Goal: Answer question/provide support: Share knowledge or assist other users

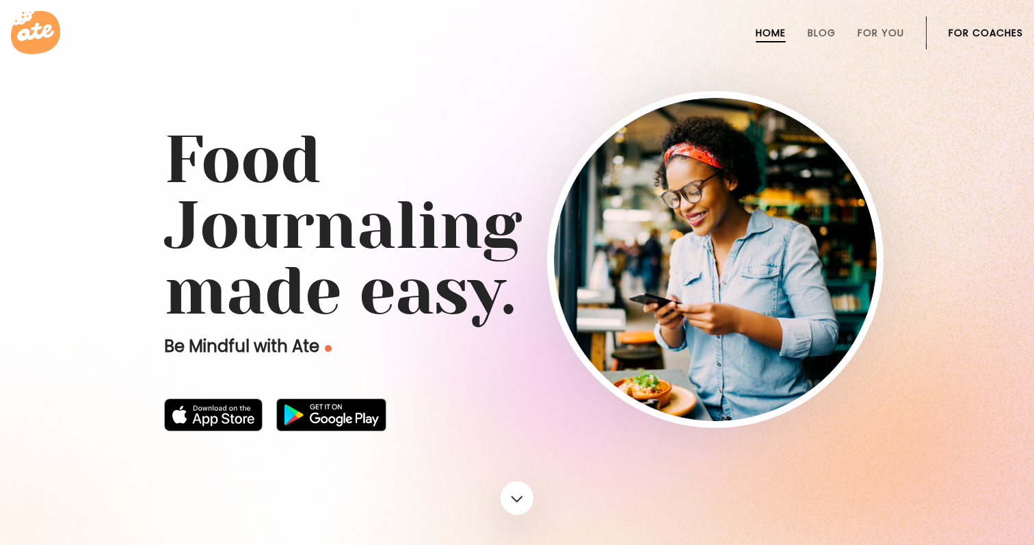
click at [952, 35] on link "For Coaches" at bounding box center [986, 32] width 75 height 11
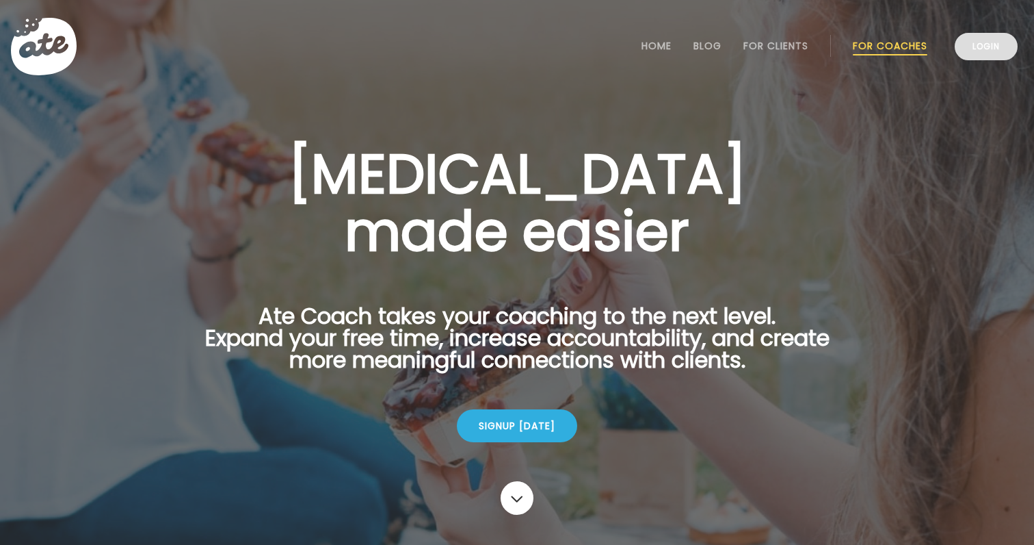
click at [997, 41] on link "Login" at bounding box center [986, 46] width 63 height 27
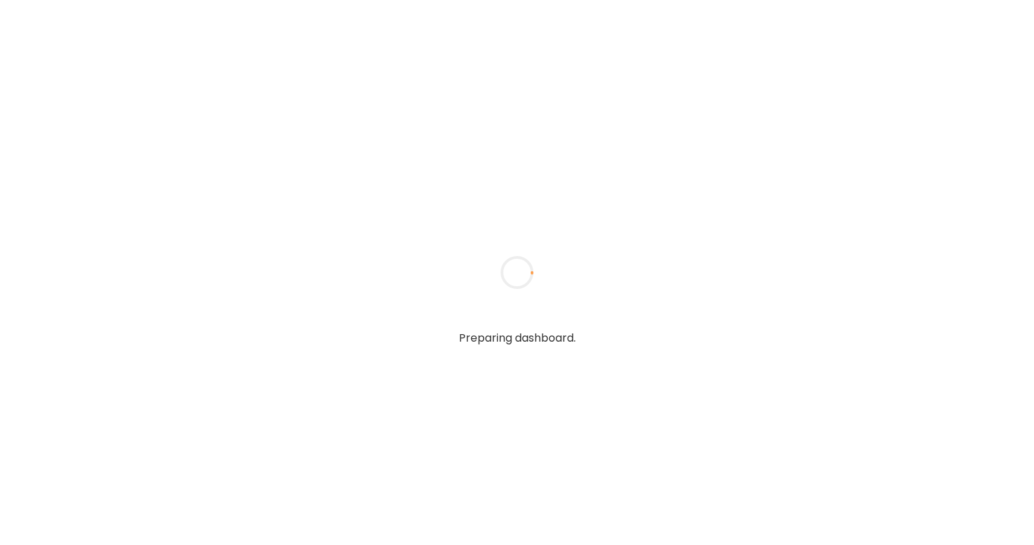
type textarea "**********"
type input "**********"
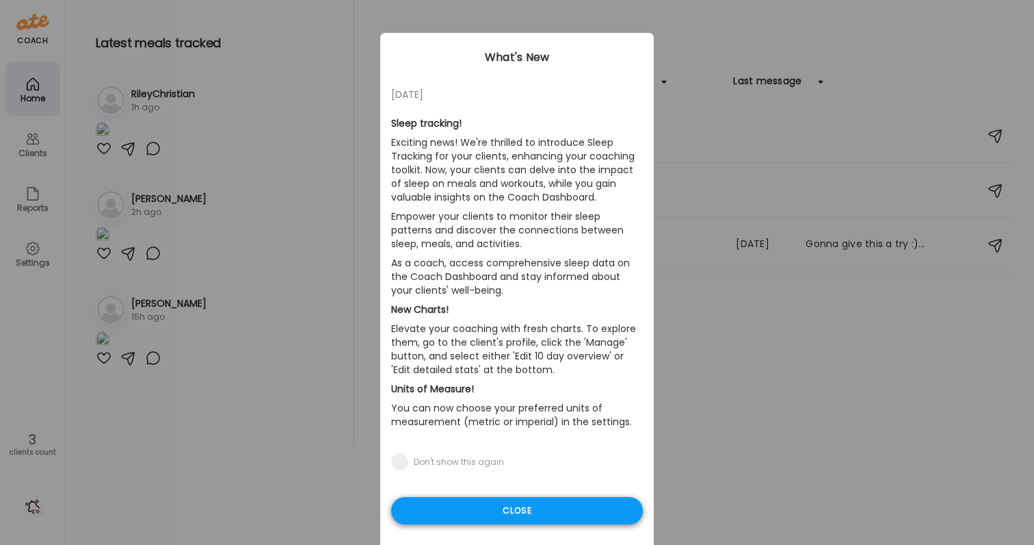
click at [605, 502] on div "Close" at bounding box center [517, 510] width 252 height 27
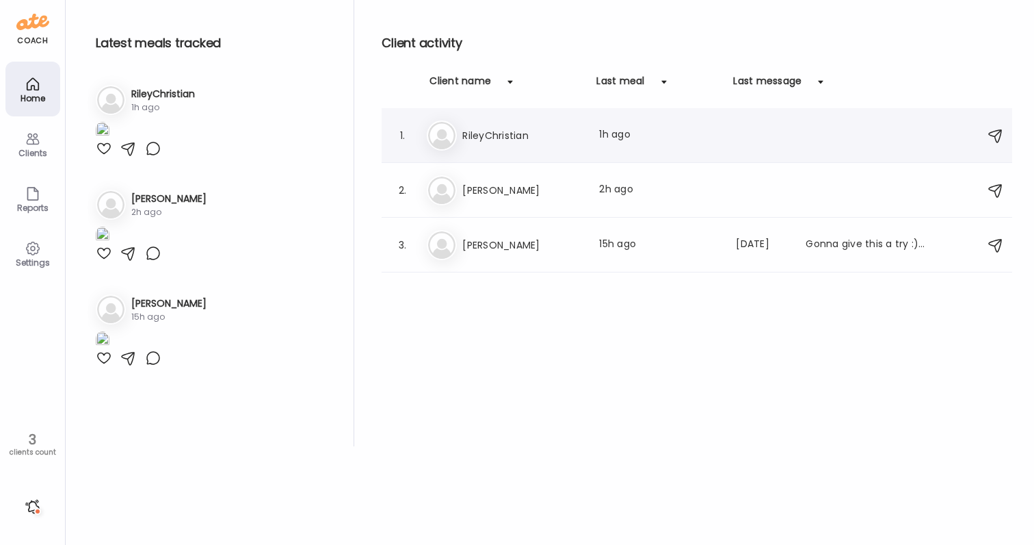
click at [515, 128] on h3 "RileyChristian" at bounding box center [522, 135] width 120 height 16
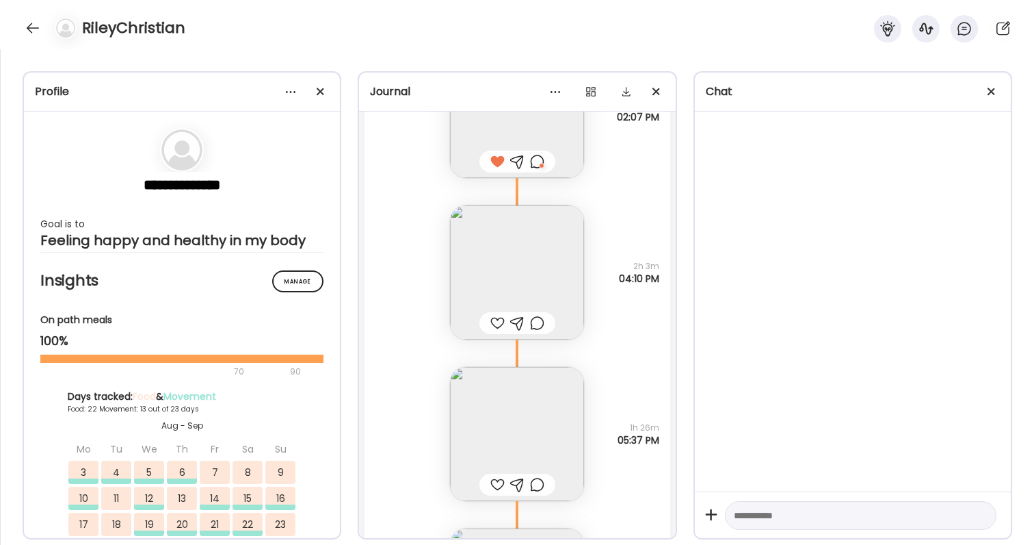
scroll to position [70610, 0]
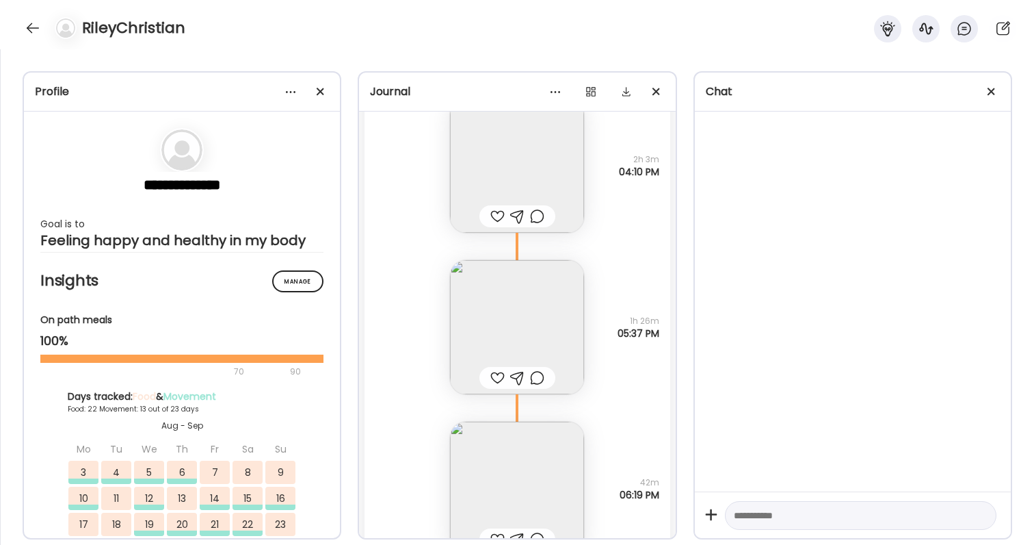
click at [497, 209] on div at bounding box center [497, 216] width 14 height 16
click at [495, 377] on div at bounding box center [497, 377] width 14 height 16
click at [546, 353] on img at bounding box center [517, 327] width 134 height 134
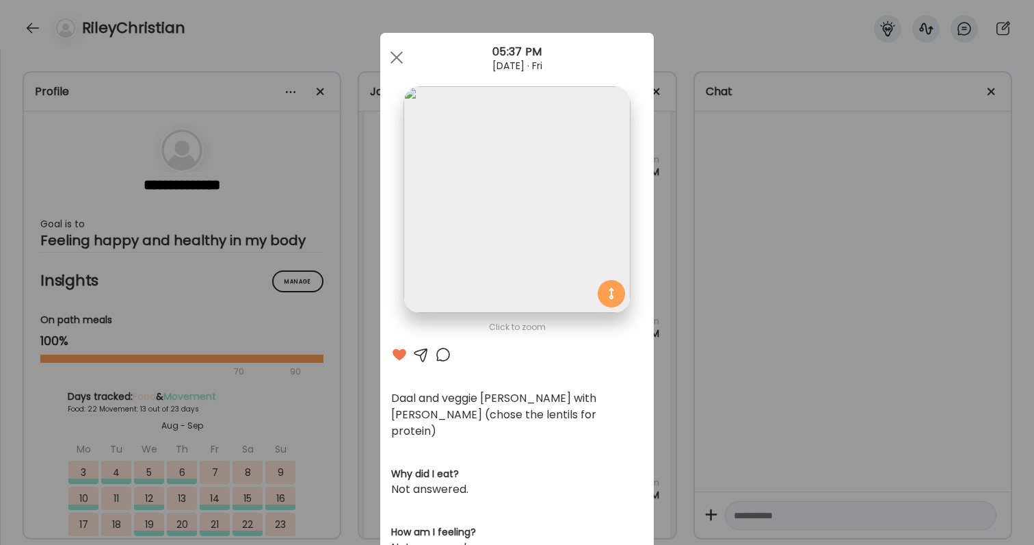
click at [756, 364] on div "Ate Coach Dashboard Wahoo! It’s official Take a moment to set up your Coach Pro…" at bounding box center [517, 272] width 1034 height 545
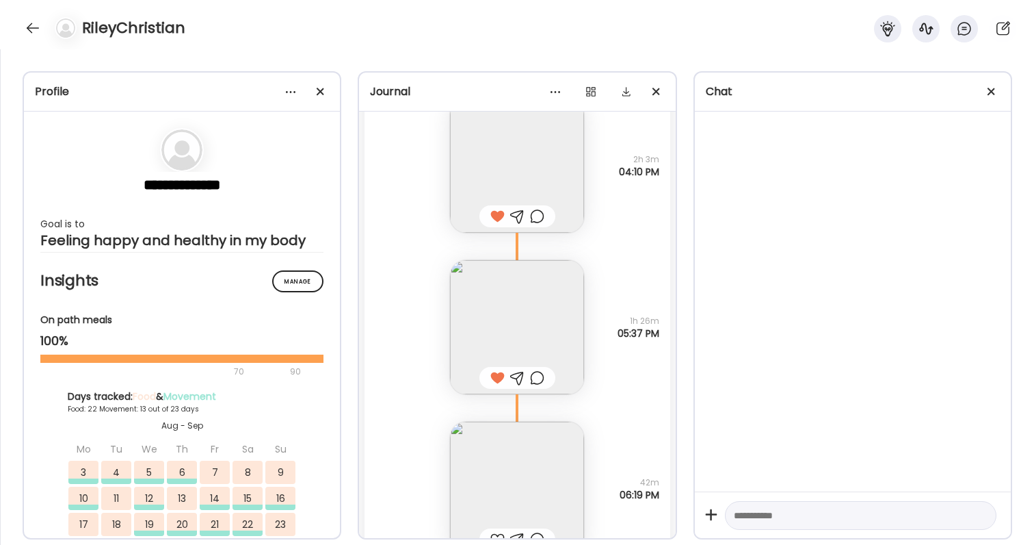
scroll to position [70773, 0]
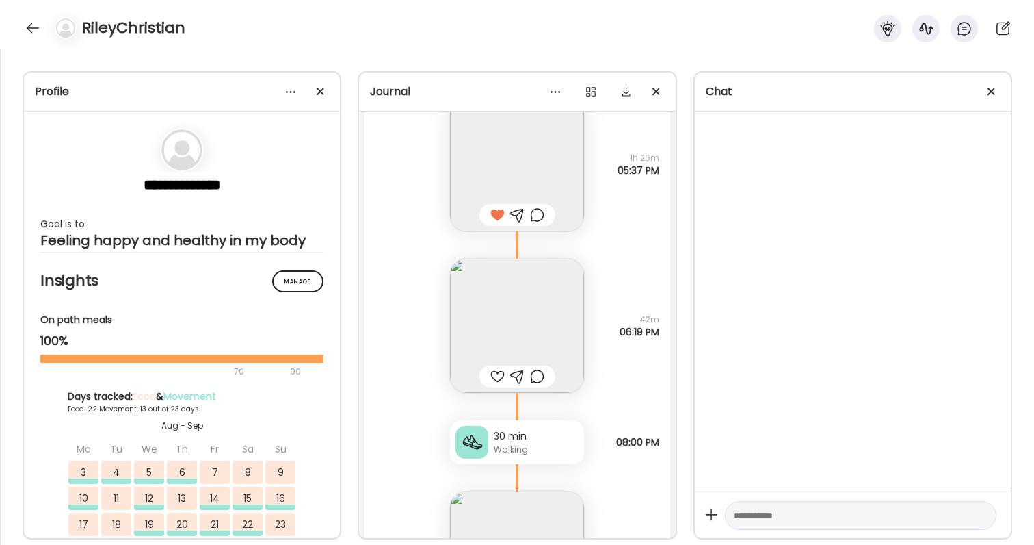
click at [496, 374] on div at bounding box center [497, 376] width 14 height 16
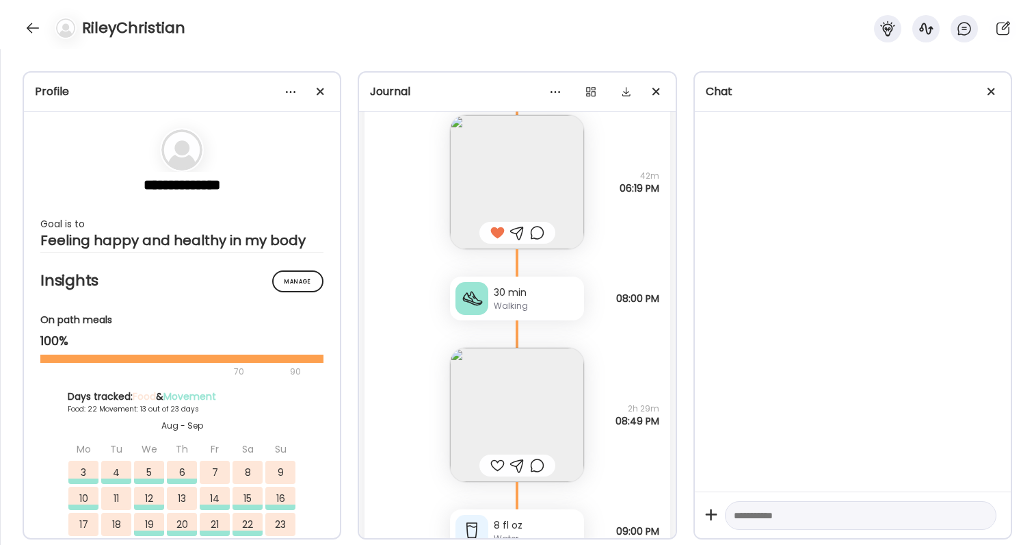
scroll to position [70925, 0]
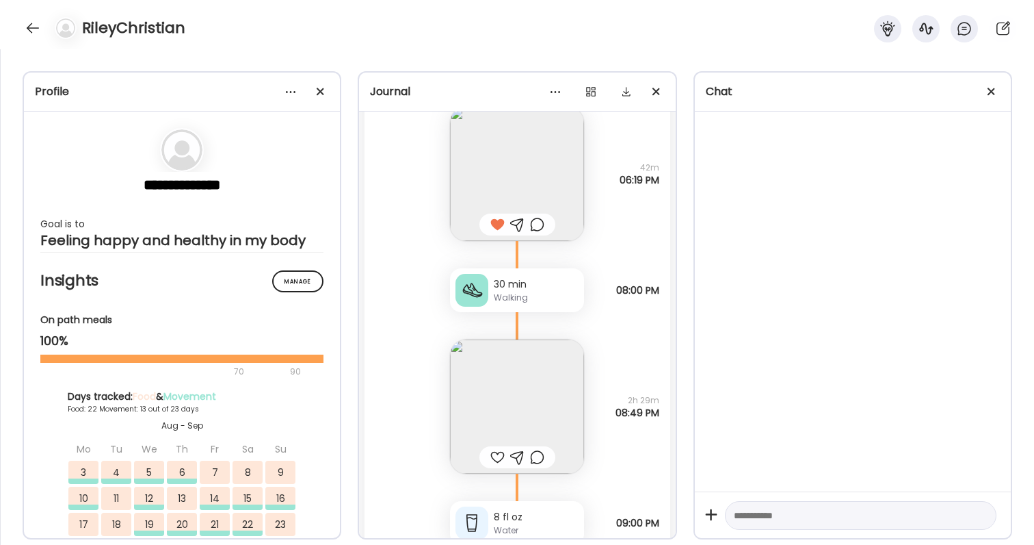
click at [496, 452] on div at bounding box center [497, 457] width 14 height 16
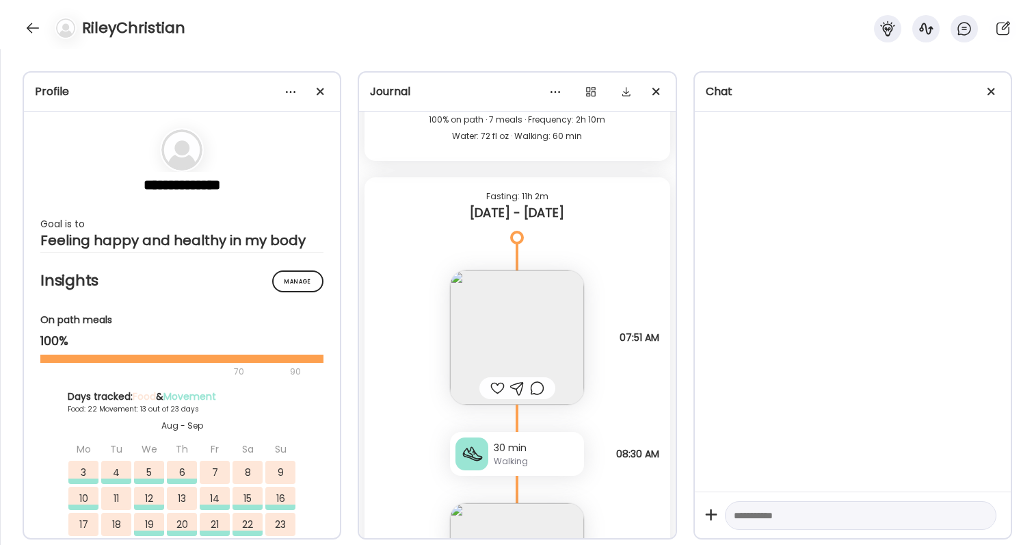
scroll to position [71709, 0]
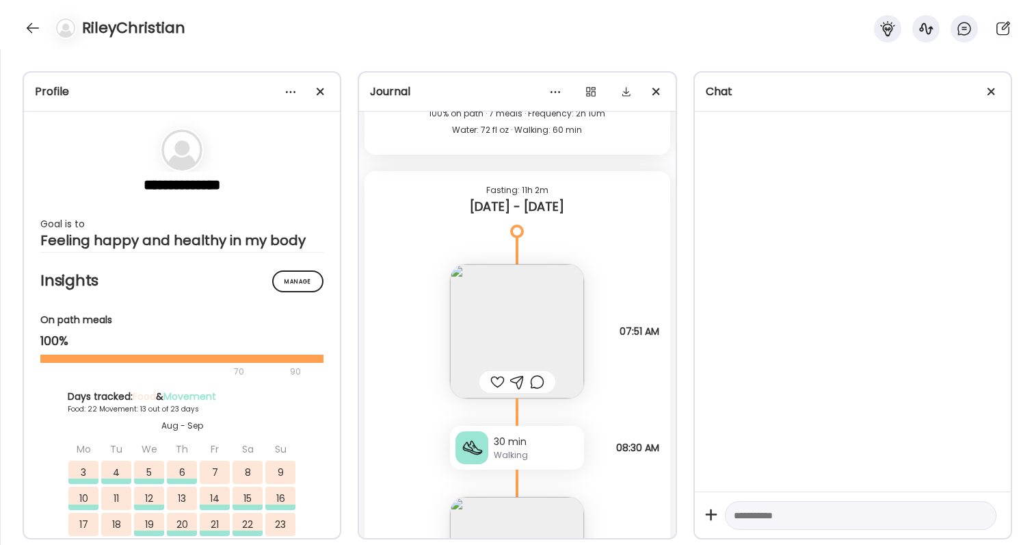
click at [497, 380] on div at bounding box center [497, 382] width 14 height 16
click at [537, 382] on div at bounding box center [537, 382] width 14 height 16
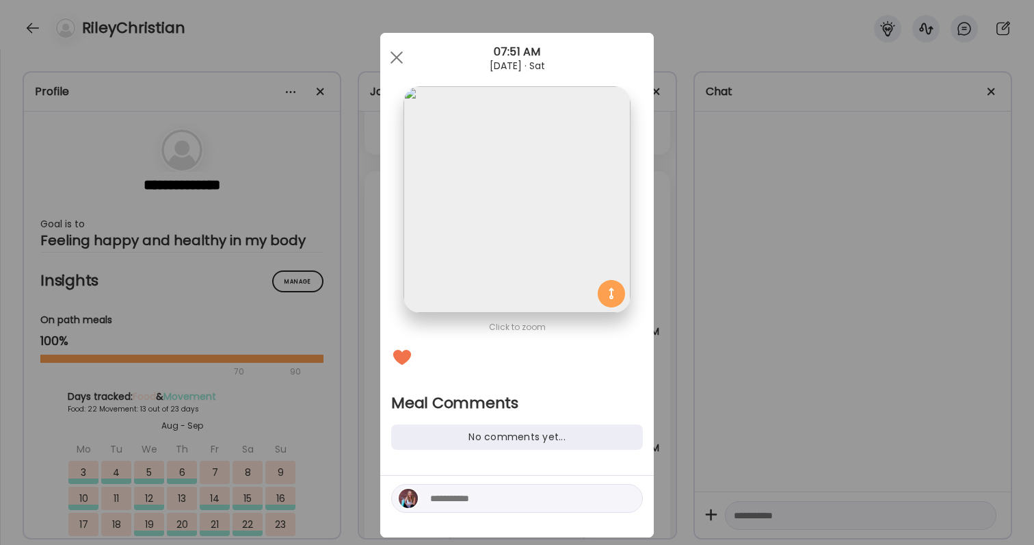
click at [750, 401] on div "Ate Coach Dashboard Wahoo! It’s official Take a moment to set up your Coach Pro…" at bounding box center [517, 272] width 1034 height 545
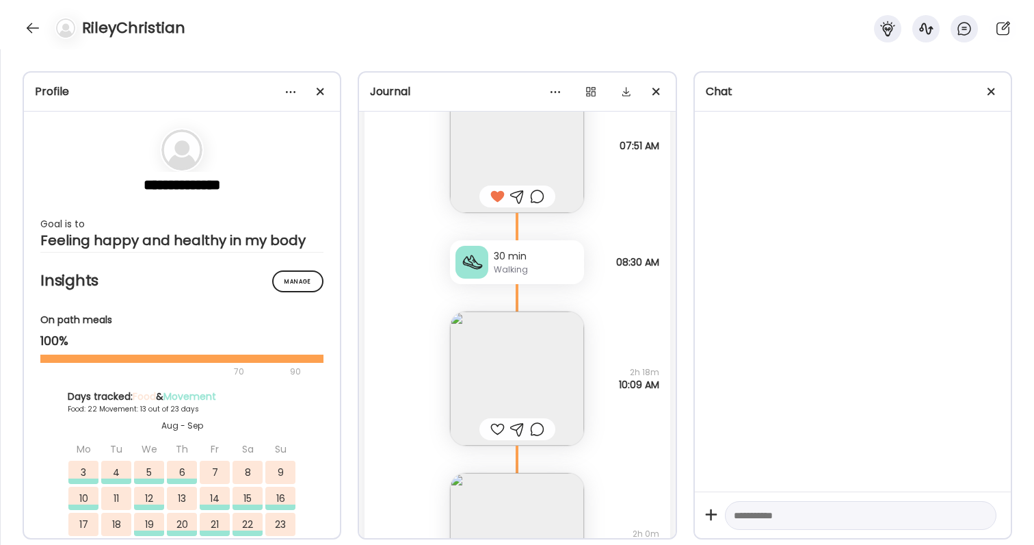
scroll to position [71902, 0]
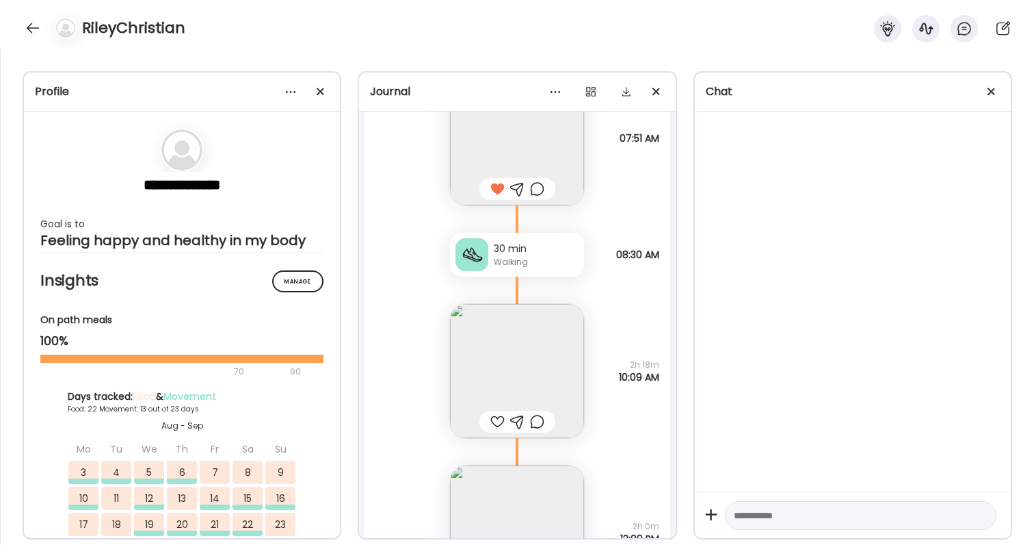
click at [497, 419] on div at bounding box center [497, 421] width 14 height 16
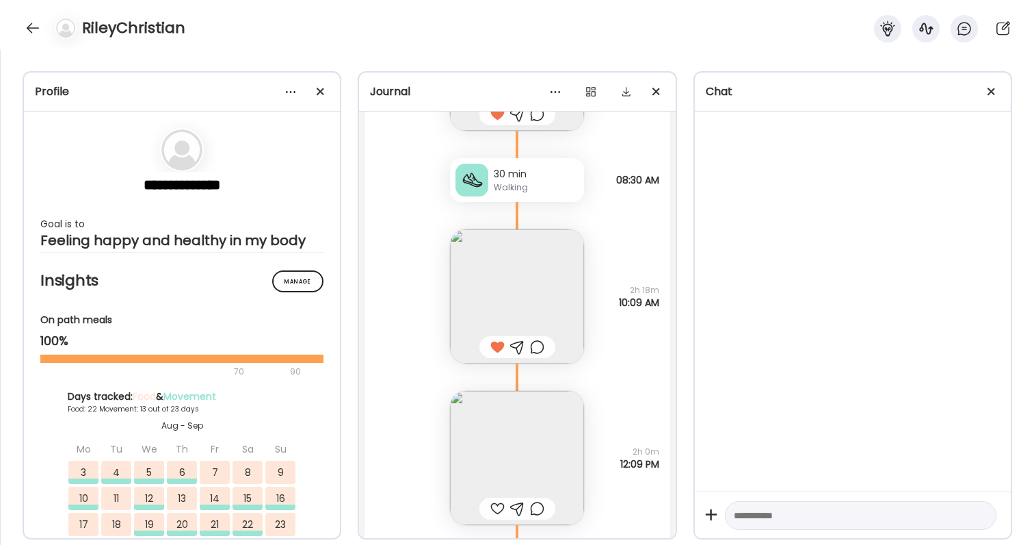
scroll to position [72130, 0]
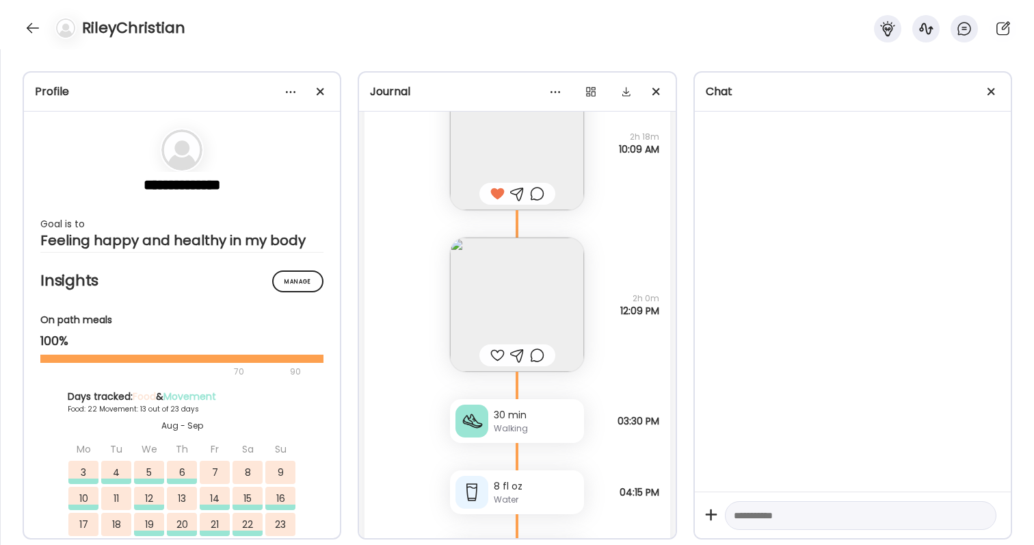
click at [542, 191] on div at bounding box center [537, 193] width 14 height 16
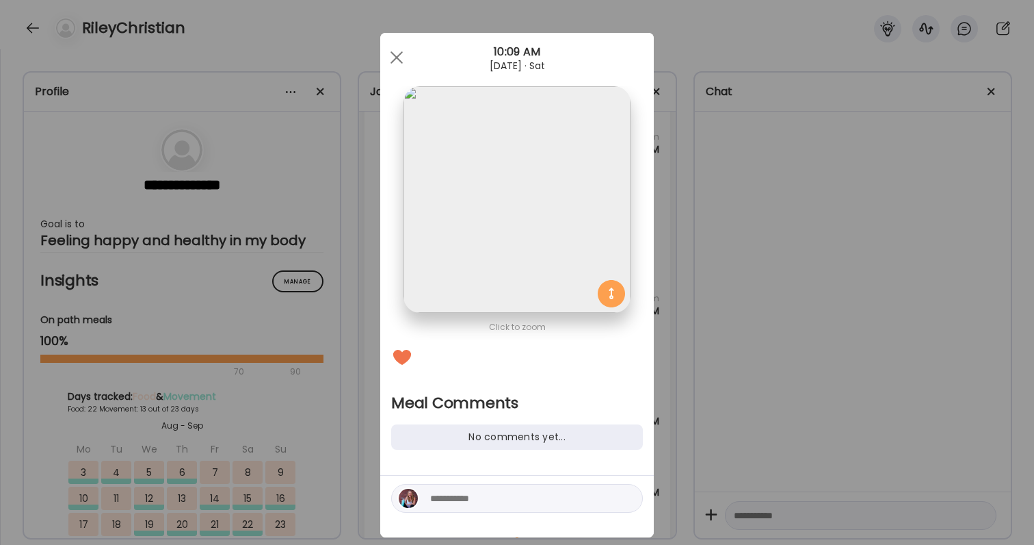
click at [513, 501] on textarea at bounding box center [522, 498] width 185 height 16
click at [497, 481] on textarea "**********" at bounding box center [522, 489] width 185 height 33
click at [512, 483] on textarea "**********" at bounding box center [522, 489] width 185 height 33
click at [514, 503] on textarea "**********" at bounding box center [522, 489] width 185 height 33
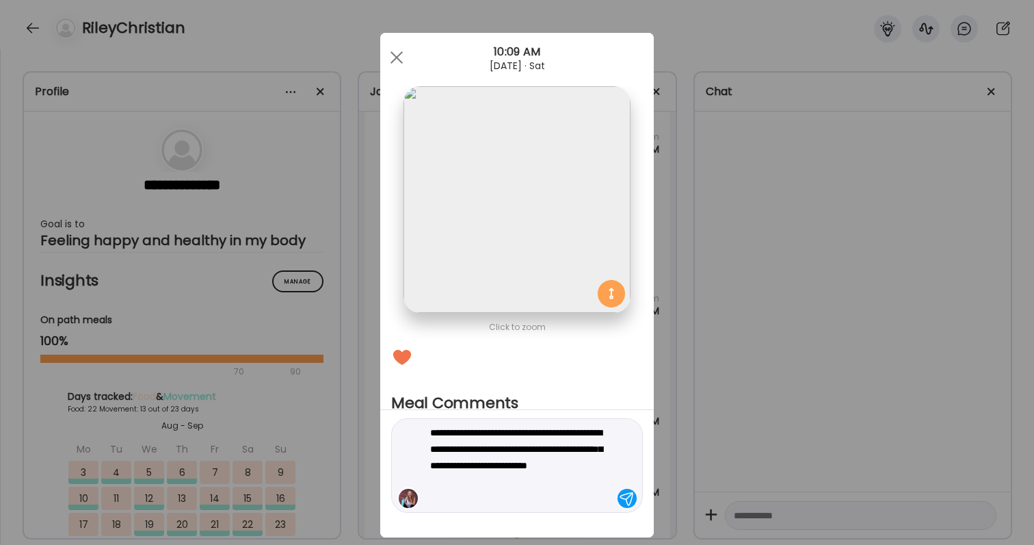
type textarea "**********"
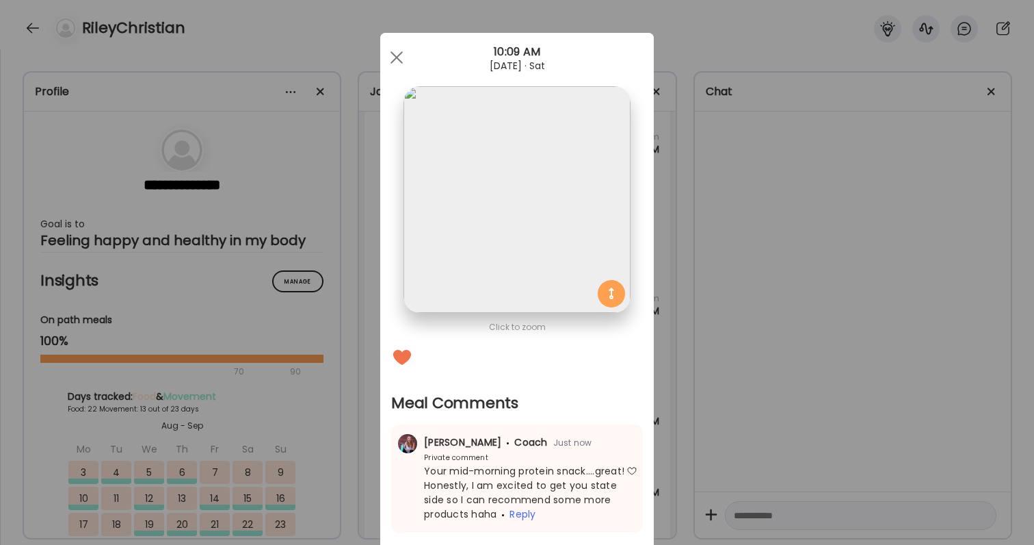
click at [880, 380] on div "Ate Coach Dashboard Wahoo! It’s official Take a moment to set up your Coach Pro…" at bounding box center [517, 272] width 1034 height 545
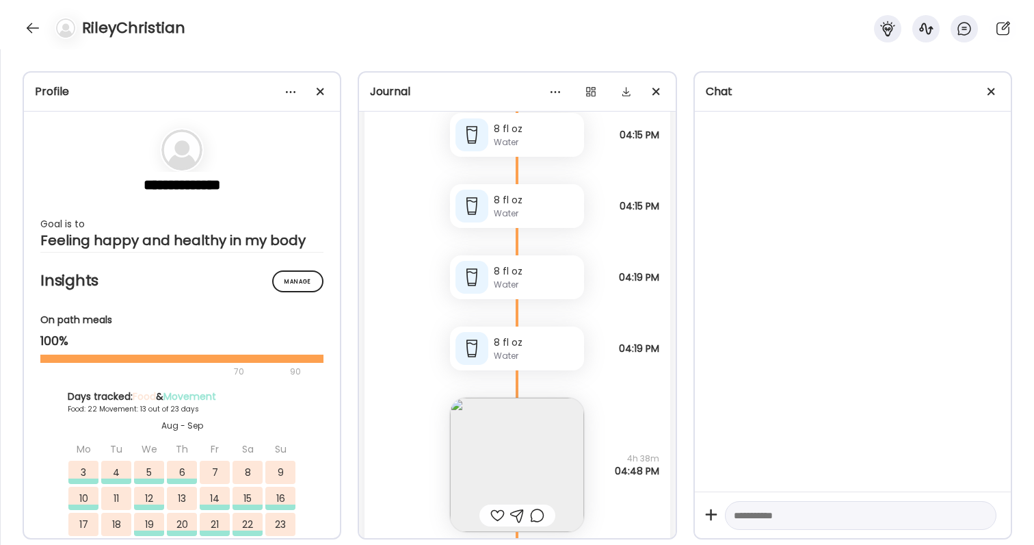
scroll to position [72739, 0]
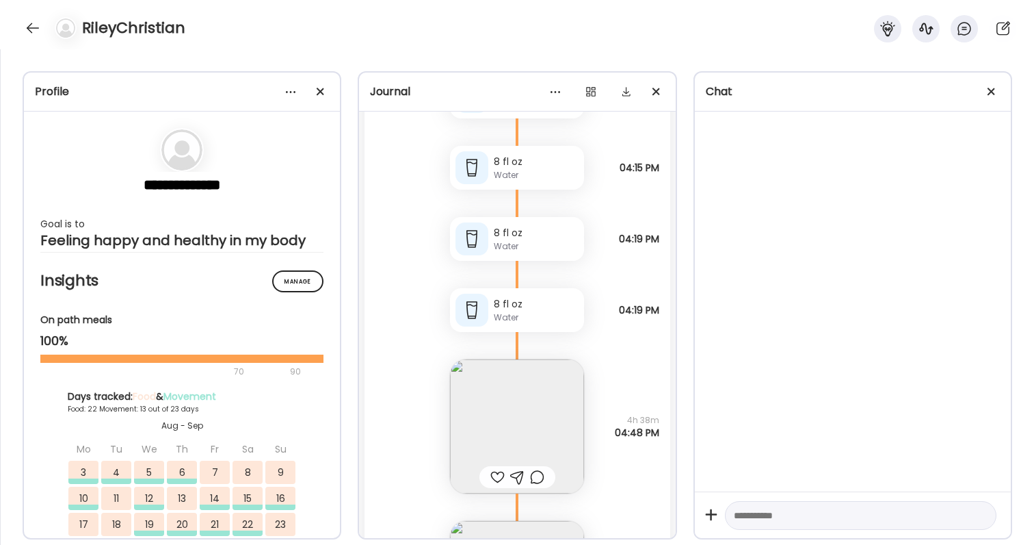
click at [497, 469] on div at bounding box center [497, 477] width 14 height 16
click at [501, 452] on img at bounding box center [517, 426] width 134 height 134
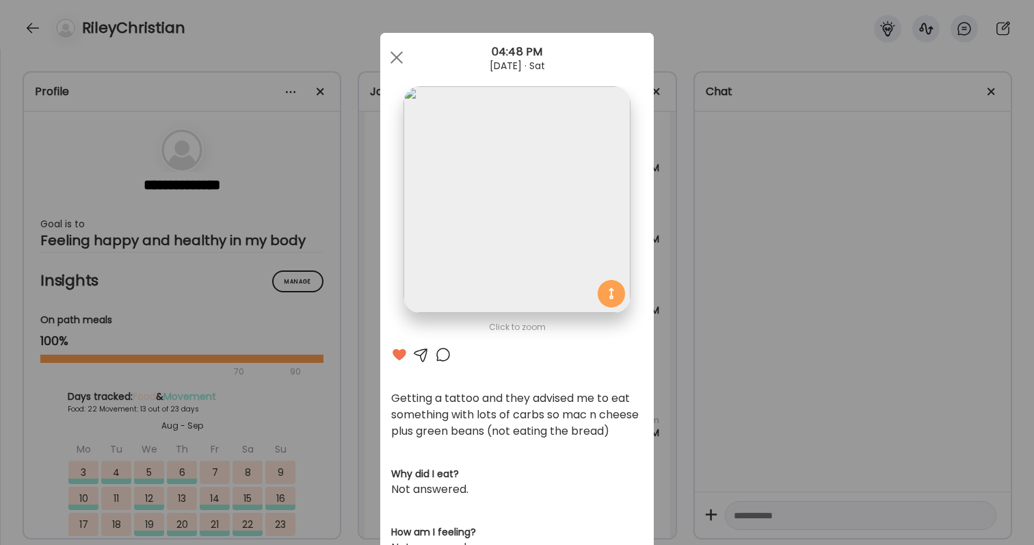
click at [436, 348] on div at bounding box center [443, 354] width 16 height 16
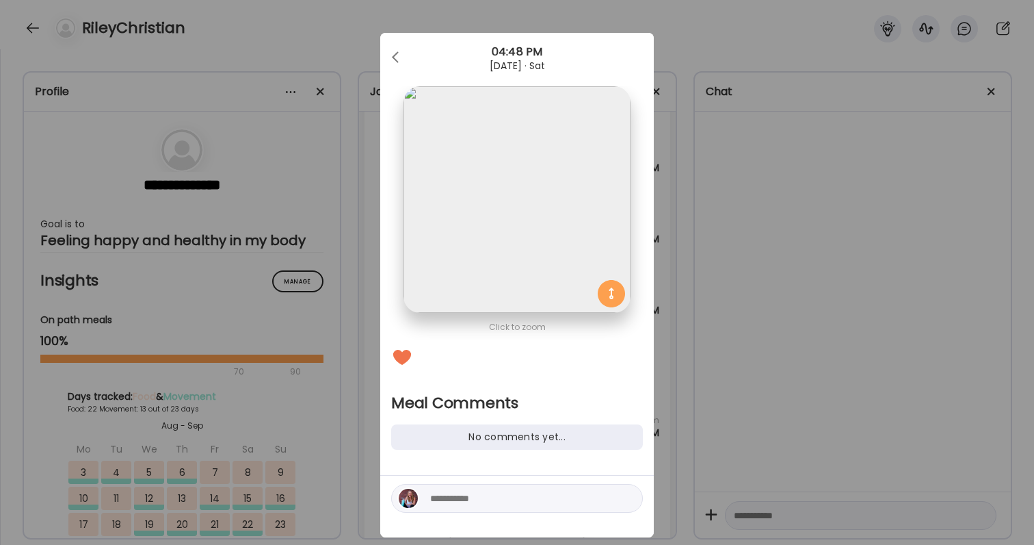
click at [497, 503] on textarea at bounding box center [522, 498] width 185 height 16
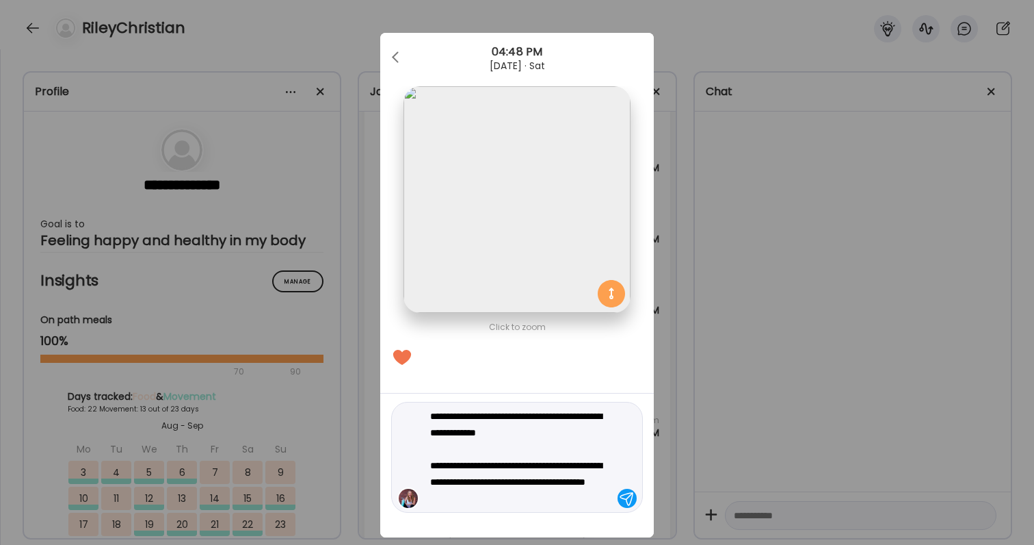
type textarea "**********"
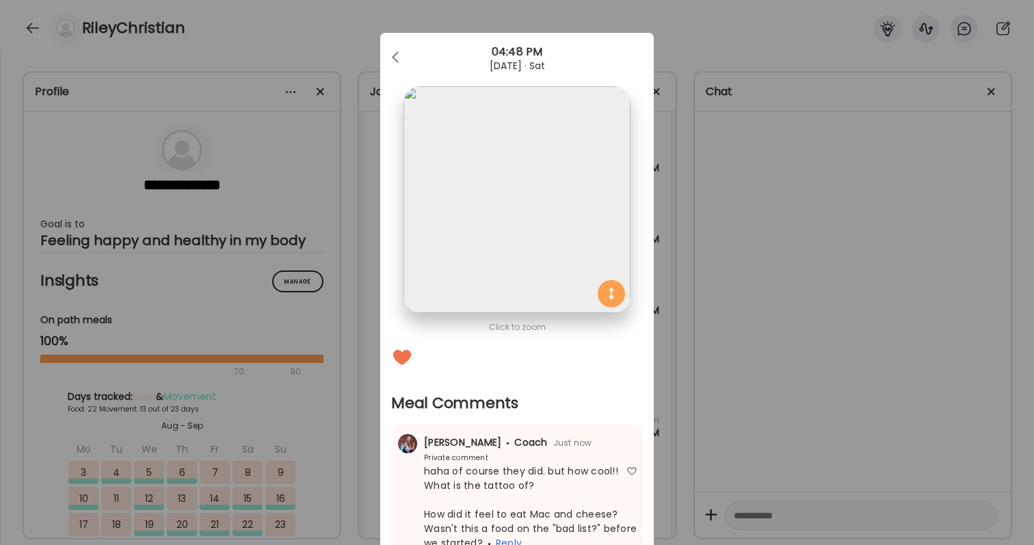
click at [754, 400] on div "Ate Coach Dashboard Wahoo! It’s official Take a moment to set up your Coach Pro…" at bounding box center [517, 272] width 1034 height 545
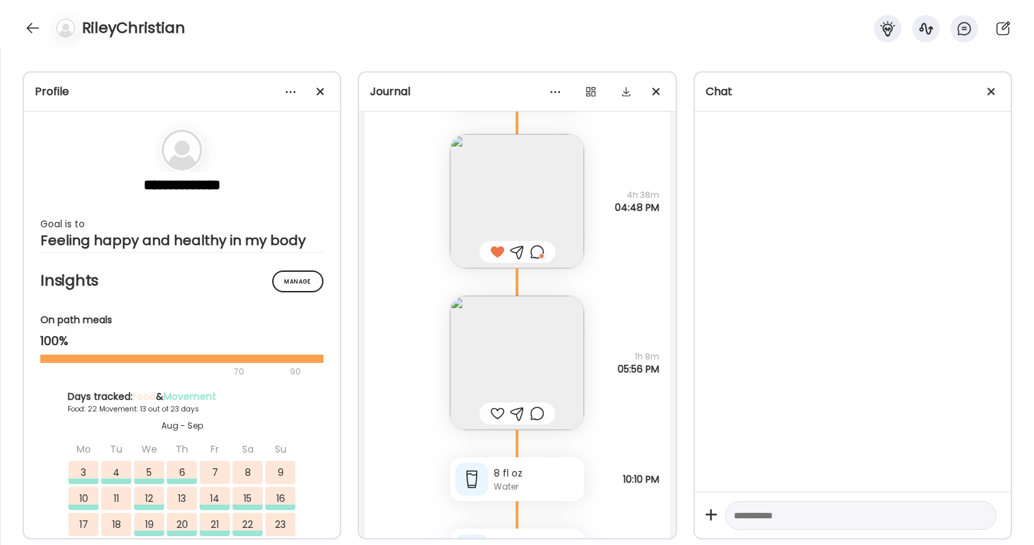
scroll to position [72975, 0]
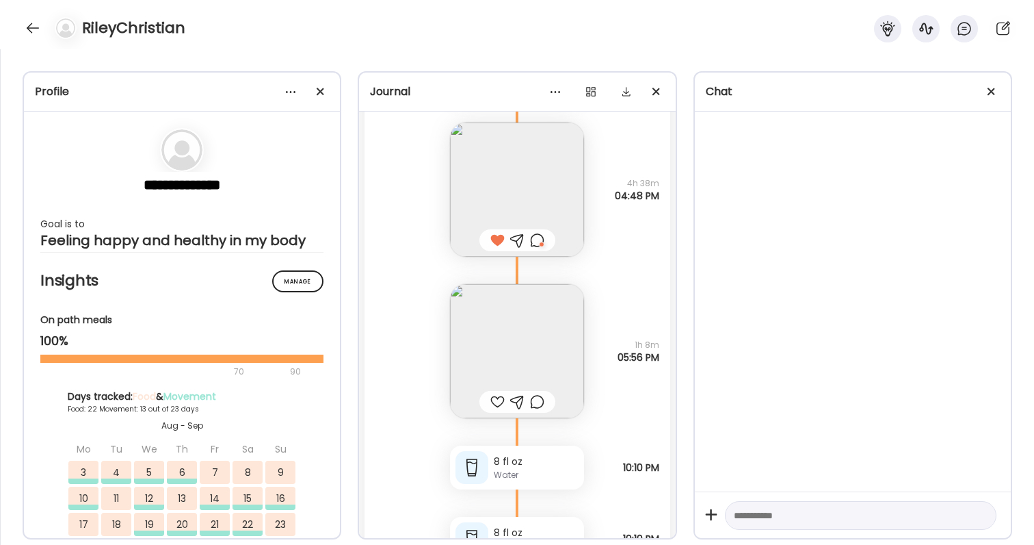
click at [495, 402] on div at bounding box center [497, 401] width 14 height 16
click at [504, 368] on img at bounding box center [517, 351] width 134 height 134
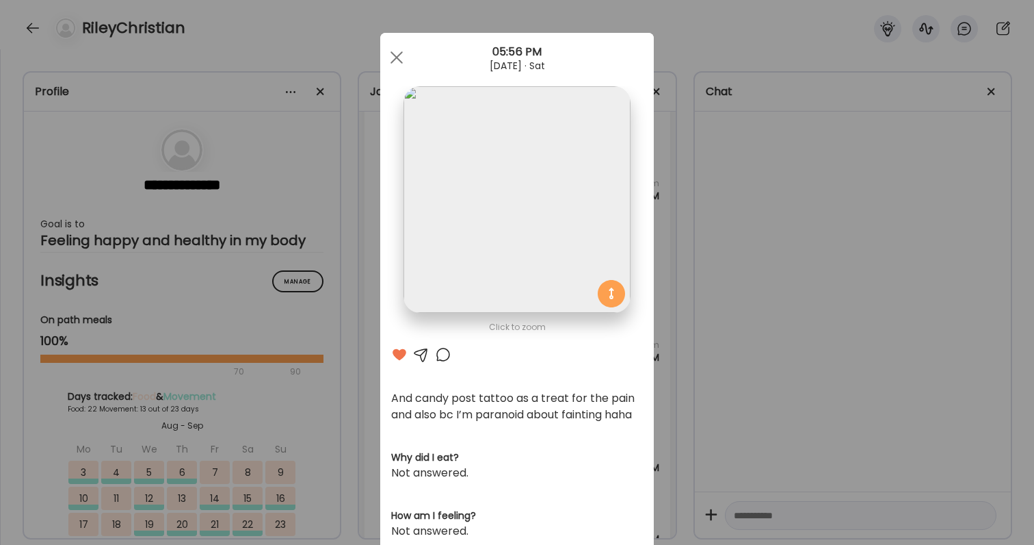
click at [725, 410] on div "Ate Coach Dashboard Wahoo! It’s official Take a moment to set up your Coach Pro…" at bounding box center [517, 272] width 1034 height 545
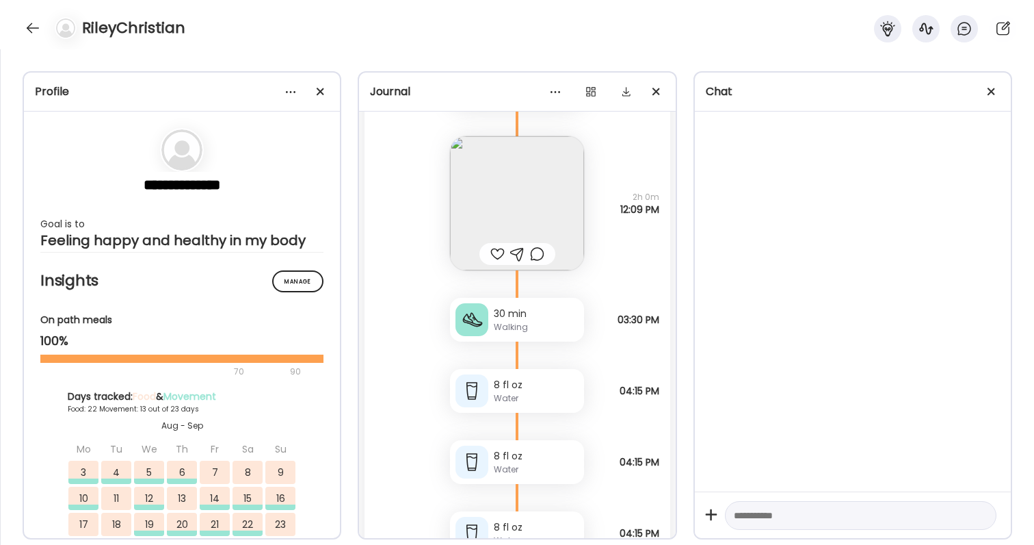
scroll to position [72230, 0]
click at [494, 254] on div at bounding box center [497, 255] width 14 height 16
click at [518, 228] on img at bounding box center [517, 205] width 134 height 134
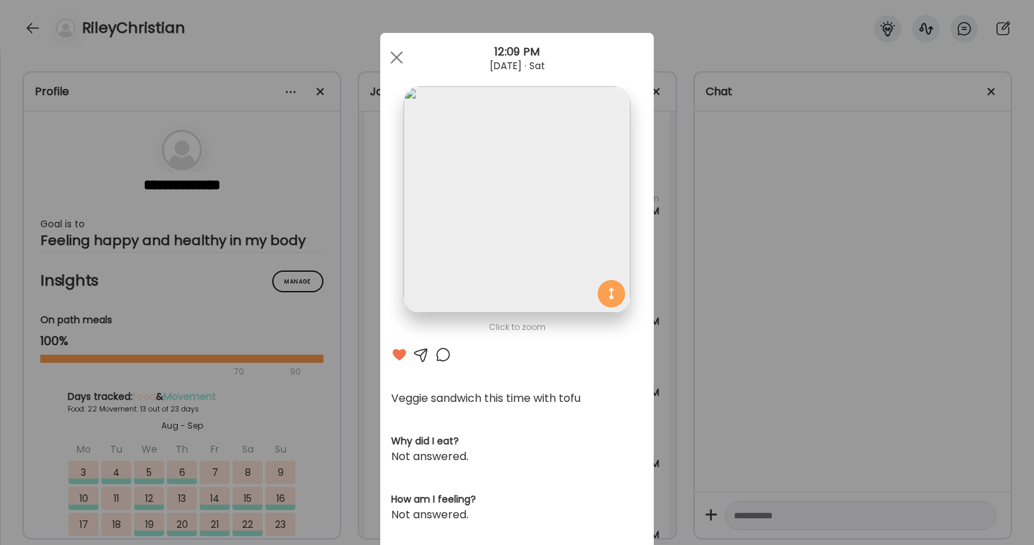
click at [754, 330] on div "Ate Coach Dashboard Wahoo! It’s official Take a moment to set up your Coach Pro…" at bounding box center [517, 272] width 1034 height 545
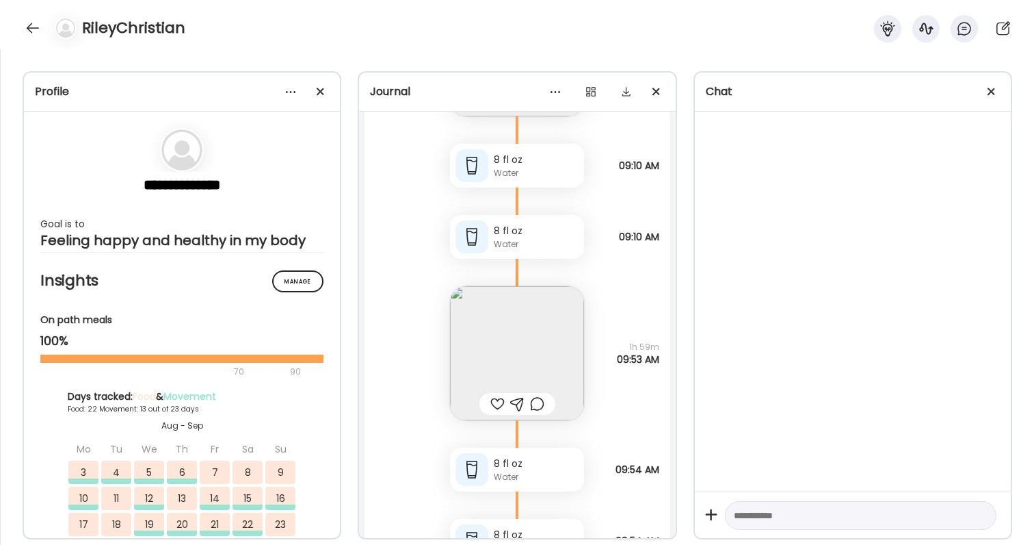
scroll to position [73793, 0]
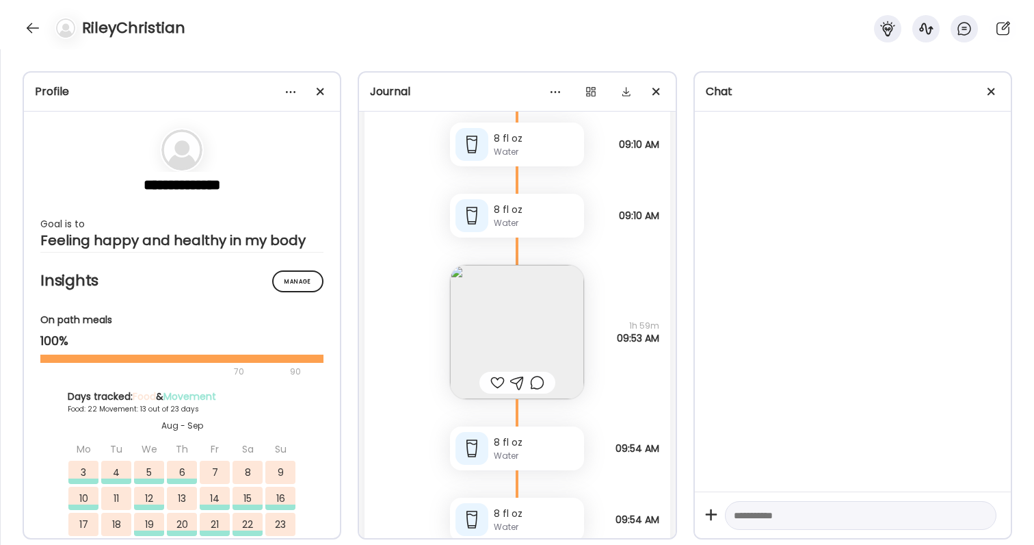
click at [538, 356] on img at bounding box center [517, 332] width 134 height 134
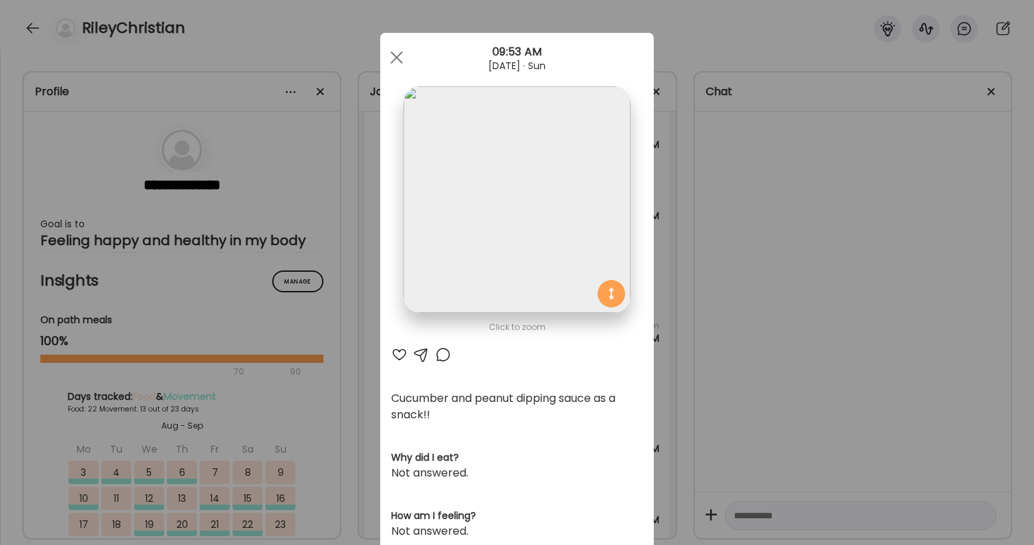
click at [715, 384] on div "Ate Coach Dashboard Wahoo! It’s official Take a moment to set up your Coach Pro…" at bounding box center [517, 272] width 1034 height 545
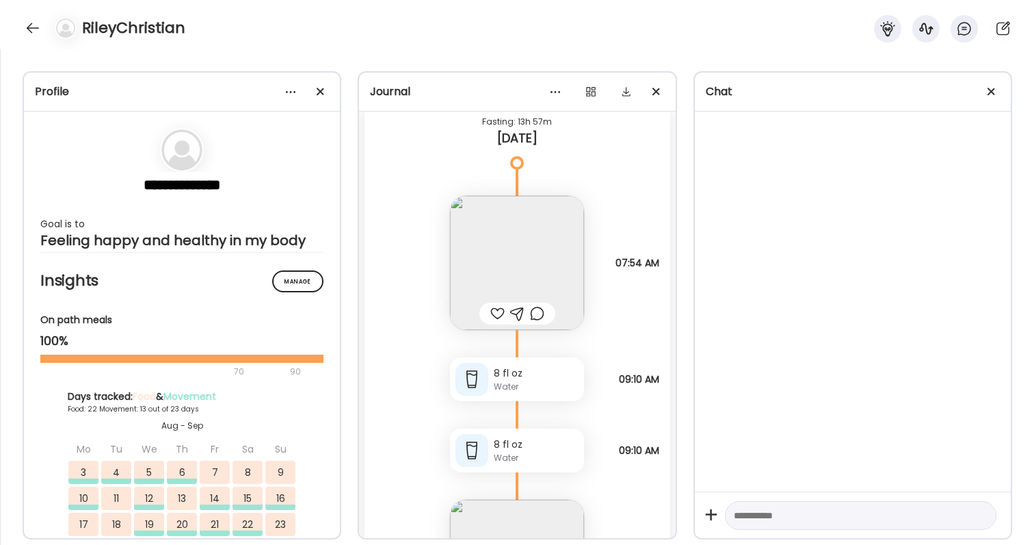
scroll to position [73553, 0]
click at [498, 315] on div at bounding box center [497, 319] width 14 height 16
click at [501, 296] on img at bounding box center [517, 268] width 134 height 134
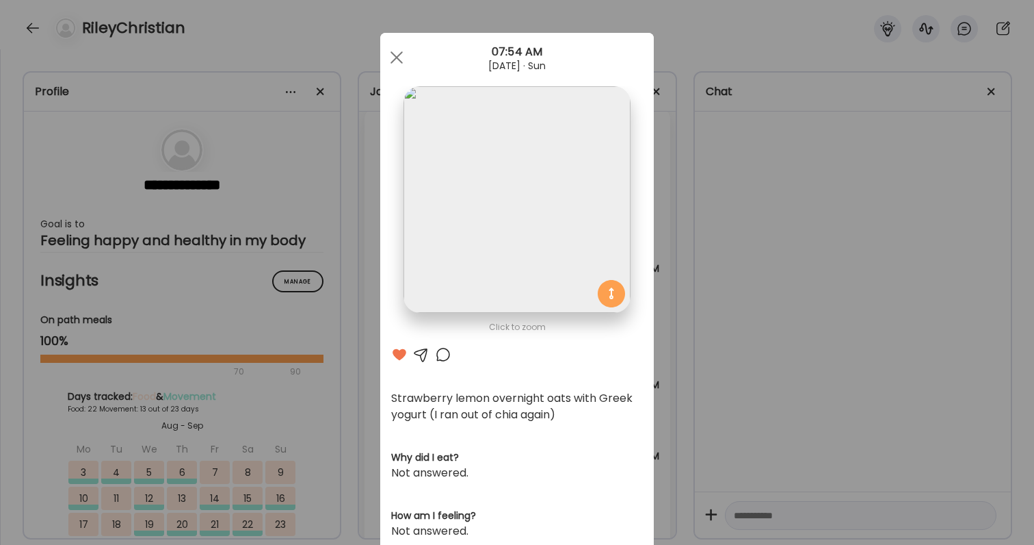
click at [877, 335] on div "Ate Coach Dashboard Wahoo! It’s official Take a moment to set up your Coach Pro…" at bounding box center [517, 272] width 1034 height 545
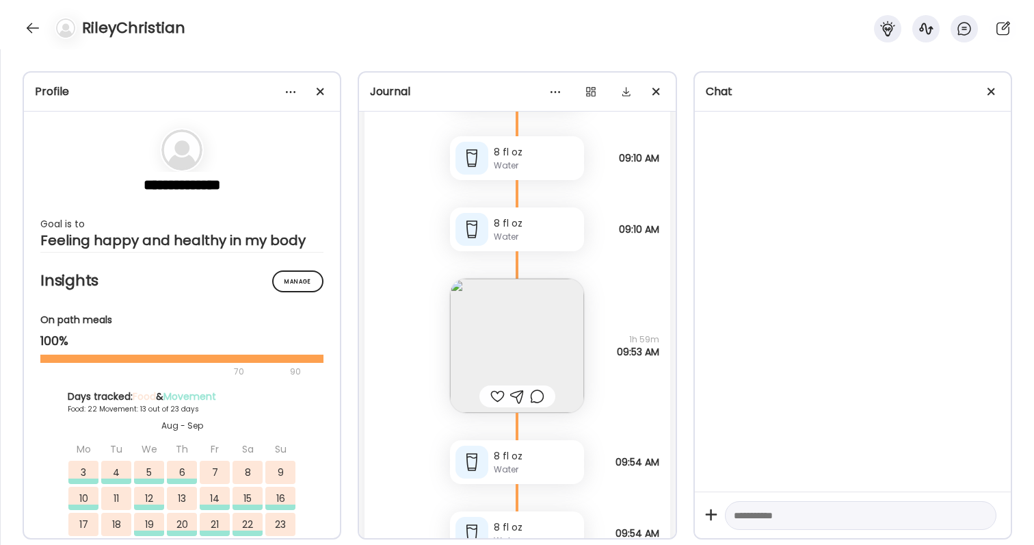
scroll to position [73783, 0]
click at [538, 399] on div at bounding box center [537, 393] width 14 height 16
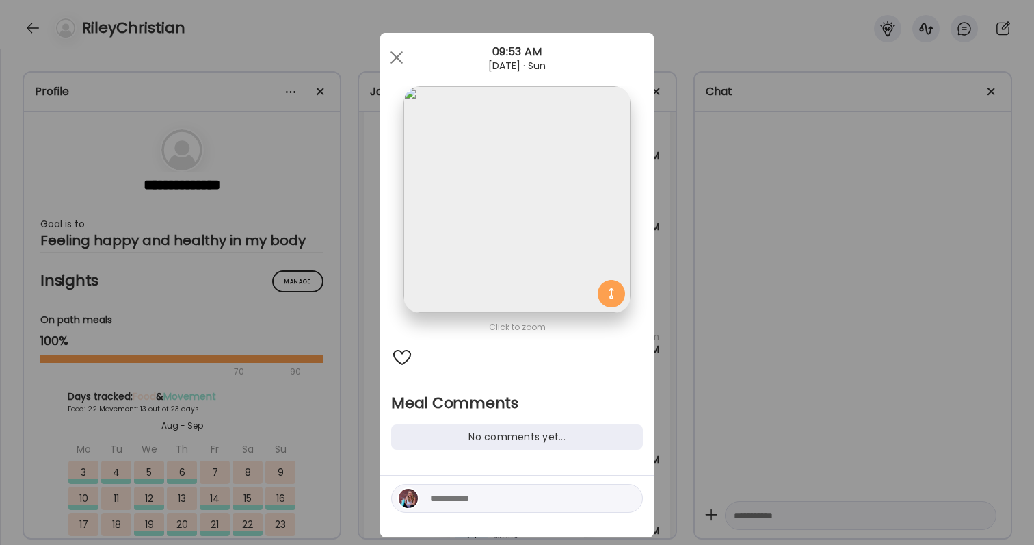
click at [525, 491] on textarea at bounding box center [522, 498] width 185 height 16
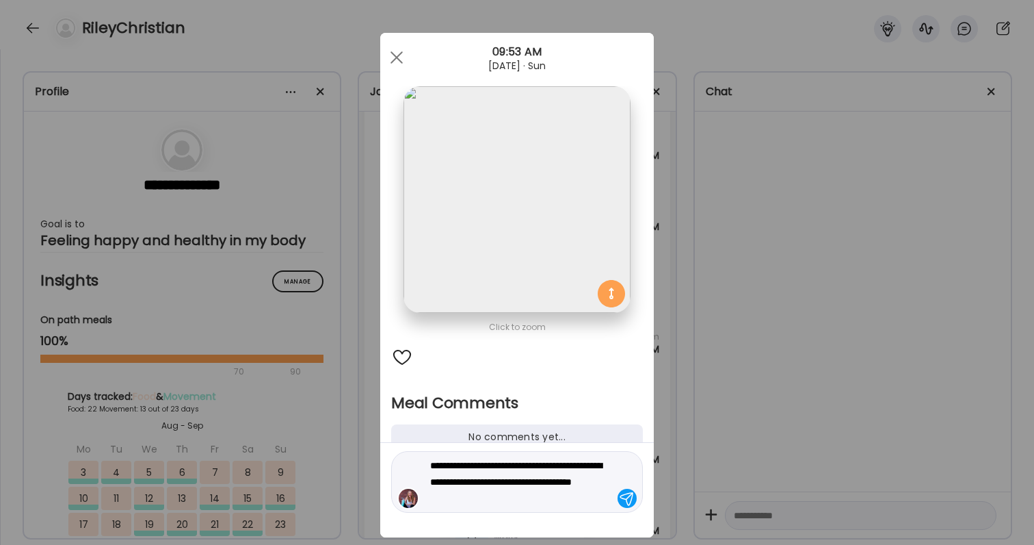
click at [512, 461] on textarea "**********" at bounding box center [522, 481] width 185 height 49
click at [535, 478] on textarea "**********" at bounding box center [522, 481] width 185 height 49
click at [511, 480] on textarea "**********" at bounding box center [522, 481] width 185 height 49
type textarea "**********"
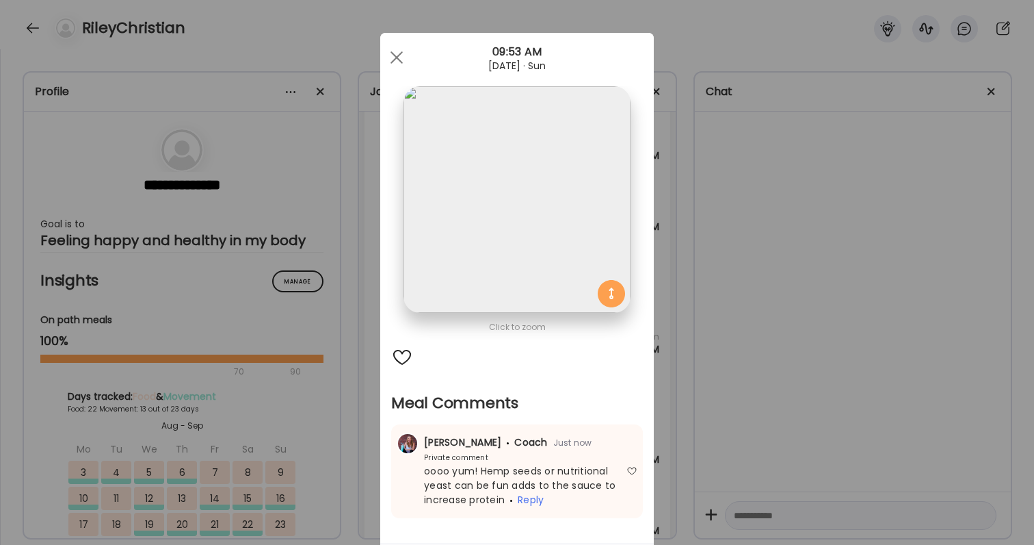
click at [724, 433] on div "Ate Coach Dashboard Wahoo! It’s official Take a moment to set up your Coach Pro…" at bounding box center [517, 272] width 1034 height 545
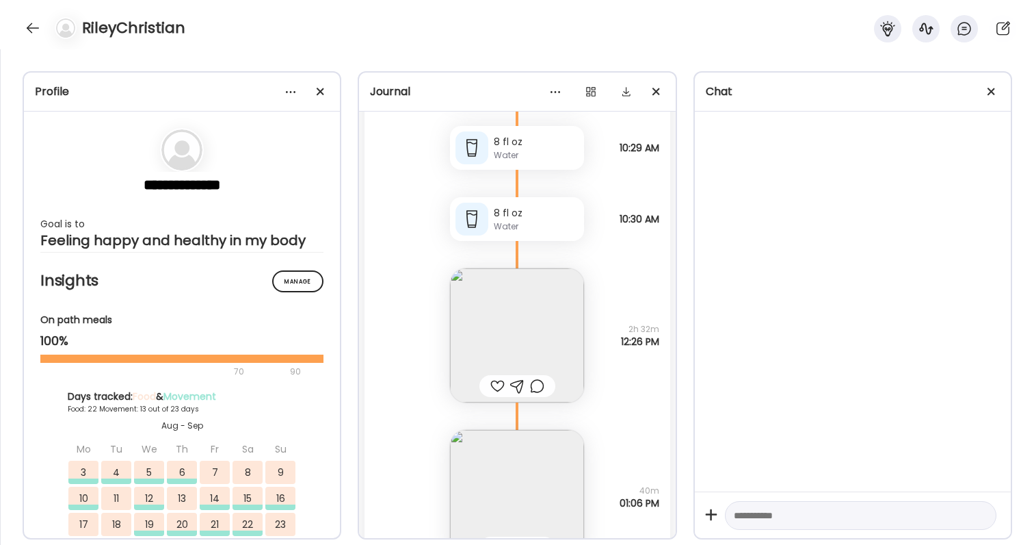
scroll to position [74254, 0]
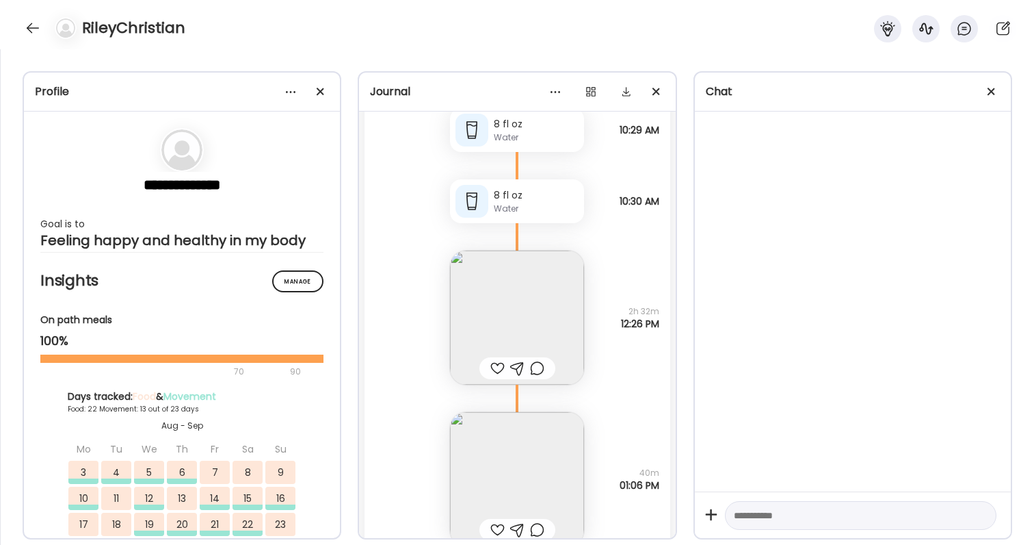
click at [501, 319] on img at bounding box center [517, 317] width 134 height 134
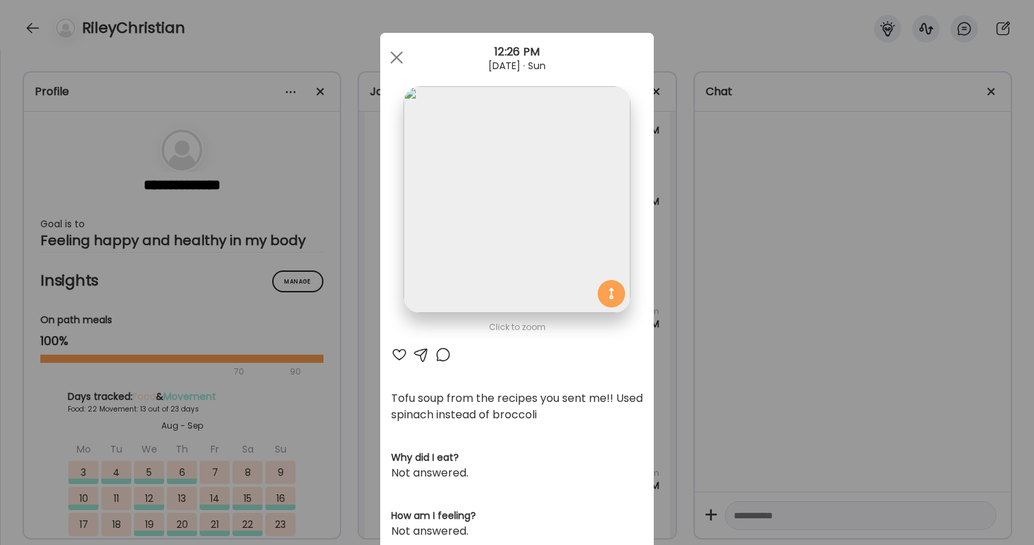
click at [401, 350] on div at bounding box center [399, 354] width 16 height 16
click at [442, 358] on div at bounding box center [443, 354] width 16 height 16
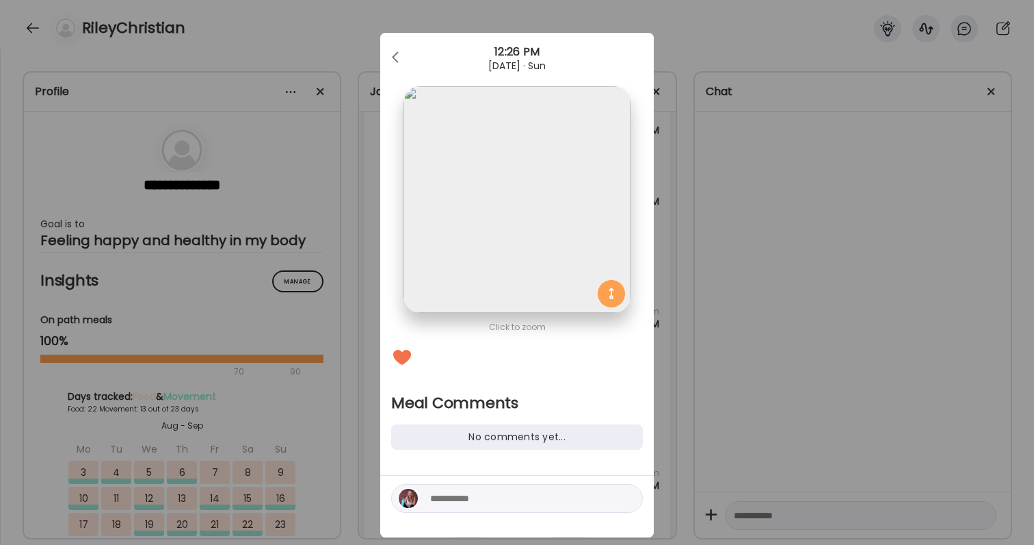
click at [455, 498] on textarea at bounding box center [522, 498] width 185 height 16
click at [440, 501] on textarea "**********" at bounding box center [522, 489] width 185 height 33
click at [430, 497] on textarea "**********" at bounding box center [522, 489] width 185 height 33
click at [510, 499] on textarea "**********" at bounding box center [522, 489] width 185 height 33
type textarea "**********"
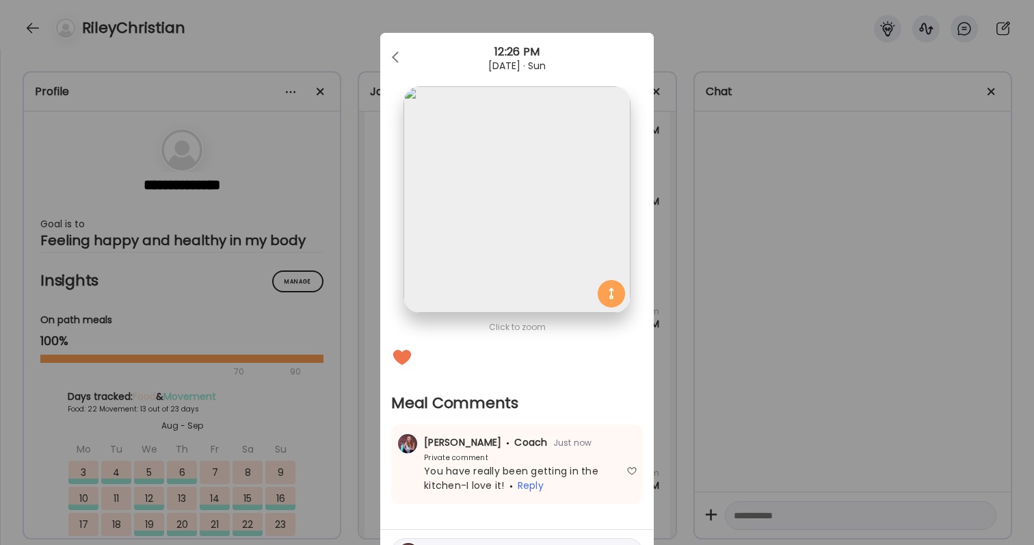
click at [732, 458] on div "Ate Coach Dashboard Wahoo! It’s official Take a moment to set up your Coach Pro…" at bounding box center [517, 272] width 1034 height 545
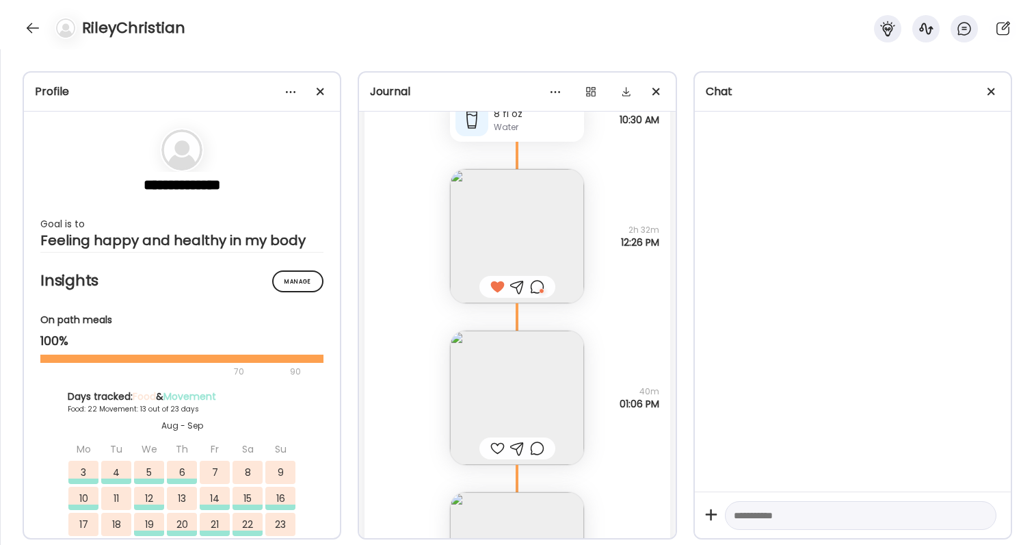
scroll to position [74361, 0]
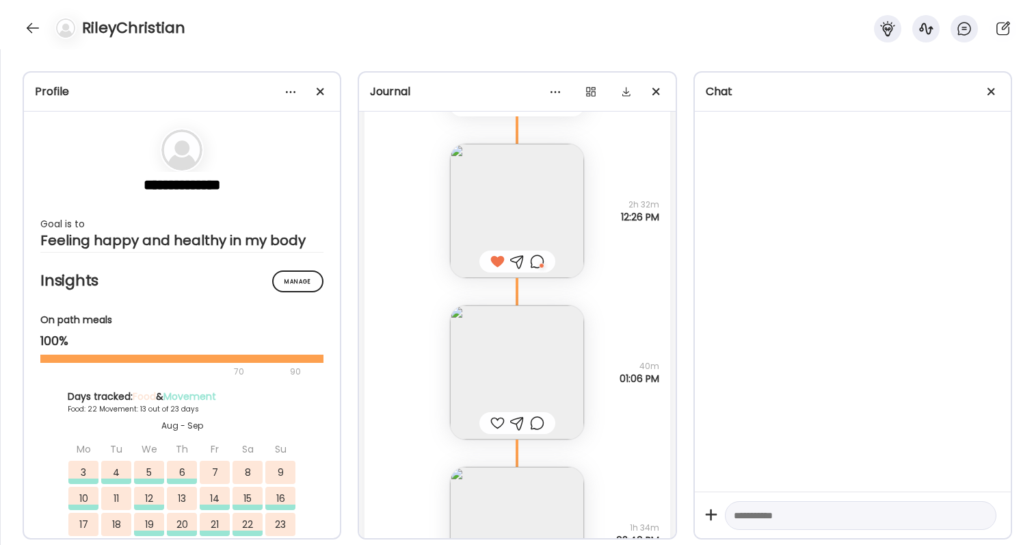
click at [501, 420] on div at bounding box center [497, 423] width 14 height 16
click at [501, 390] on img at bounding box center [517, 372] width 134 height 134
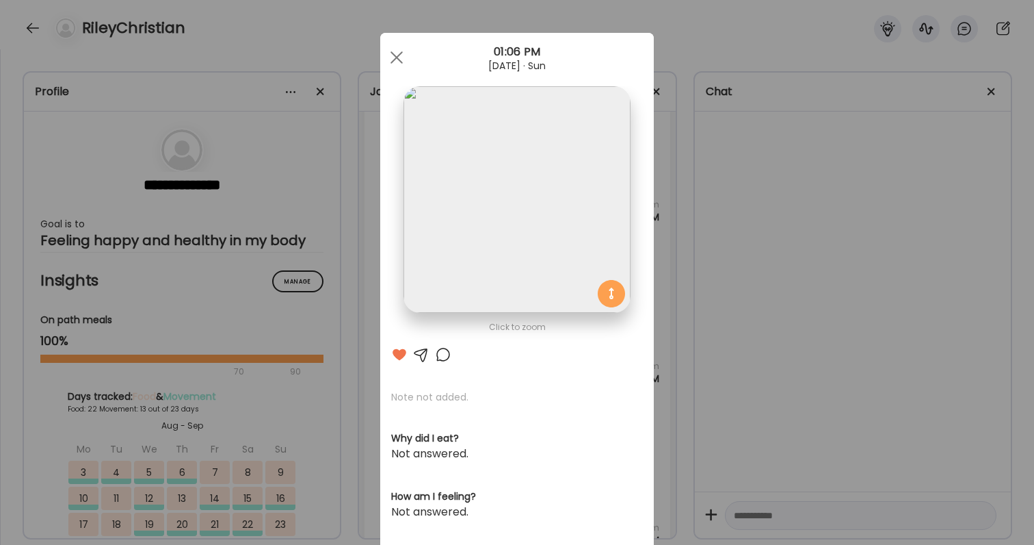
click at [679, 397] on div "Ate Coach Dashboard Wahoo! It’s official Take a moment to set up your Coach Pro…" at bounding box center [517, 272] width 1034 height 545
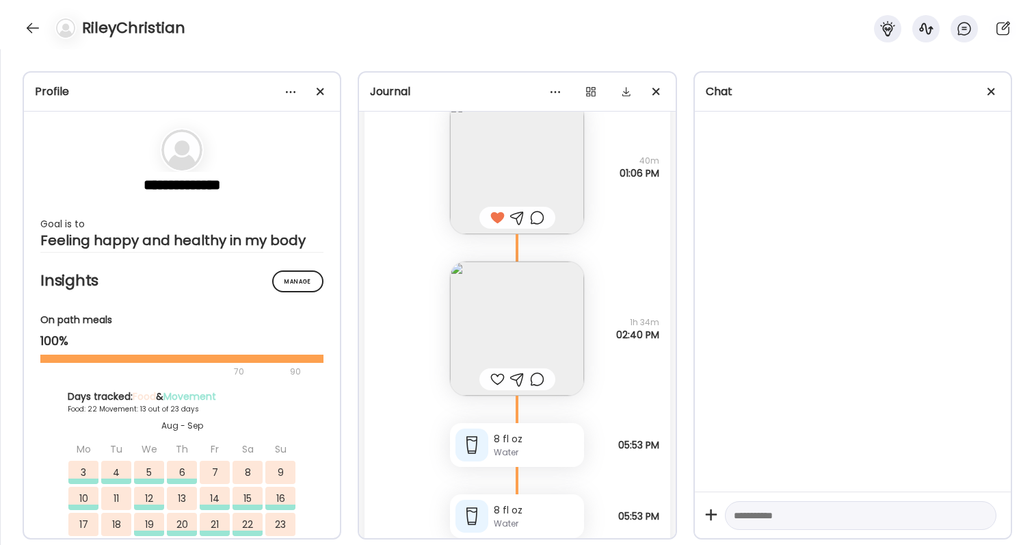
scroll to position [74601, 0]
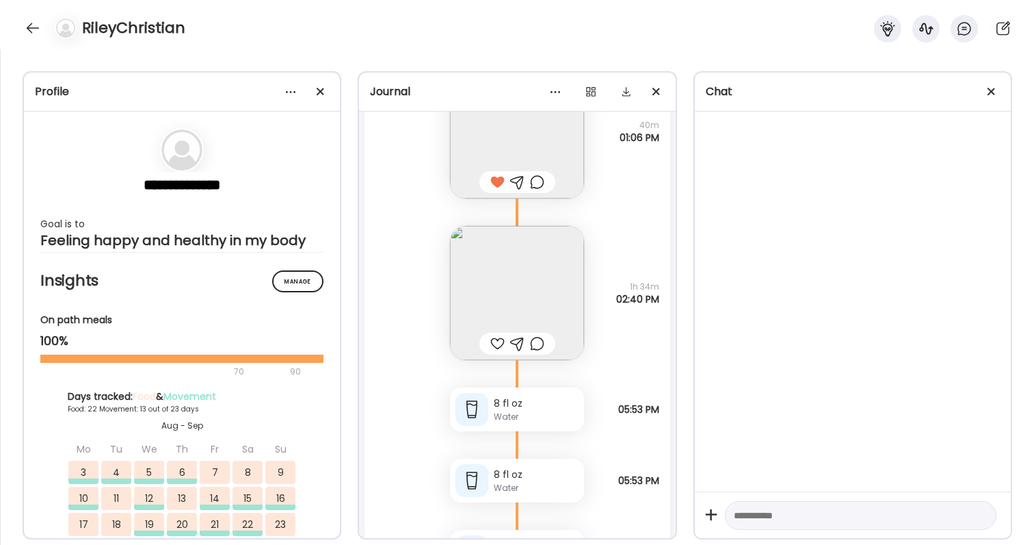
click at [528, 292] on img at bounding box center [517, 293] width 134 height 134
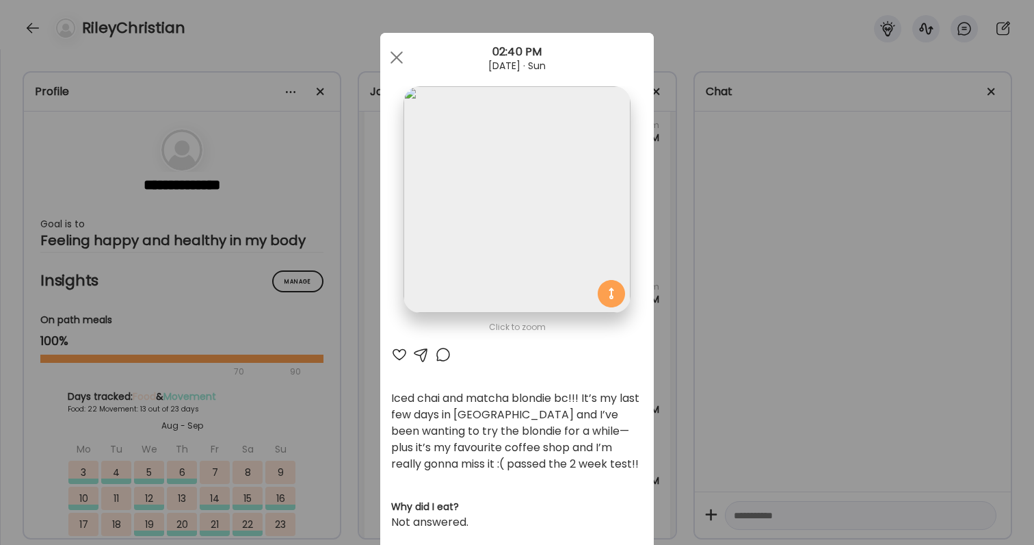
click at [397, 356] on div at bounding box center [399, 354] width 16 height 16
click at [447, 355] on div at bounding box center [443, 354] width 16 height 16
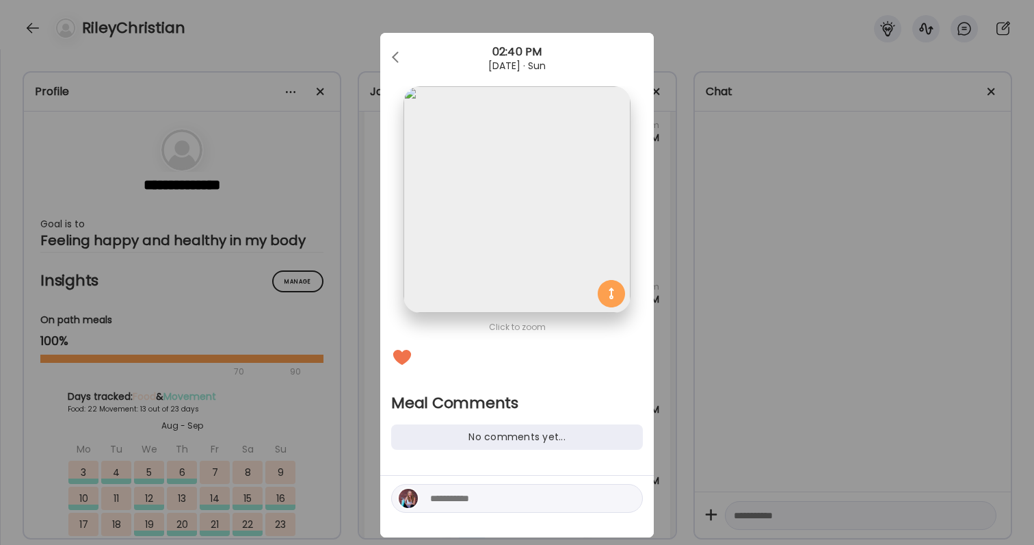
click at [499, 486] on div at bounding box center [517, 498] width 252 height 29
click at [499, 492] on textarea at bounding box center [522, 498] width 185 height 16
type textarea "**********"
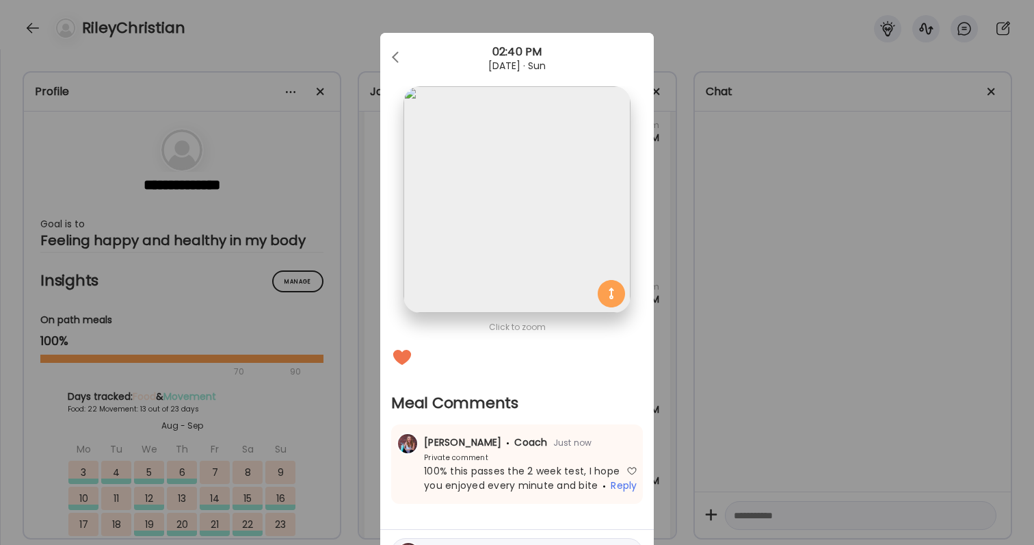
click at [804, 306] on div "Ate Coach Dashboard Wahoo! It’s official Take a moment to set up your Coach Pro…" at bounding box center [517, 272] width 1034 height 545
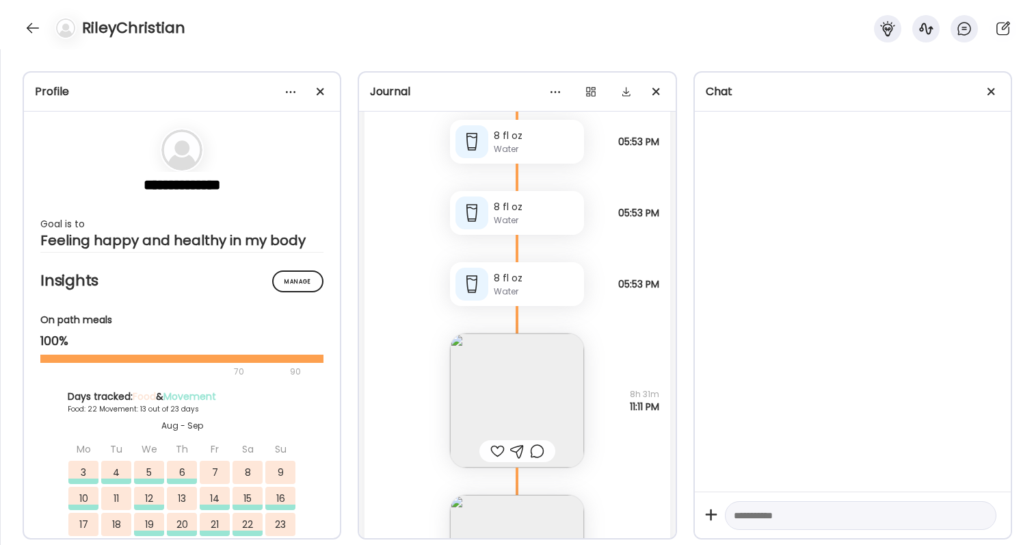
scroll to position [75002, 0]
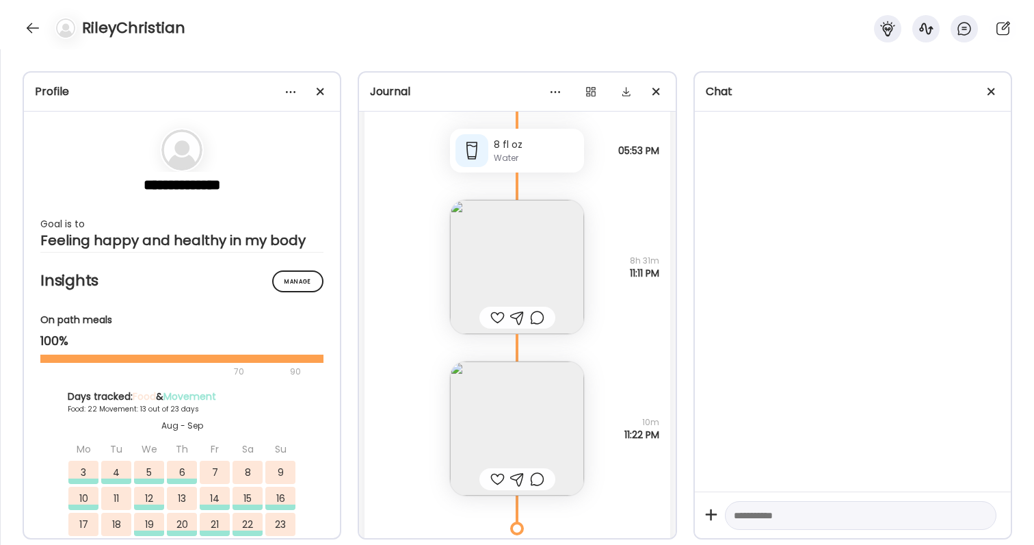
click at [493, 317] on div at bounding box center [497, 317] width 14 height 16
click at [498, 280] on img at bounding box center [517, 267] width 134 height 134
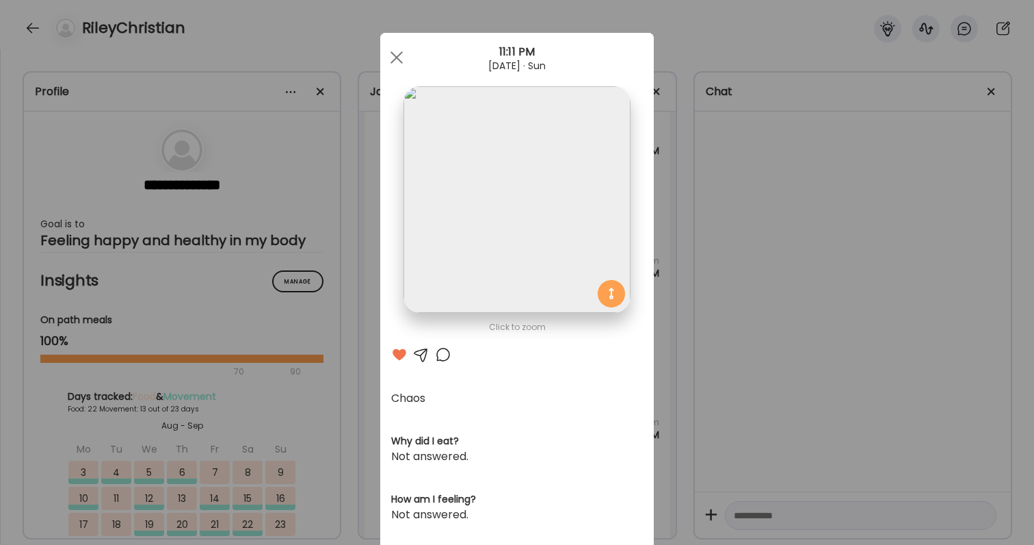
click at [718, 329] on div "Ate Coach Dashboard Wahoo! It’s official Take a moment to set up your Coach Pro…" at bounding box center [517, 272] width 1034 height 545
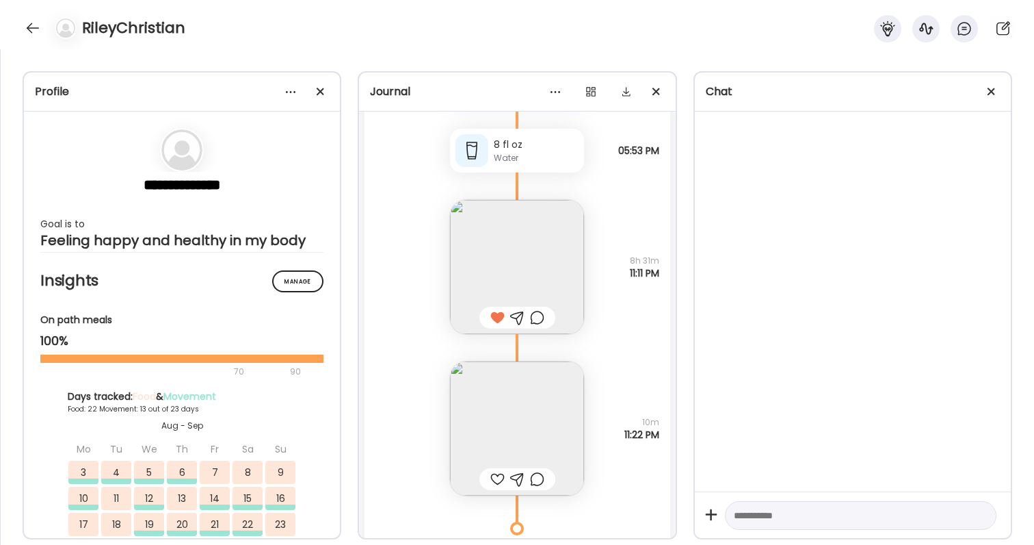
click at [514, 278] on img at bounding box center [517, 267] width 134 height 134
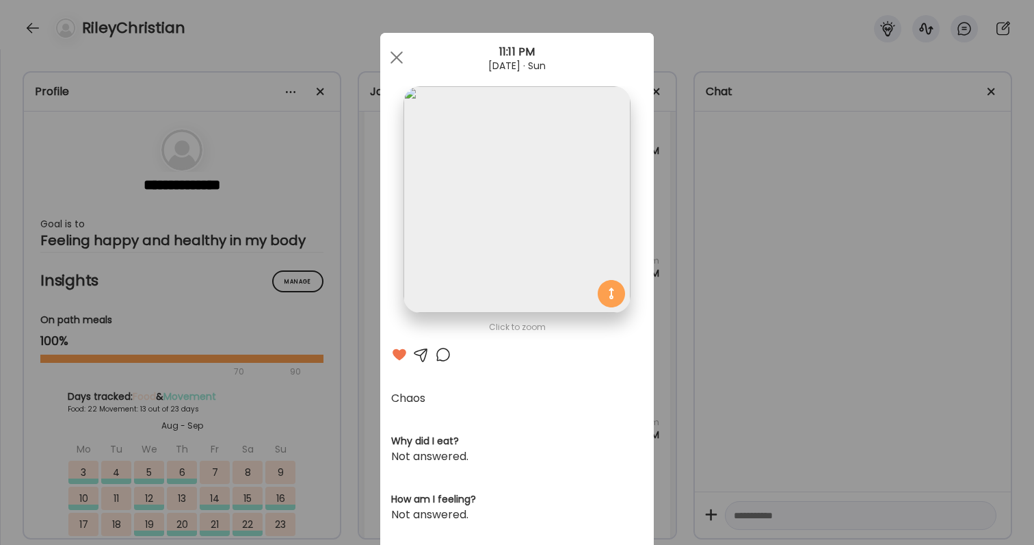
click at [714, 359] on div "Ate Coach Dashboard Wahoo! It’s official Take a moment to set up your Coach Pro…" at bounding box center [517, 272] width 1034 height 545
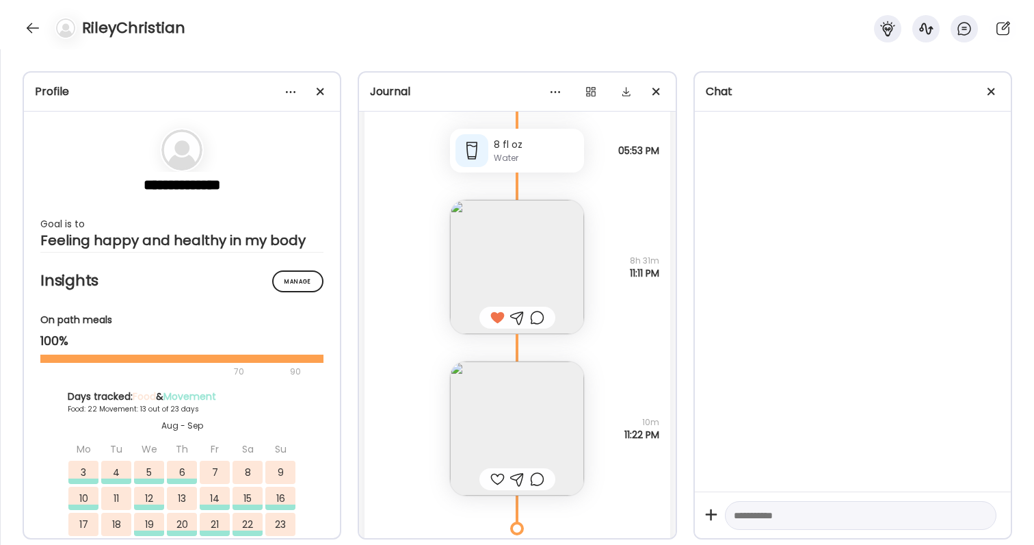
click at [495, 476] on div at bounding box center [497, 479] width 14 height 16
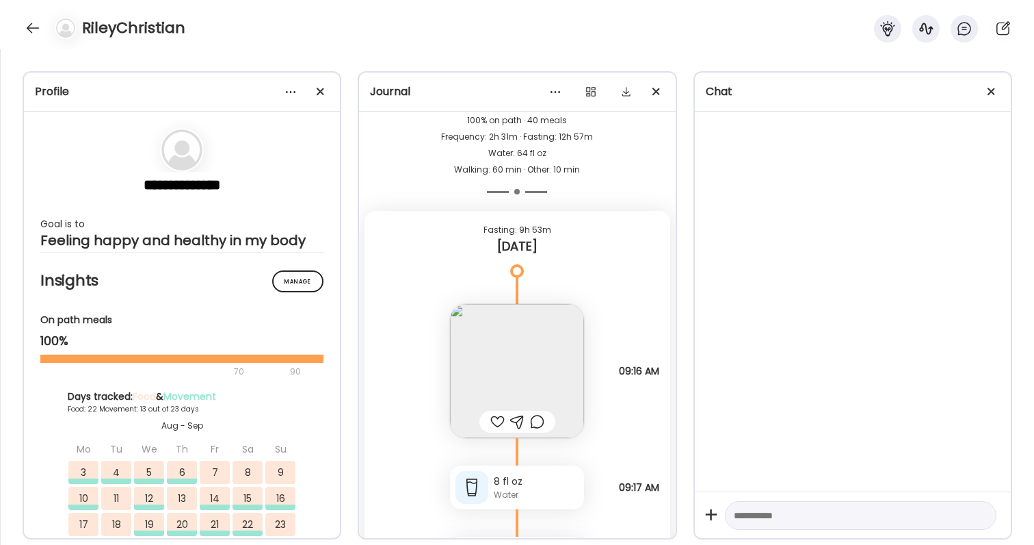
scroll to position [75532, 0]
click at [538, 371] on img at bounding box center [517, 369] width 134 height 134
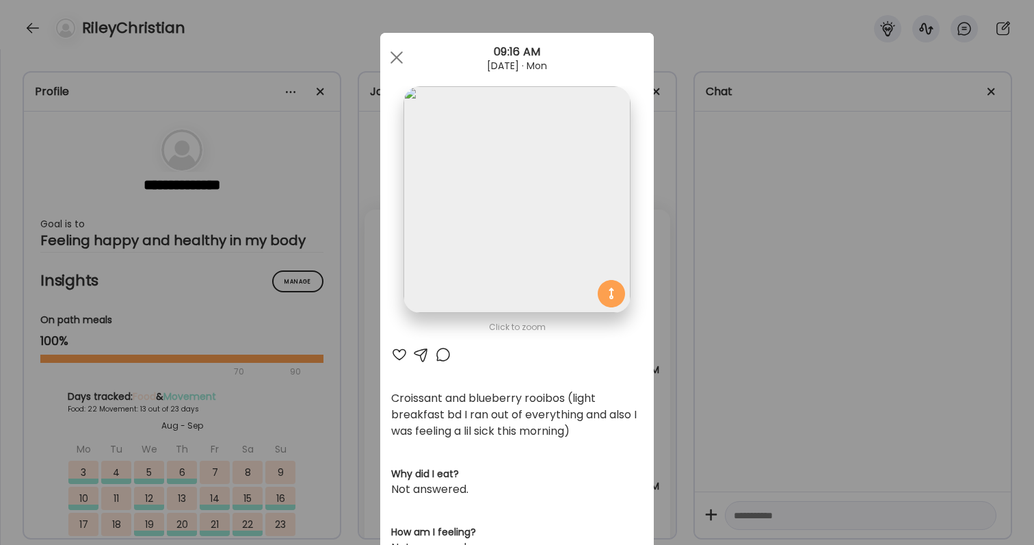
click at [726, 354] on div "Ate Coach Dashboard Wahoo! It’s official Take a moment to set up your Coach Pro…" at bounding box center [517, 272] width 1034 height 545
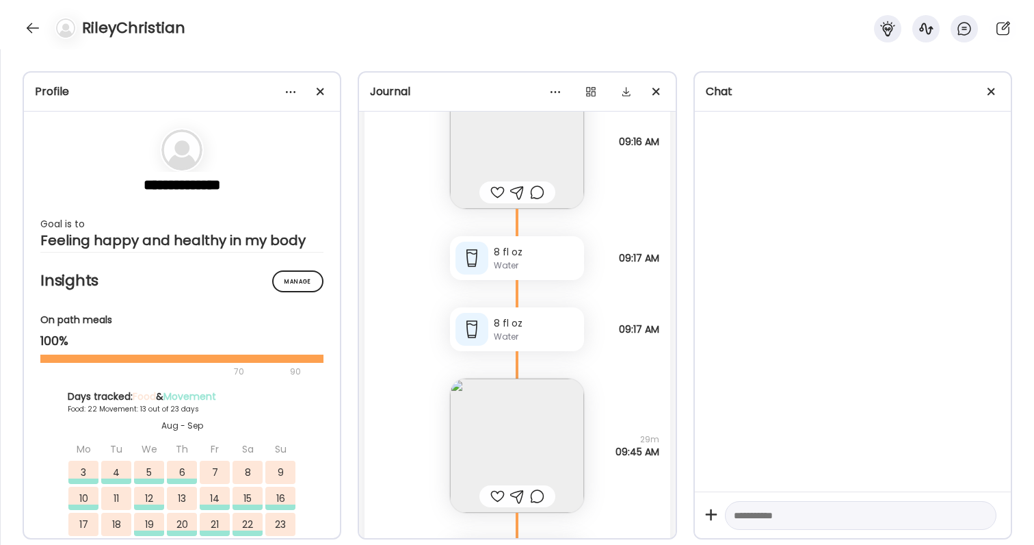
scroll to position [75758, 0]
click at [552, 419] on img at bounding box center [517, 447] width 134 height 134
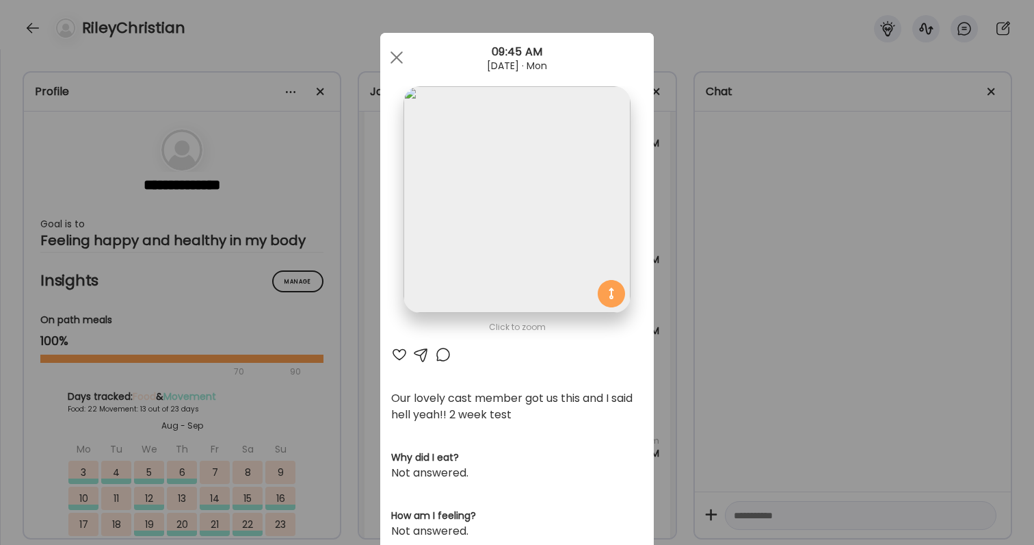
click at [724, 390] on div "Ate Coach Dashboard Wahoo! It’s official Take a moment to set up your Coach Pro…" at bounding box center [517, 272] width 1034 height 545
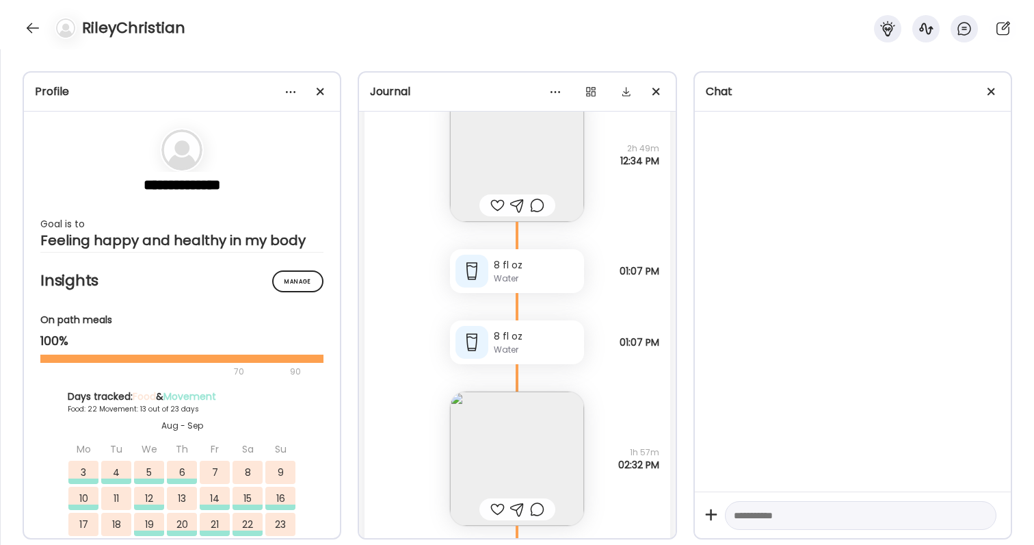
scroll to position [76224, 0]
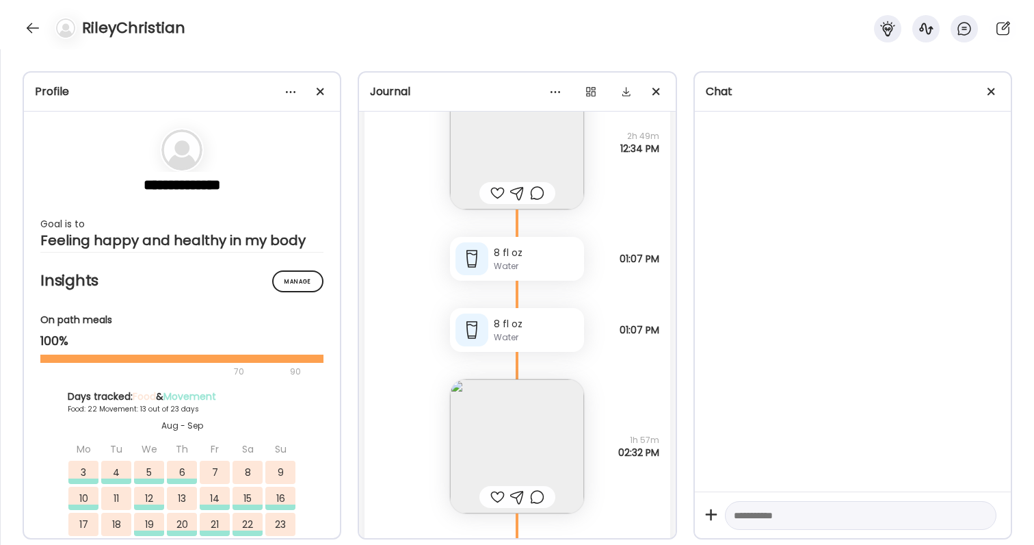
click at [536, 157] on img at bounding box center [517, 142] width 134 height 134
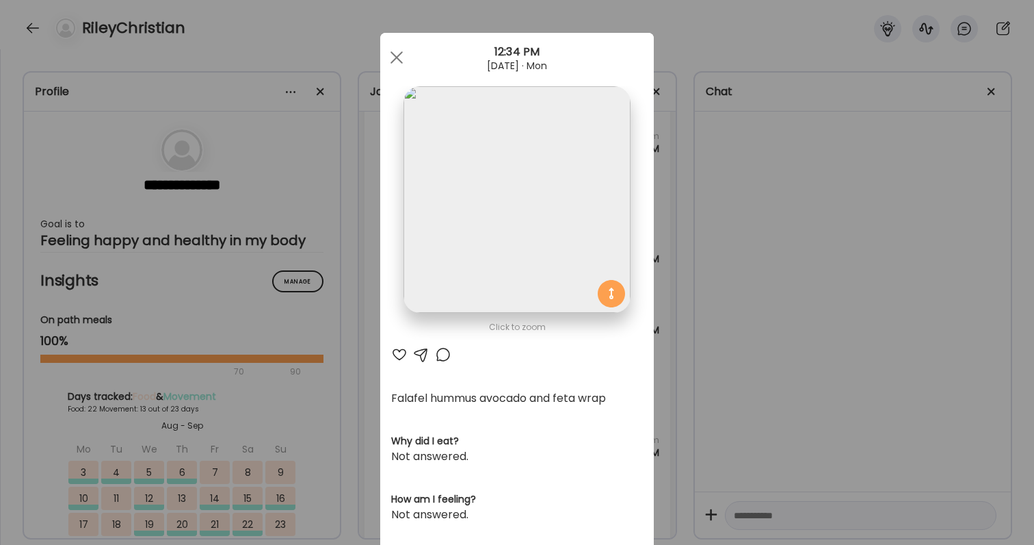
click at [759, 245] on div "Ate Coach Dashboard Wahoo! It’s official Take a moment to set up your Coach Pro…" at bounding box center [517, 272] width 1034 height 545
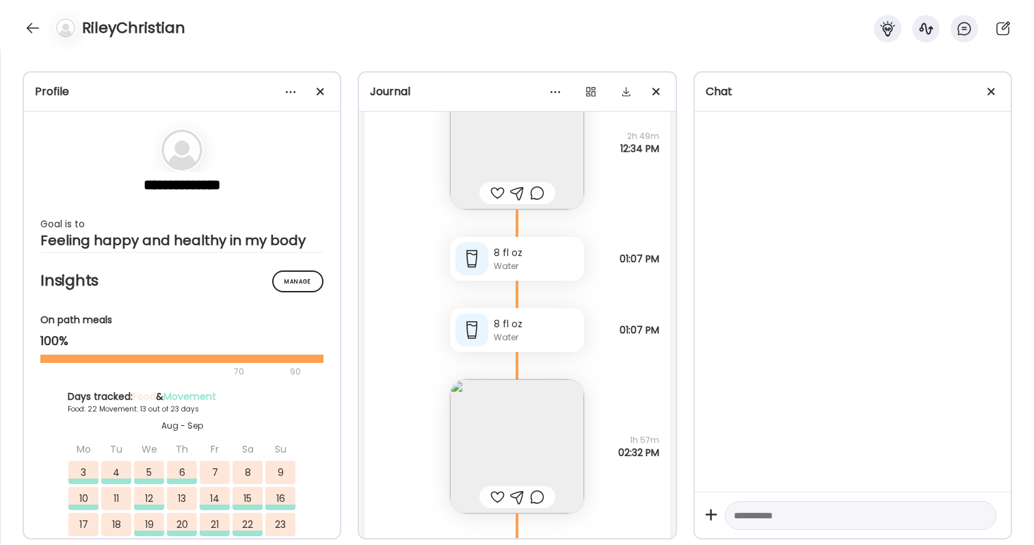
click at [568, 429] on img at bounding box center [517, 446] width 134 height 134
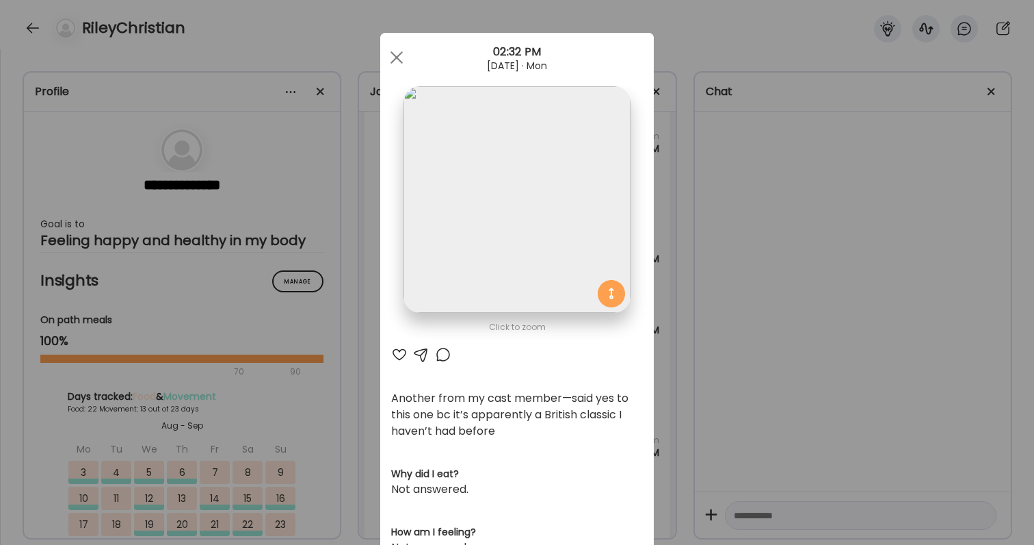
scroll to position [5, 0]
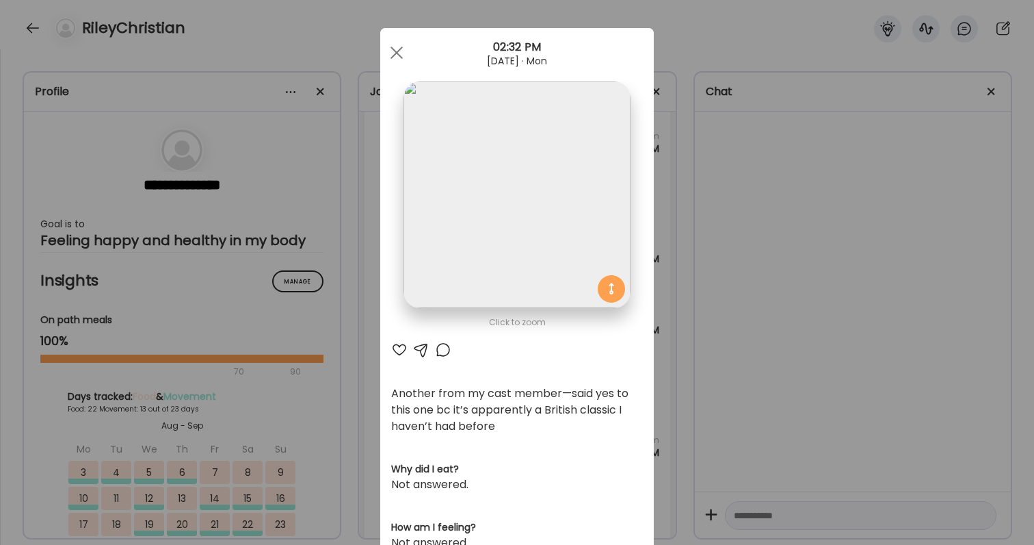
click at [746, 495] on div "Ate Coach Dashboard Wahoo! It’s official Take a moment to set up your Coach Pro…" at bounding box center [517, 272] width 1034 height 545
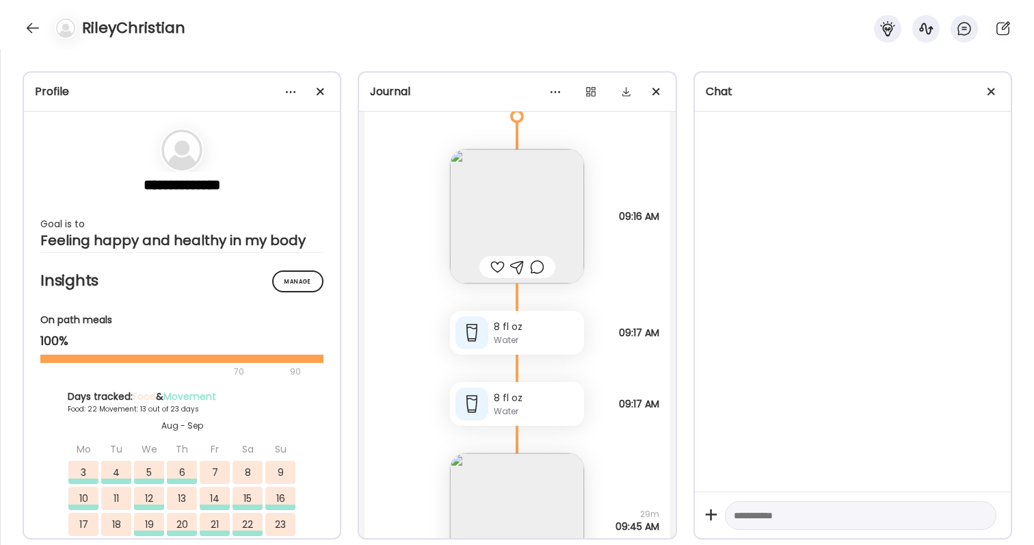
scroll to position [75654, 0]
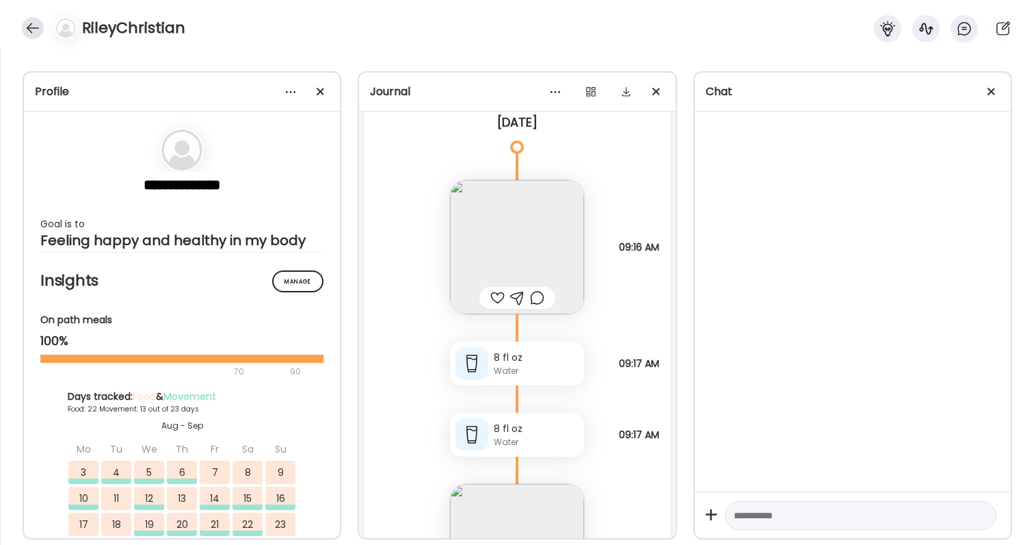
click at [28, 18] on div at bounding box center [33, 28] width 22 height 22
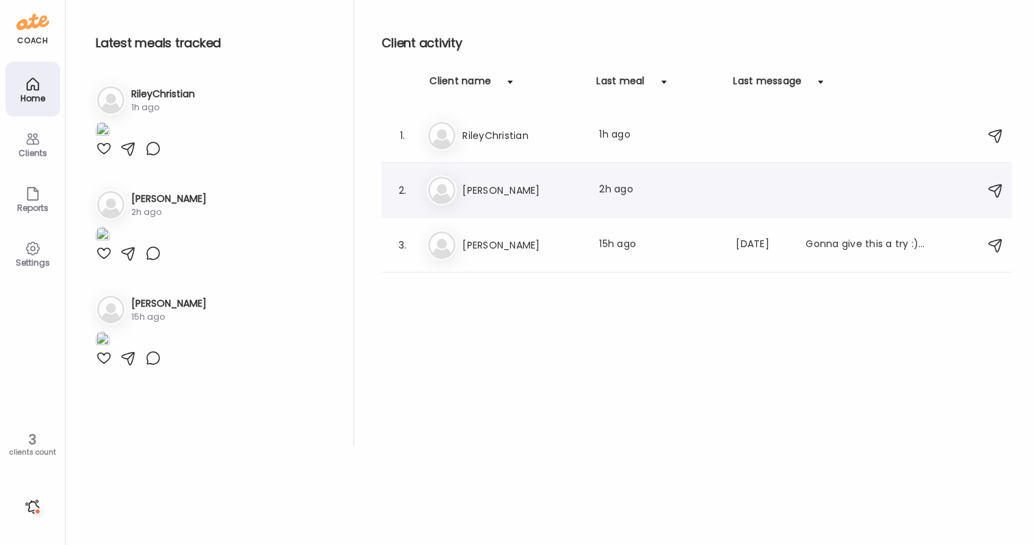
click at [500, 194] on h3 "[PERSON_NAME]" at bounding box center [522, 190] width 120 height 16
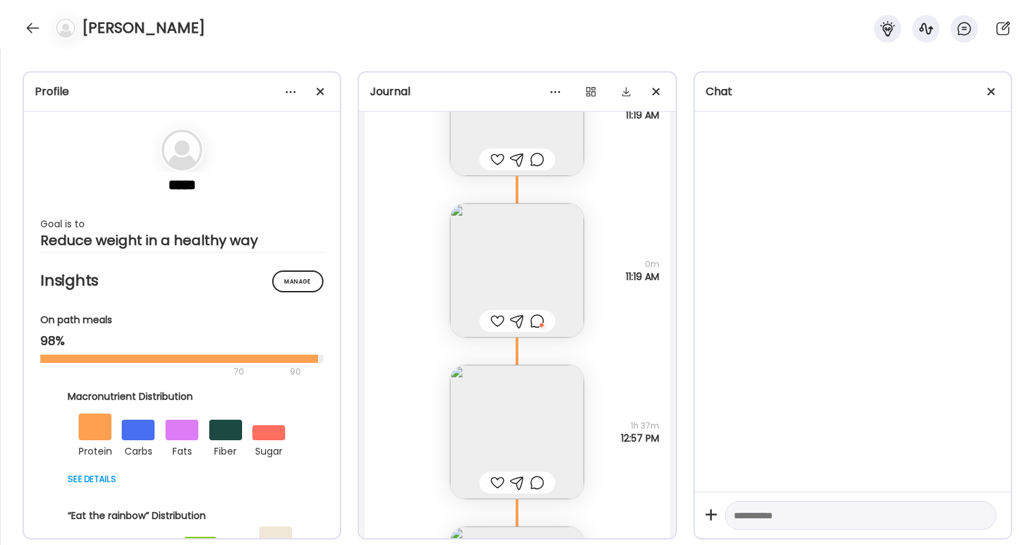
scroll to position [40368, 0]
click at [542, 296] on img at bounding box center [517, 272] width 134 height 134
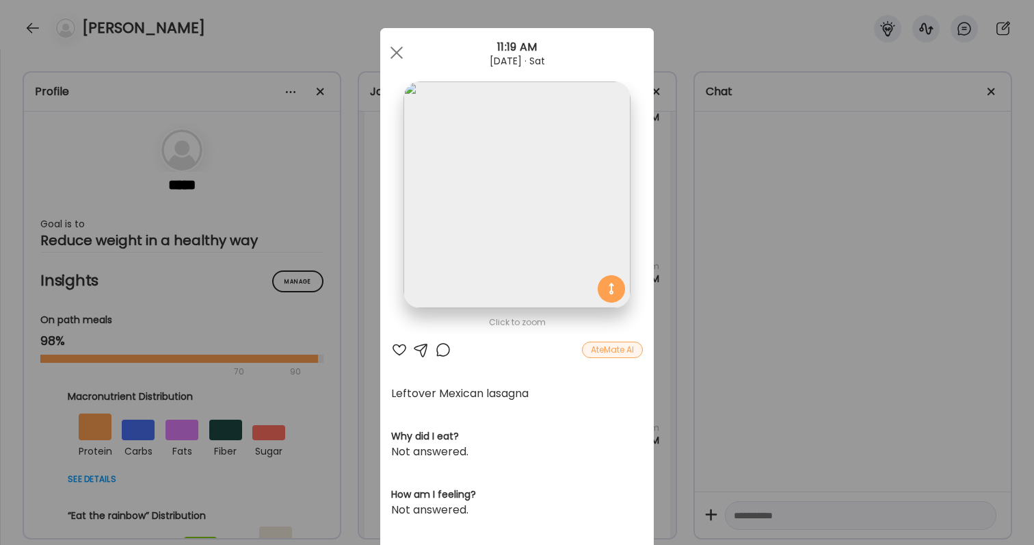
click at [789, 298] on div "Ate Coach Dashboard Wahoo! It’s official Take a moment to set up your Coach Pro…" at bounding box center [517, 272] width 1034 height 545
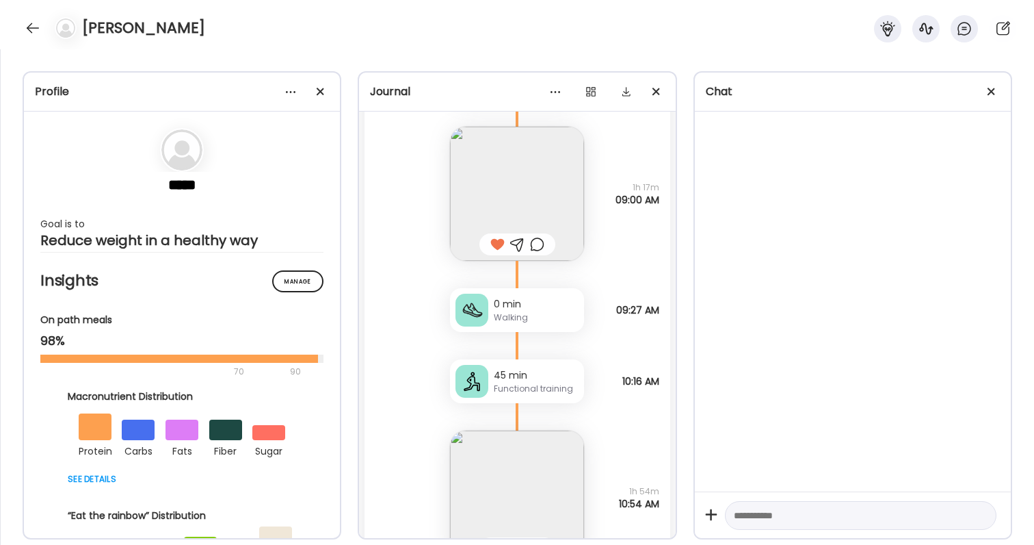
scroll to position [38887, 0]
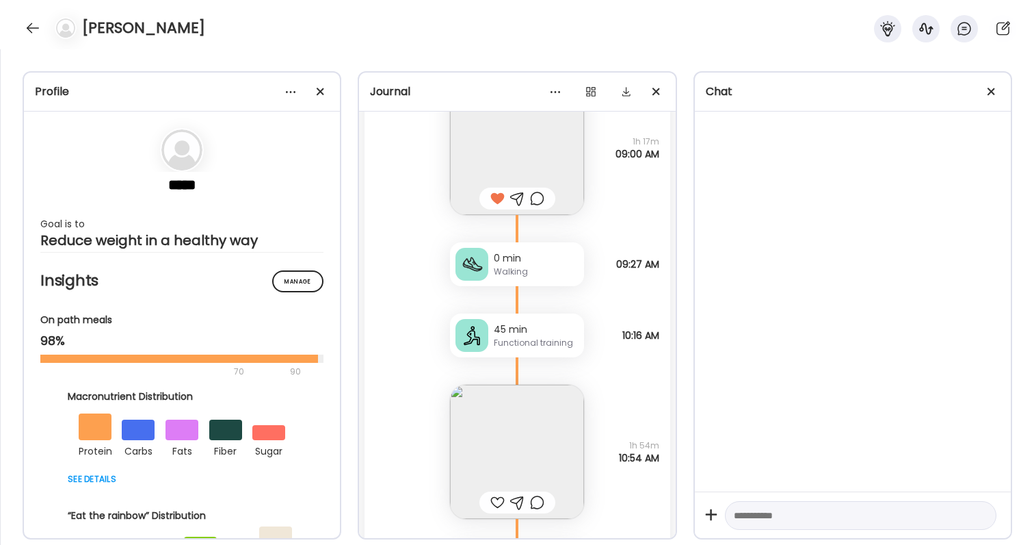
click at [514, 434] on img at bounding box center [517, 451] width 134 height 134
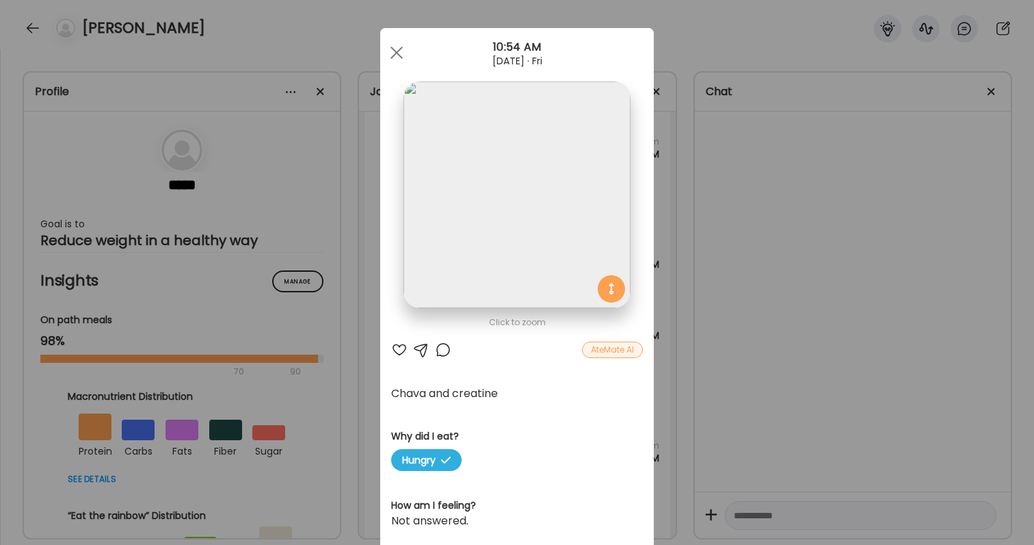
scroll to position [8, 0]
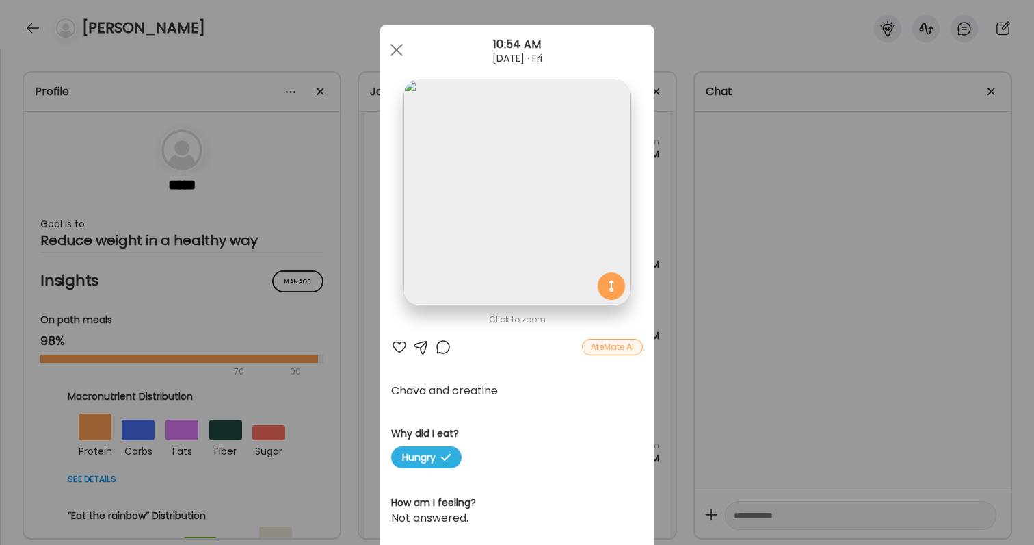
click at [694, 346] on div "Ate Coach Dashboard Wahoo! It’s official Take a moment to set up your Coach Pro…" at bounding box center [517, 272] width 1034 height 545
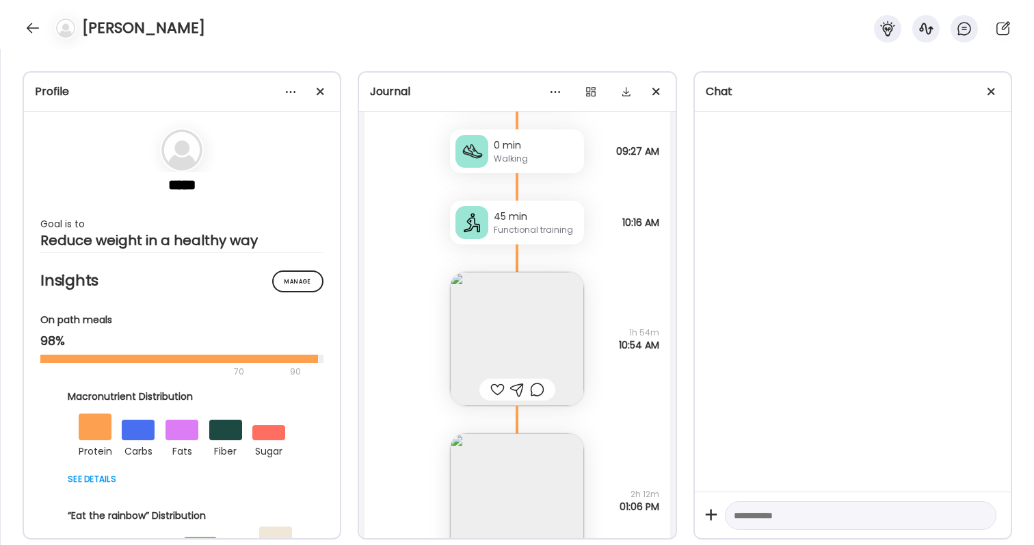
scroll to position [38995, 0]
click at [497, 396] on div at bounding box center [497, 394] width 14 height 16
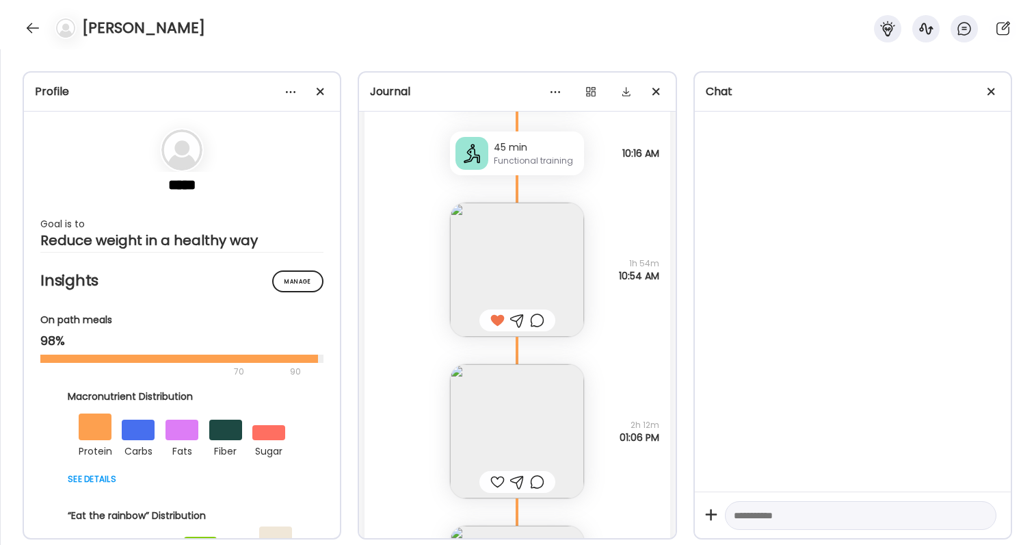
scroll to position [39072, 0]
click at [499, 478] on div at bounding box center [497, 478] width 14 height 16
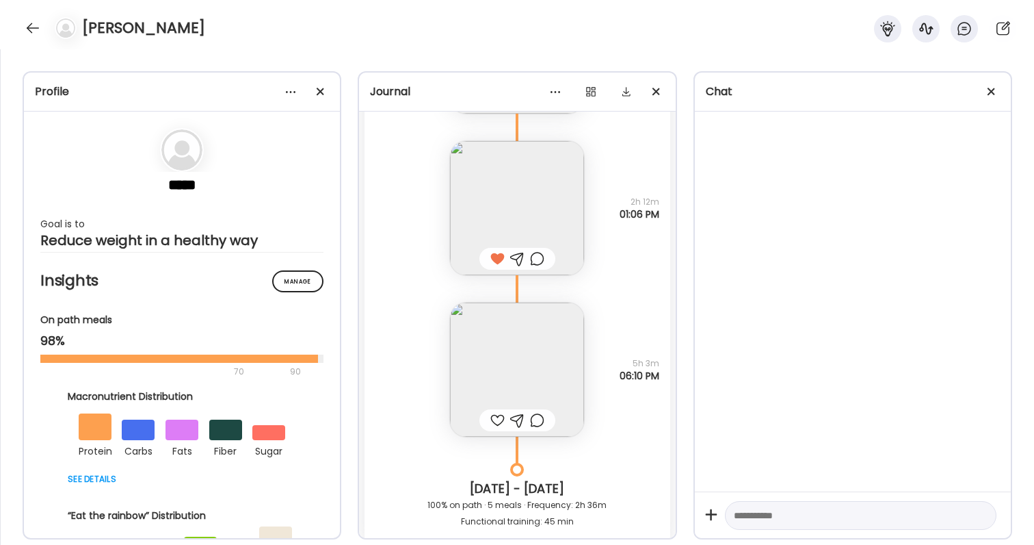
scroll to position [39305, 0]
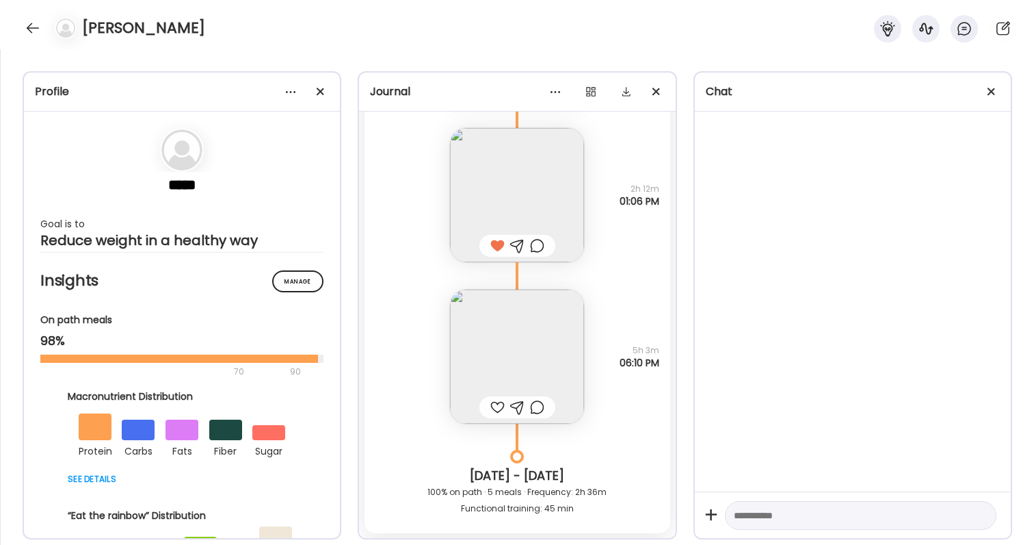
click at [499, 358] on img at bounding box center [517, 356] width 134 height 134
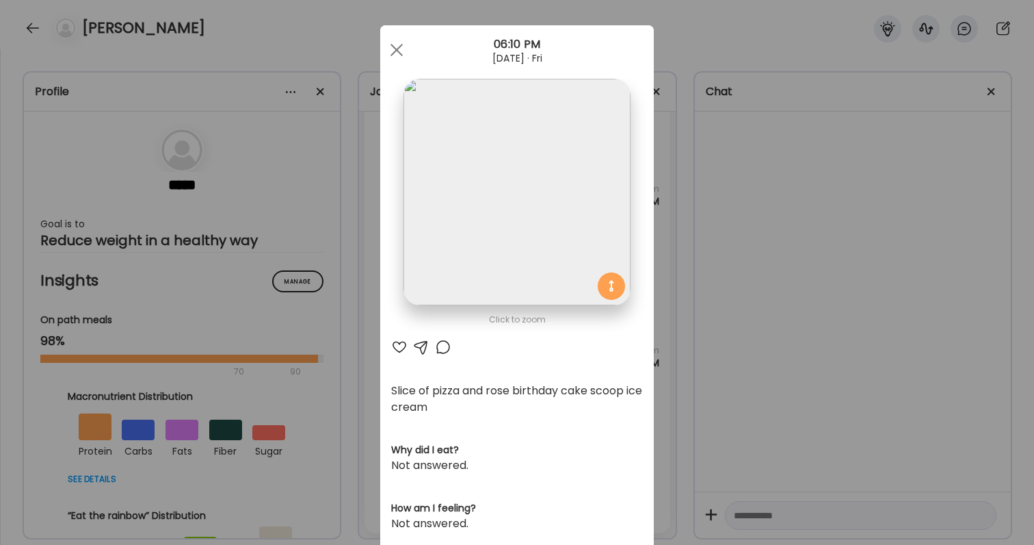
click at [778, 378] on div "Ate Coach Dashboard Wahoo! It’s official Take a moment to set up your Coach Pro…" at bounding box center [517, 272] width 1034 height 545
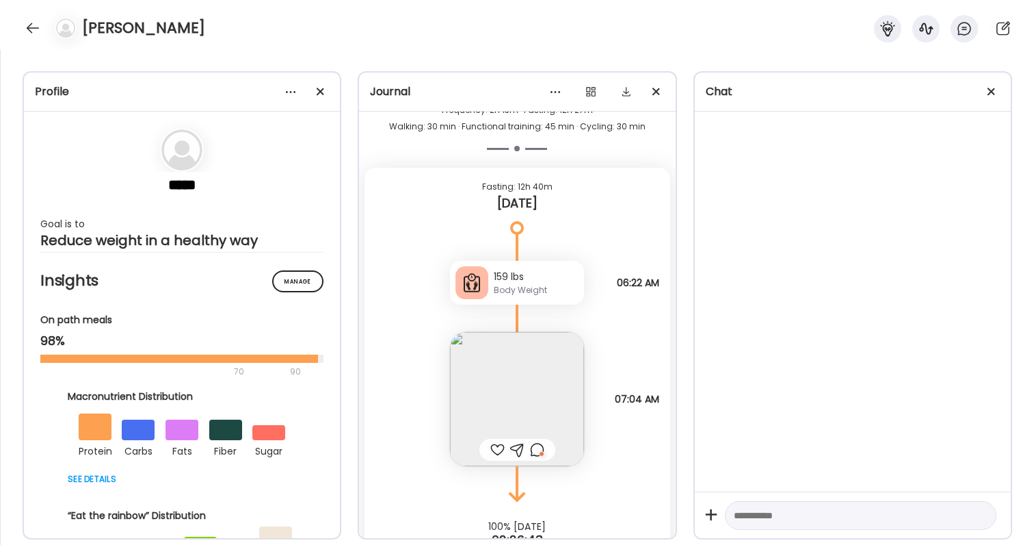
scroll to position [43184, 0]
click at [536, 447] on div at bounding box center [537, 449] width 14 height 16
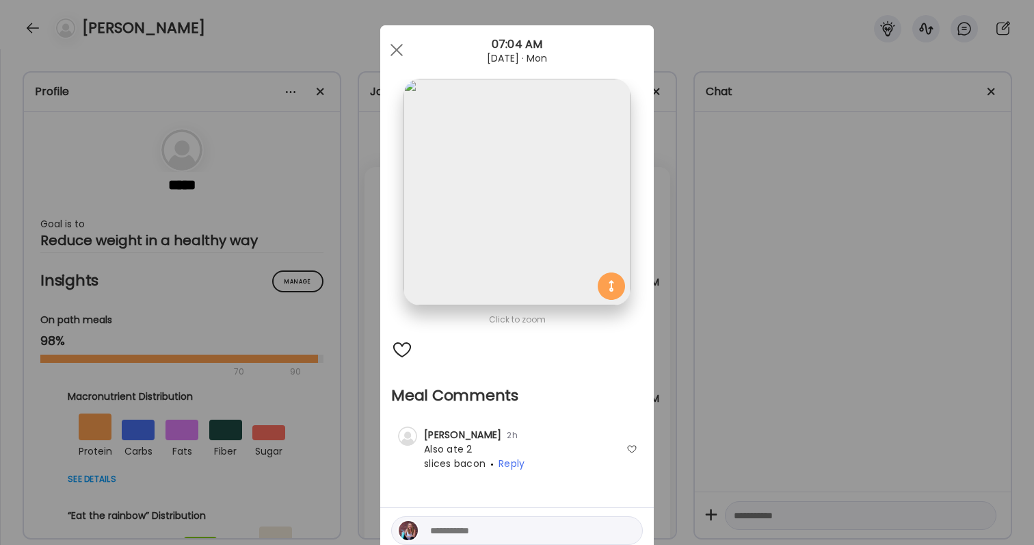
click at [716, 443] on div "Ate Coach Dashboard Wahoo! It’s official Take a moment to set up your Coach Pro…" at bounding box center [517, 272] width 1034 height 545
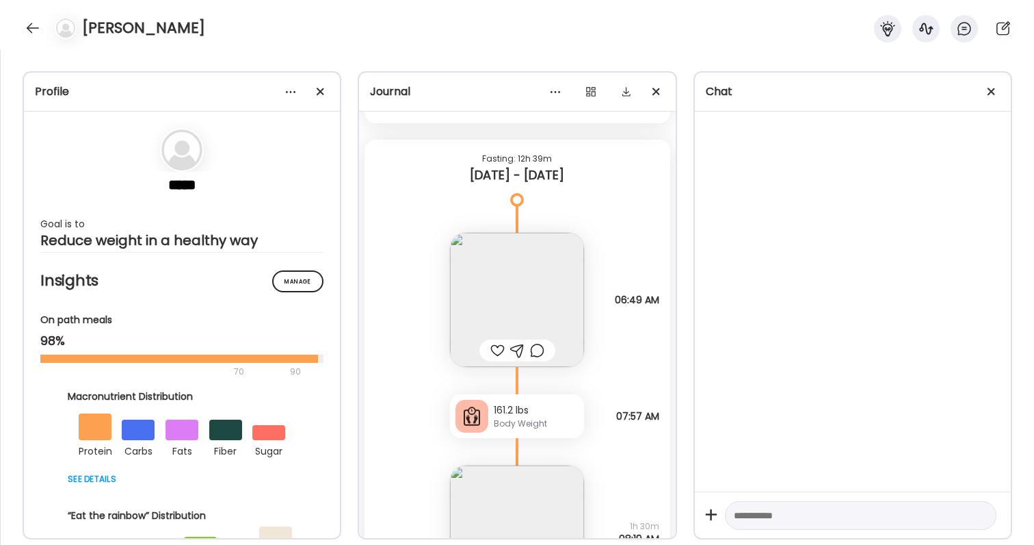
scroll to position [39716, 0]
click at [563, 324] on img at bounding box center [517, 298] width 134 height 134
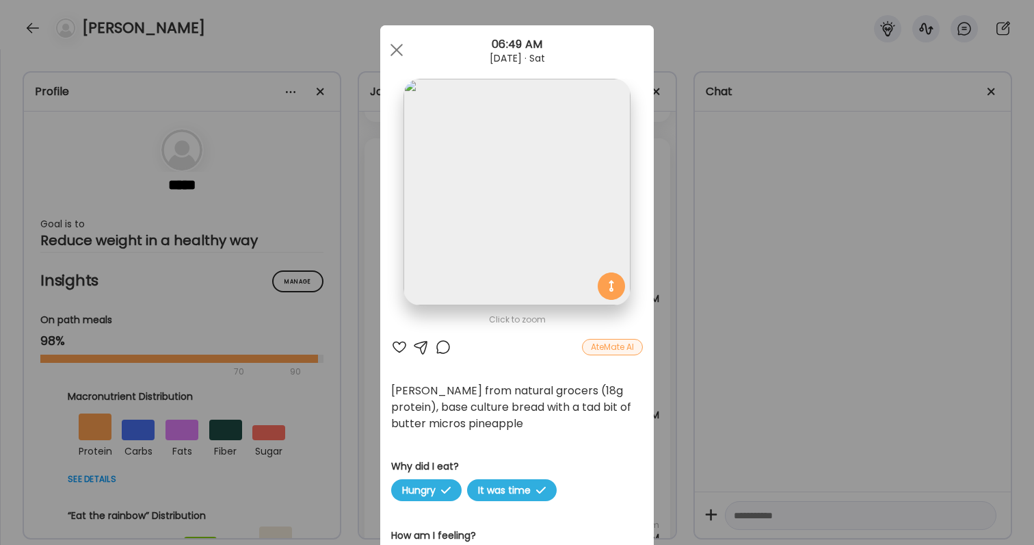
click at [402, 351] on div at bounding box center [399, 347] width 16 height 16
click at [728, 455] on div "Ate Coach Dashboard Wahoo! It’s official Take a moment to set up your Coach Pro…" at bounding box center [517, 272] width 1034 height 545
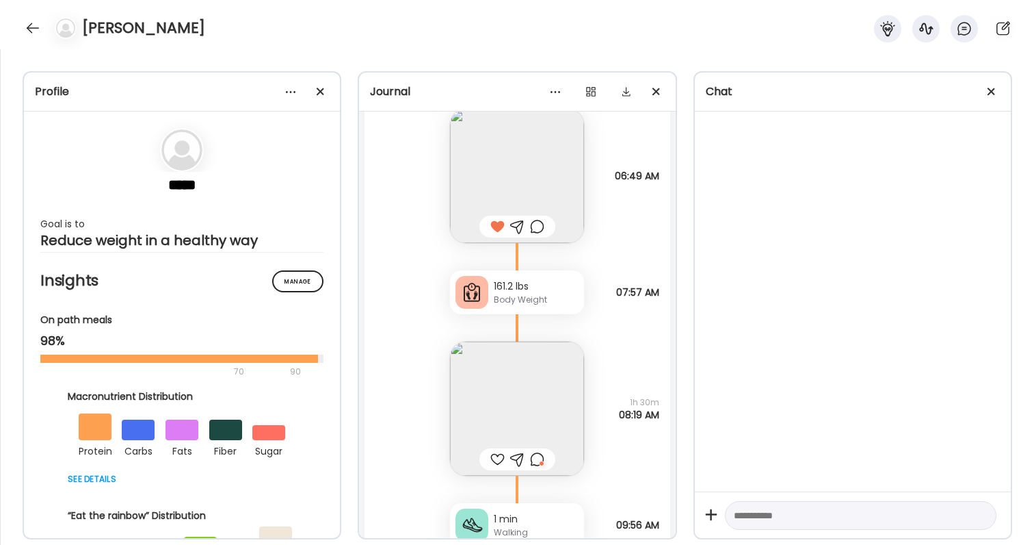
scroll to position [39845, 0]
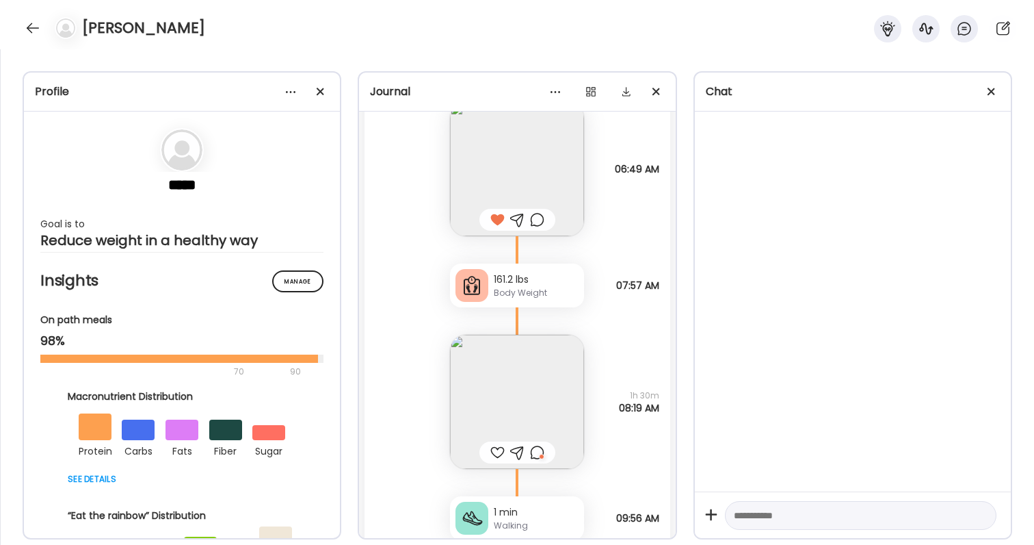
click at [544, 457] on div at bounding box center [537, 452] width 14 height 16
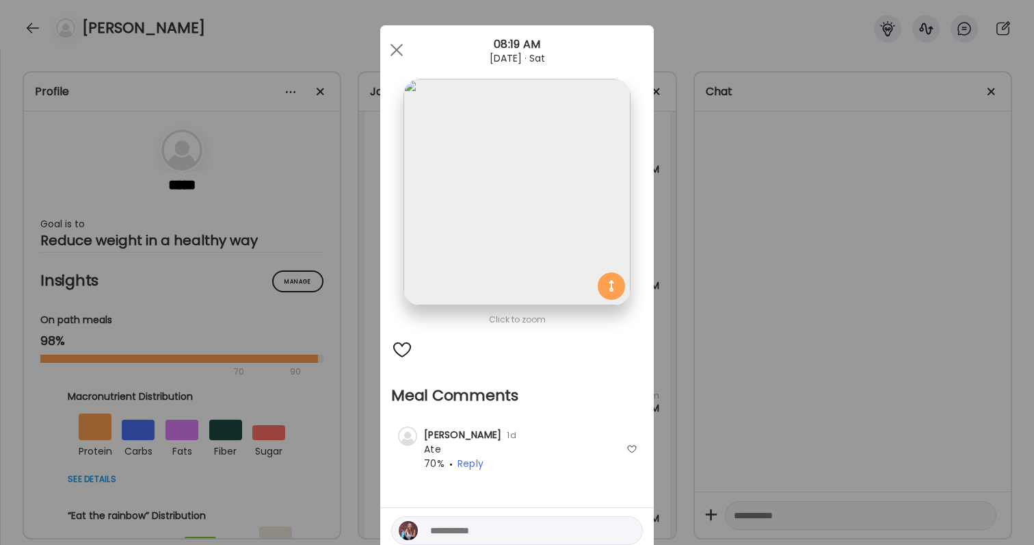
click at [707, 445] on div "Ate Coach Dashboard Wahoo! It’s official Take a moment to set up your Coach Pro…" at bounding box center [517, 272] width 1034 height 545
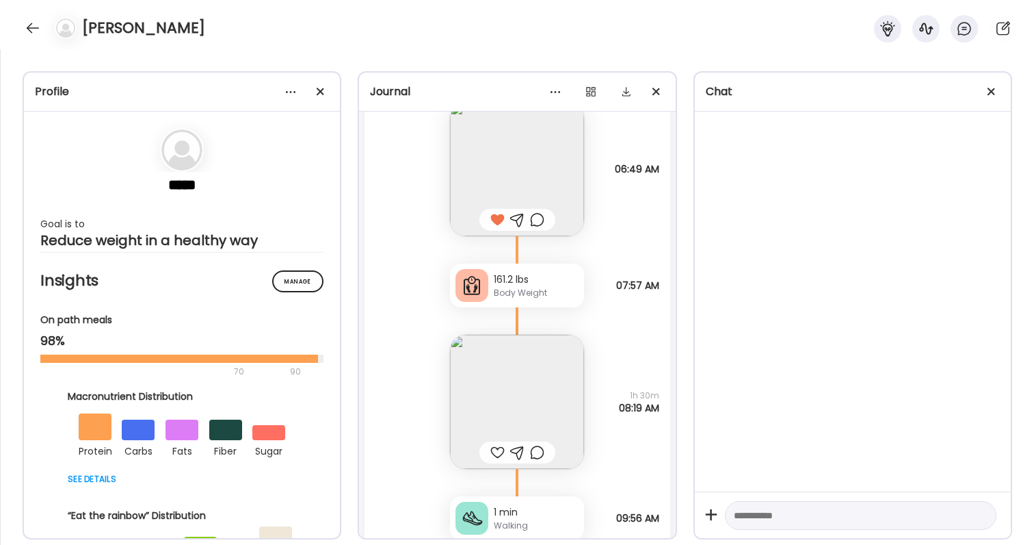
click at [501, 451] on div at bounding box center [497, 452] width 14 height 16
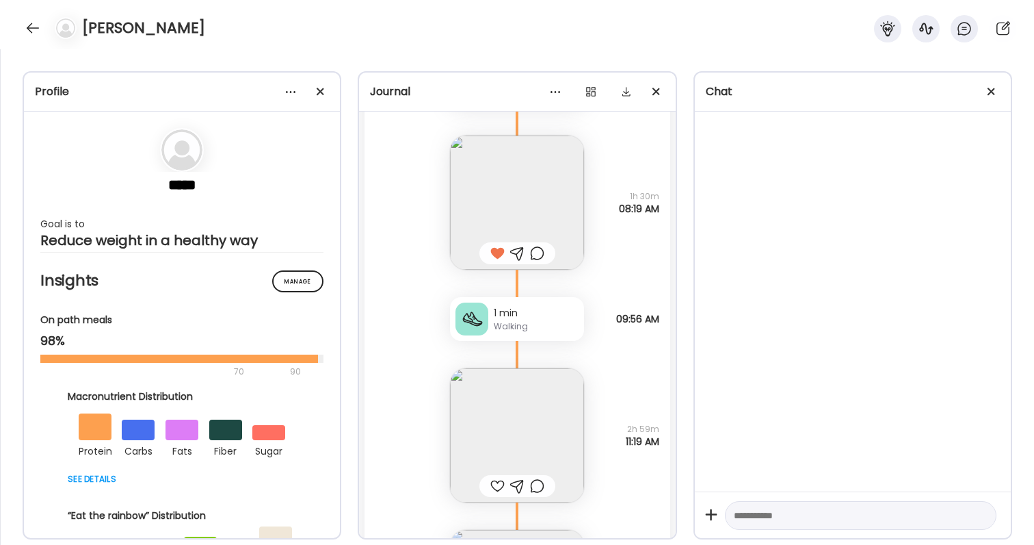
scroll to position [40046, 0]
click at [501, 451] on img at bounding box center [517, 433] width 134 height 134
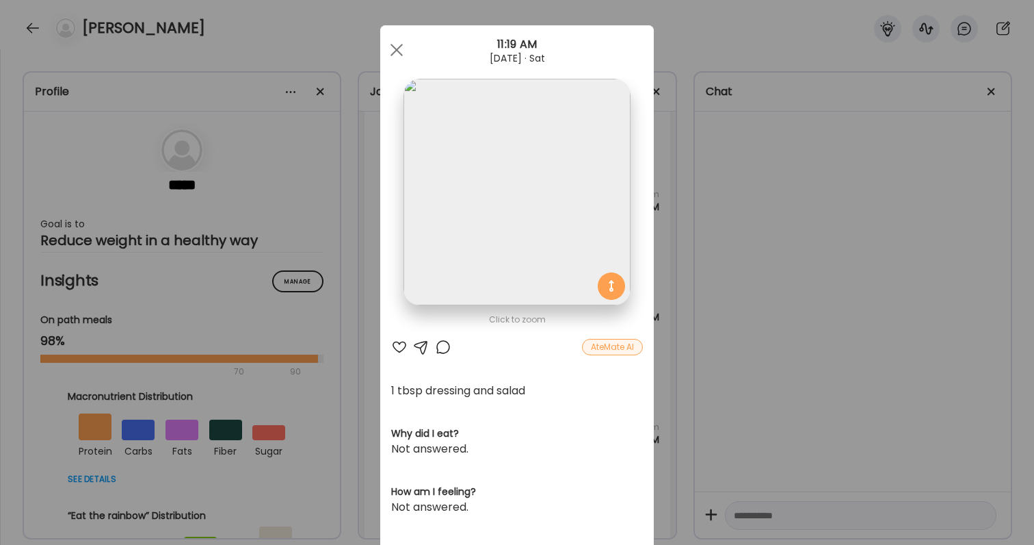
click at [771, 382] on div "Ate Coach Dashboard Wahoo! It’s official Take a moment to set up your Coach Pro…" at bounding box center [517, 272] width 1034 height 545
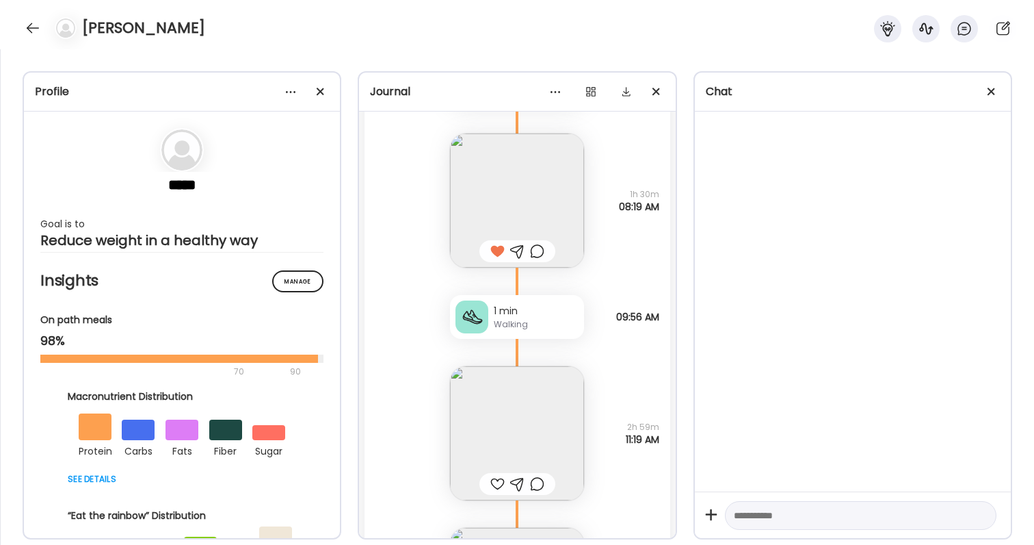
click at [501, 480] on div at bounding box center [497, 483] width 14 height 16
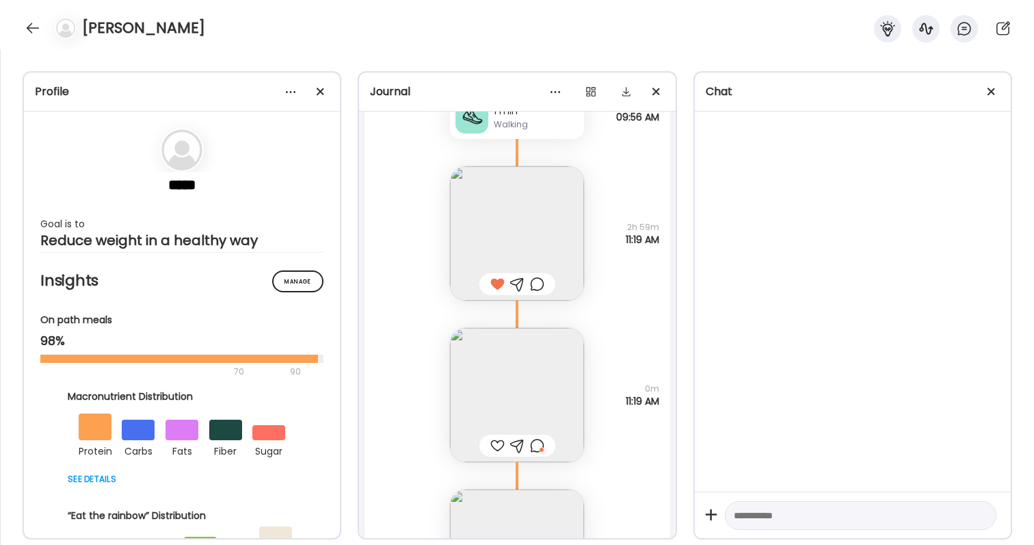
scroll to position [40248, 0]
click at [521, 384] on img at bounding box center [517, 393] width 134 height 134
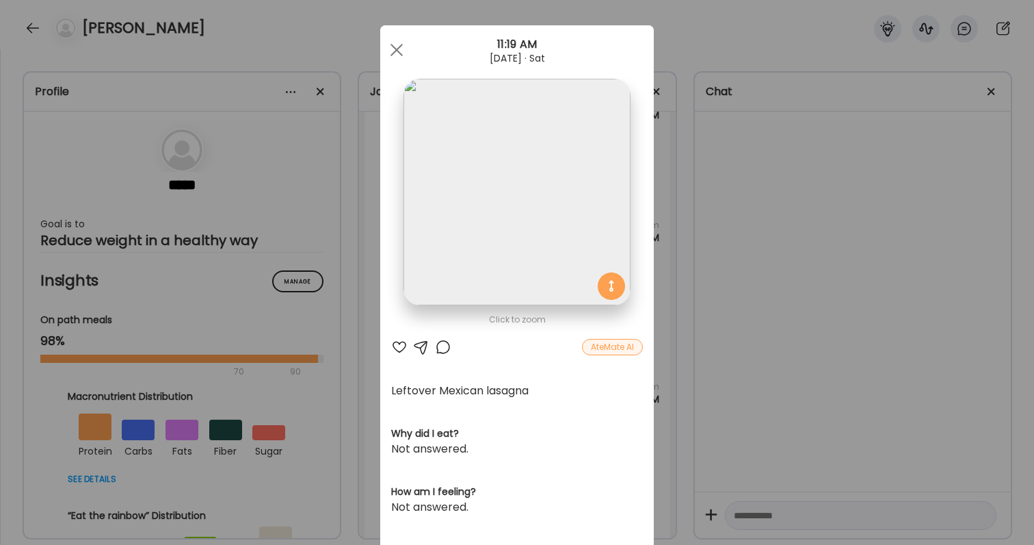
click at [445, 350] on div at bounding box center [443, 347] width 16 height 16
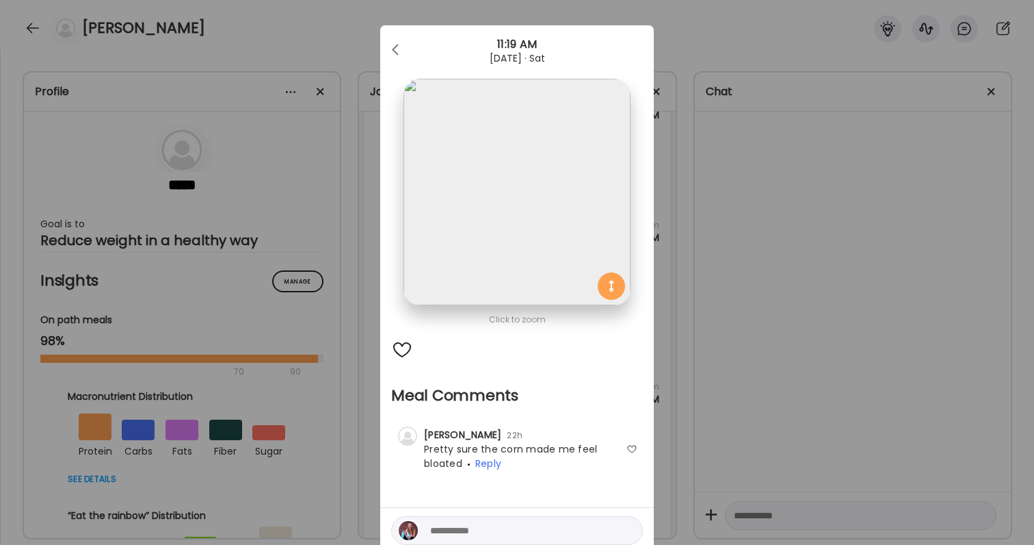
click at [742, 432] on div "Ate Coach Dashboard Wahoo! It’s official Take a moment to set up your Coach Pro…" at bounding box center [517, 272] width 1034 height 545
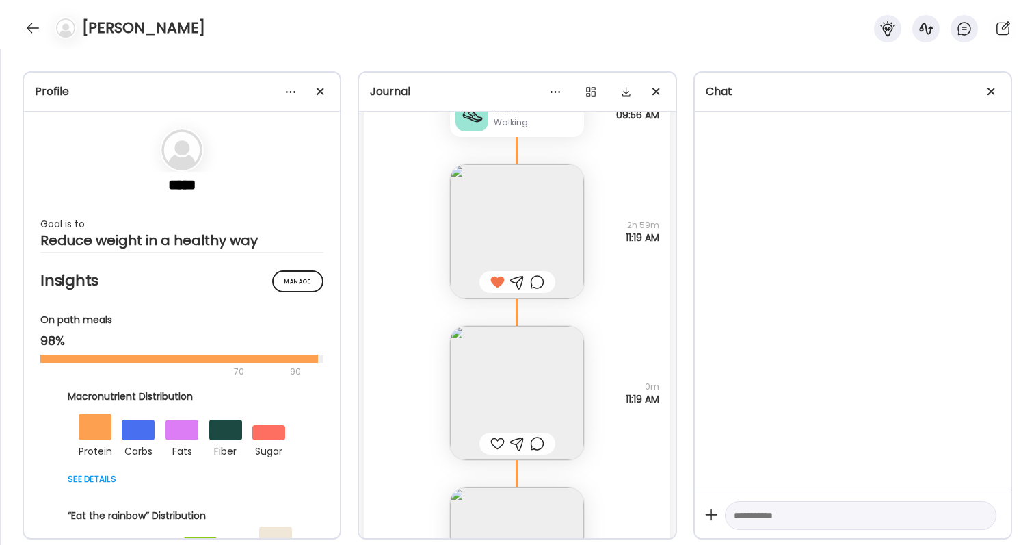
click at [501, 447] on div at bounding box center [497, 443] width 14 height 16
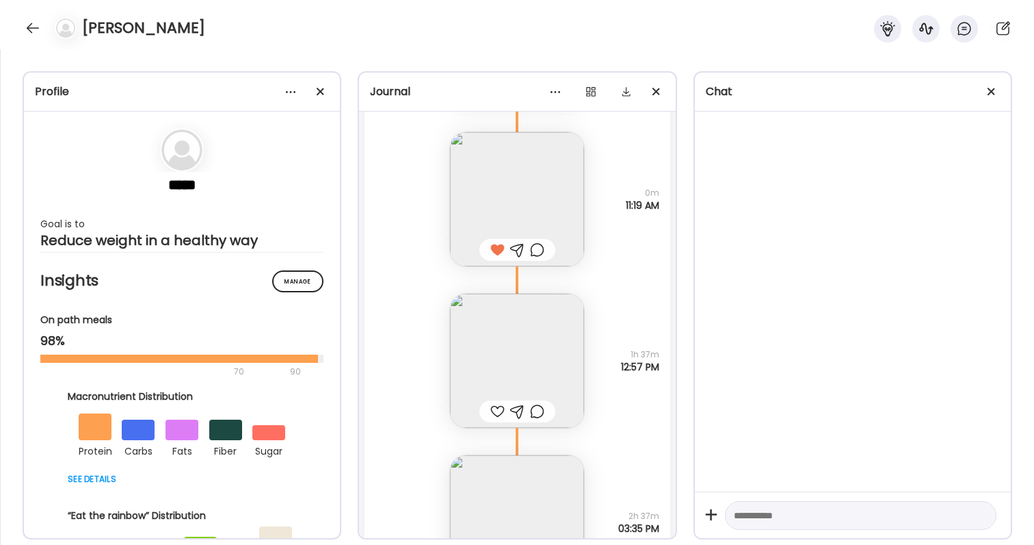
scroll to position [40463, 0]
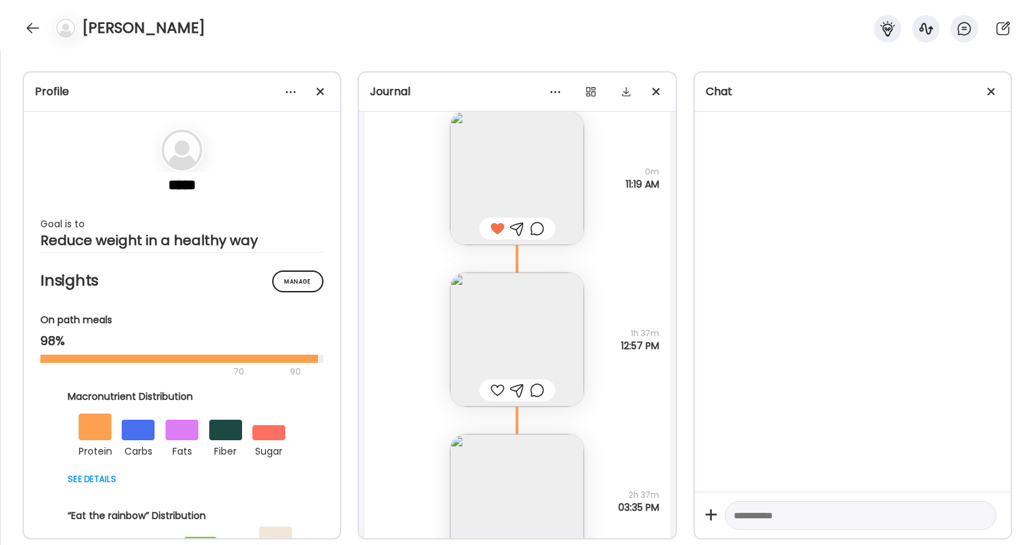
click at [529, 325] on img at bounding box center [517, 339] width 134 height 134
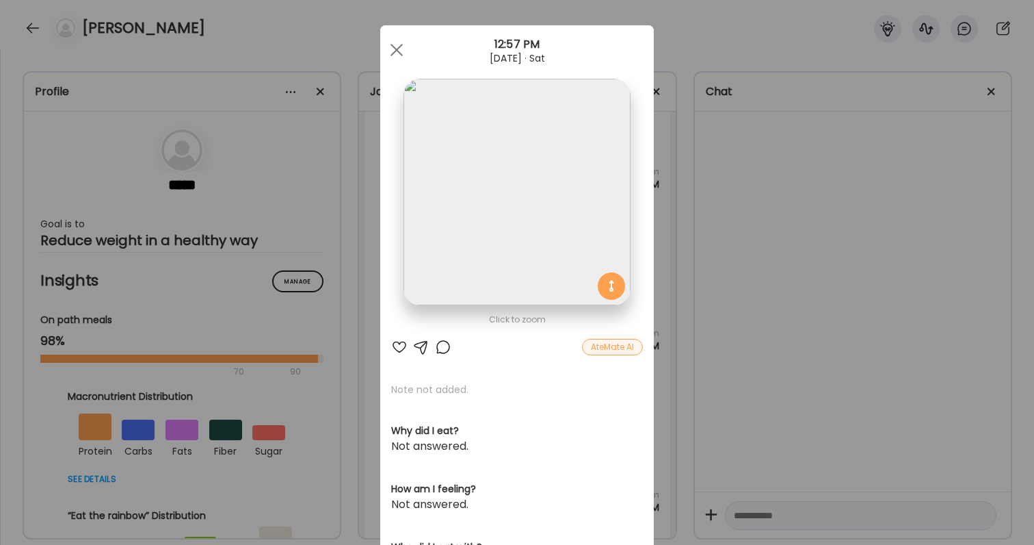
click at [670, 380] on div "Ate Coach Dashboard Wahoo! It’s official Take a moment to set up your Coach Pro…" at bounding box center [517, 272] width 1034 height 545
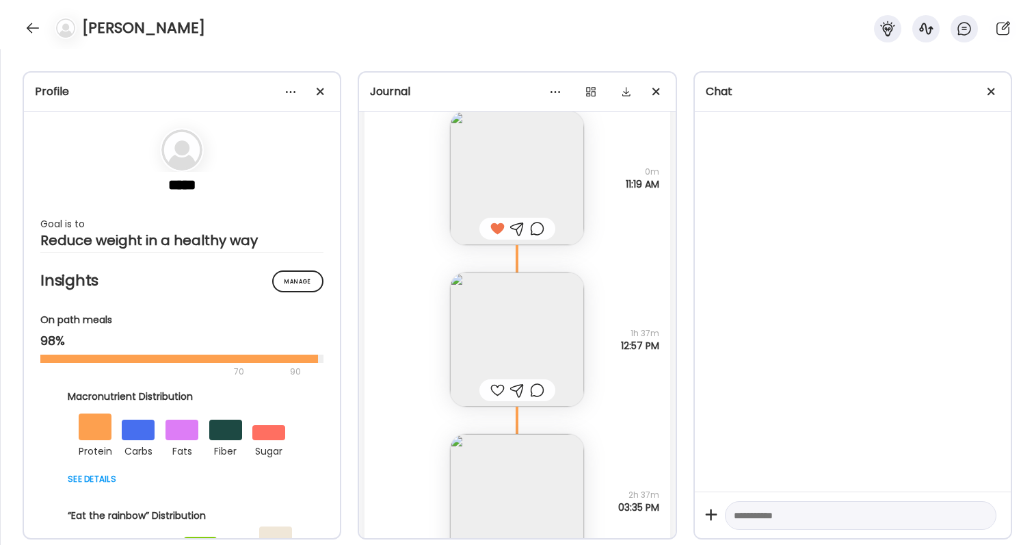
click at [553, 306] on img at bounding box center [517, 339] width 134 height 134
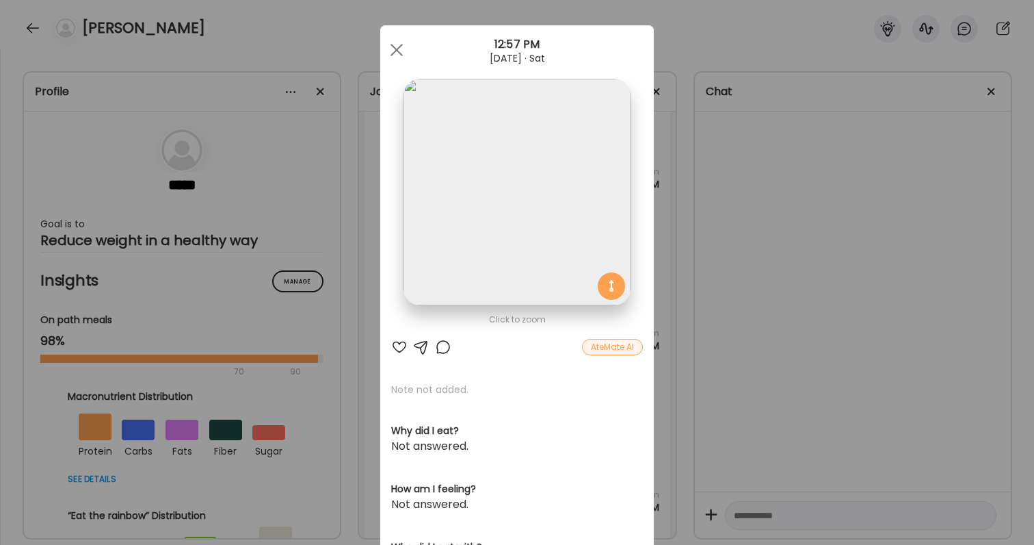
click at [679, 332] on div "Ate Coach Dashboard Wahoo! It’s official Take a moment to set up your Coach Pro…" at bounding box center [517, 272] width 1034 height 545
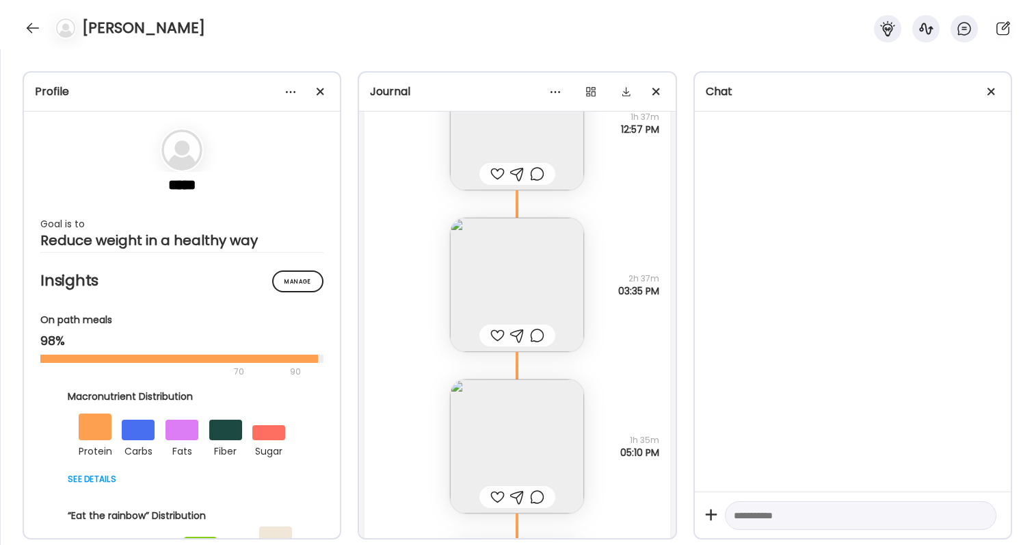
scroll to position [40680, 0]
click at [517, 257] on img at bounding box center [517, 283] width 134 height 134
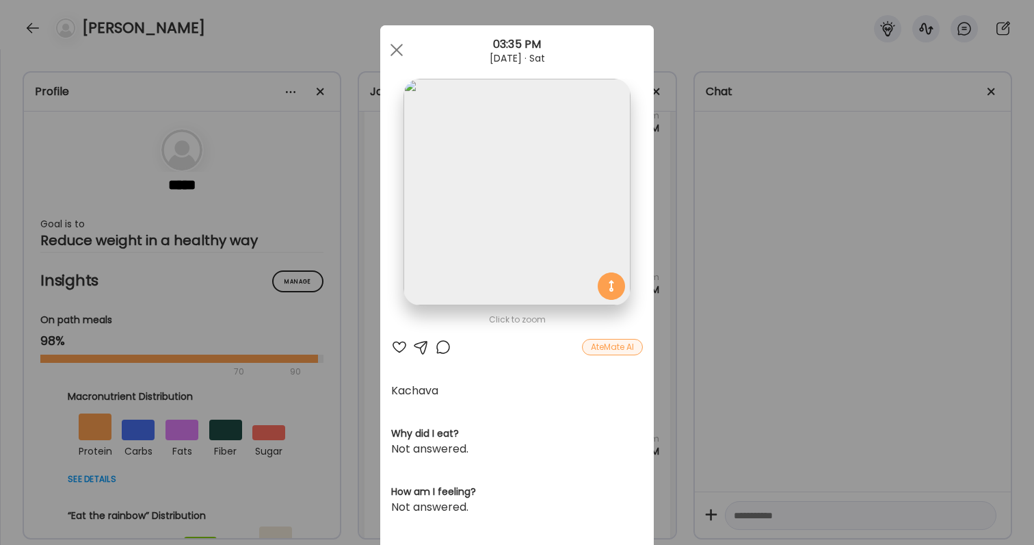
click at [703, 289] on div "Ate Coach Dashboard Wahoo! It’s official Take a moment to set up your Coach Pro…" at bounding box center [517, 272] width 1034 height 545
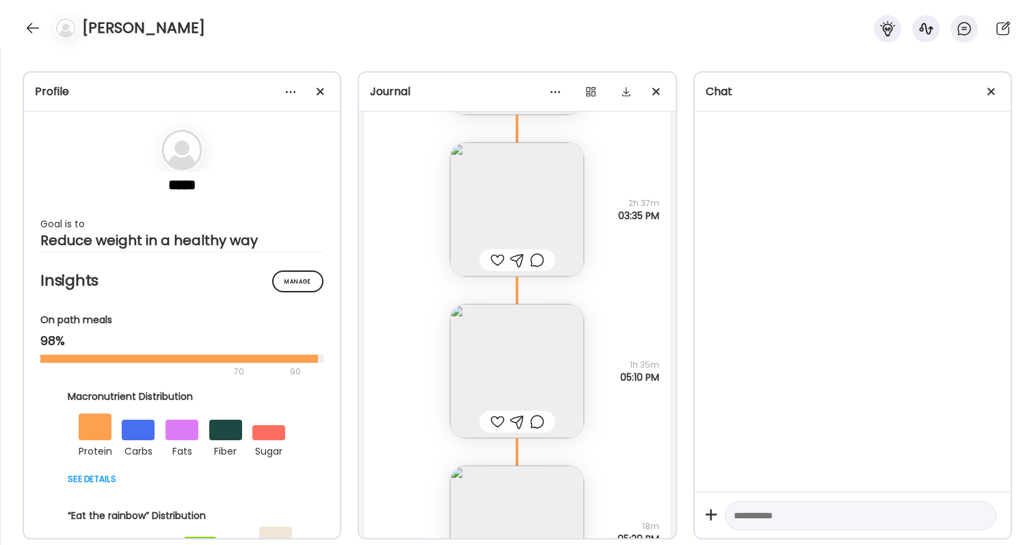
scroll to position [40756, 0]
click at [538, 365] on img at bounding box center [517, 369] width 134 height 134
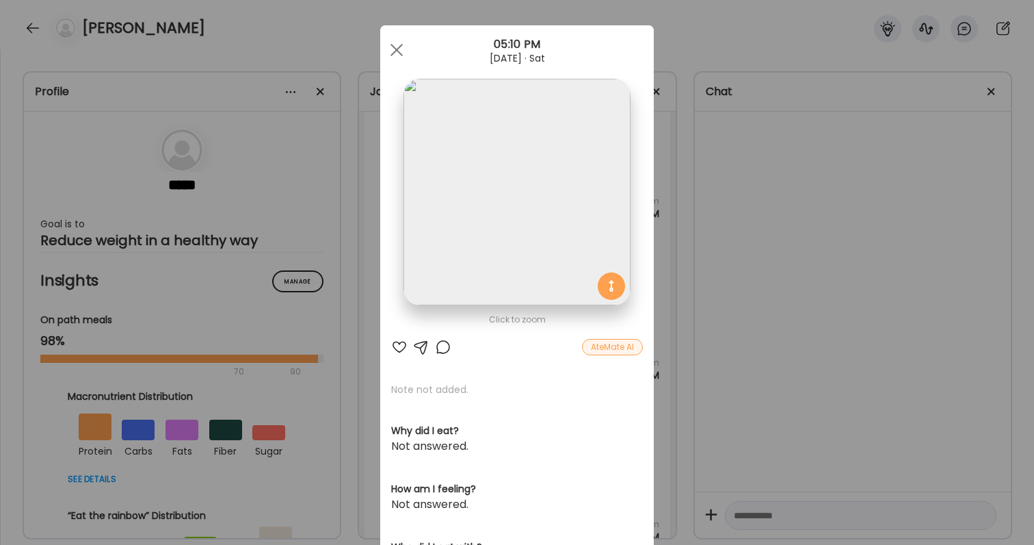
click at [731, 412] on div "Ate Coach Dashboard Wahoo! It’s official Take a moment to set up your Coach Pro…" at bounding box center [517, 272] width 1034 height 545
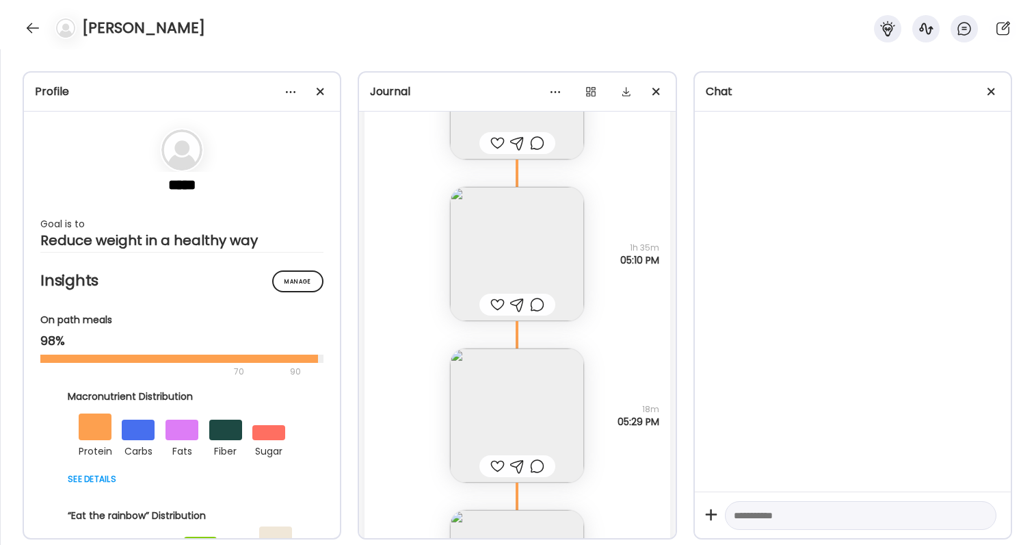
scroll to position [40873, 0]
click at [538, 387] on img at bounding box center [517, 414] width 134 height 134
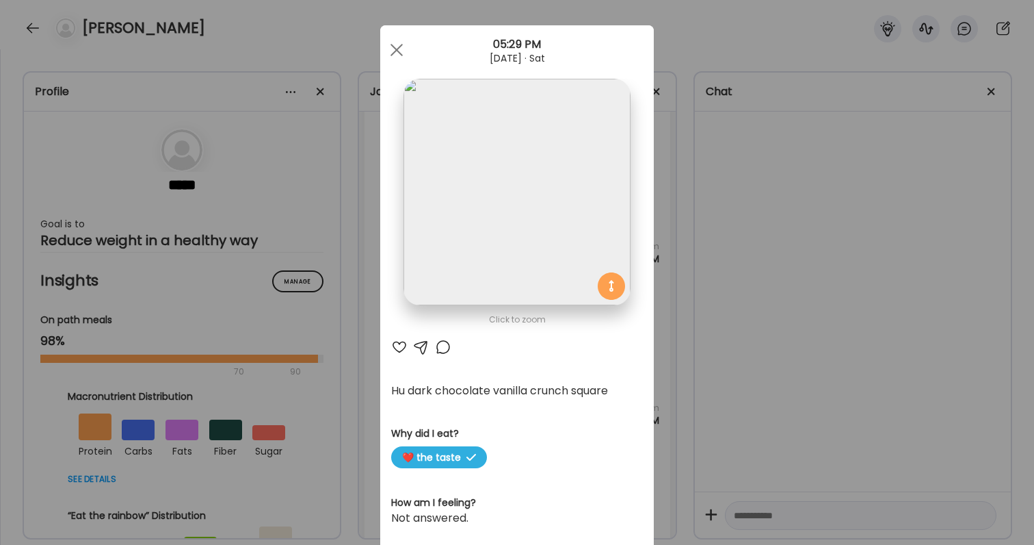
click at [762, 426] on div "Ate Coach Dashboard Wahoo! It’s official Take a moment to set up your Coach Pro…" at bounding box center [517, 272] width 1034 height 545
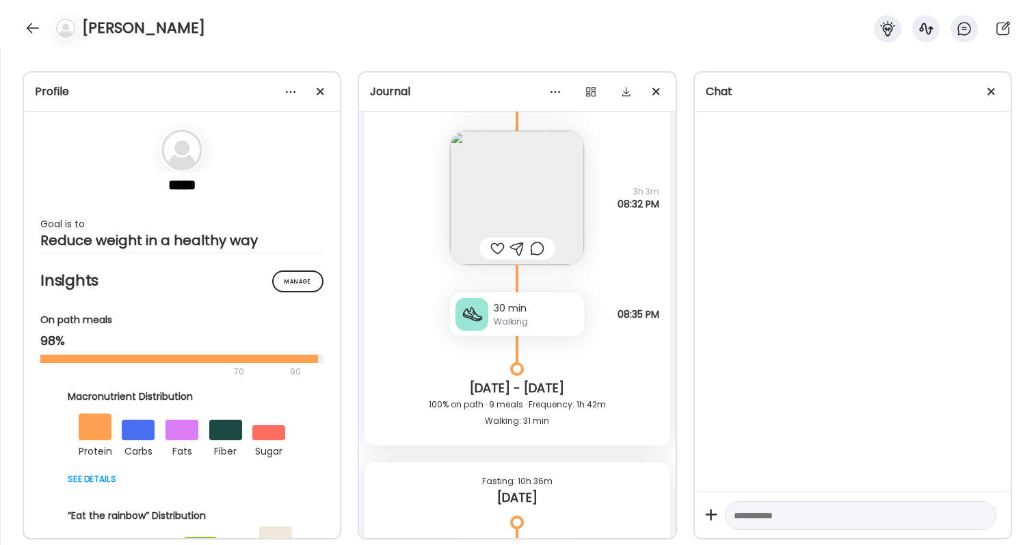
scroll to position [41271, 0]
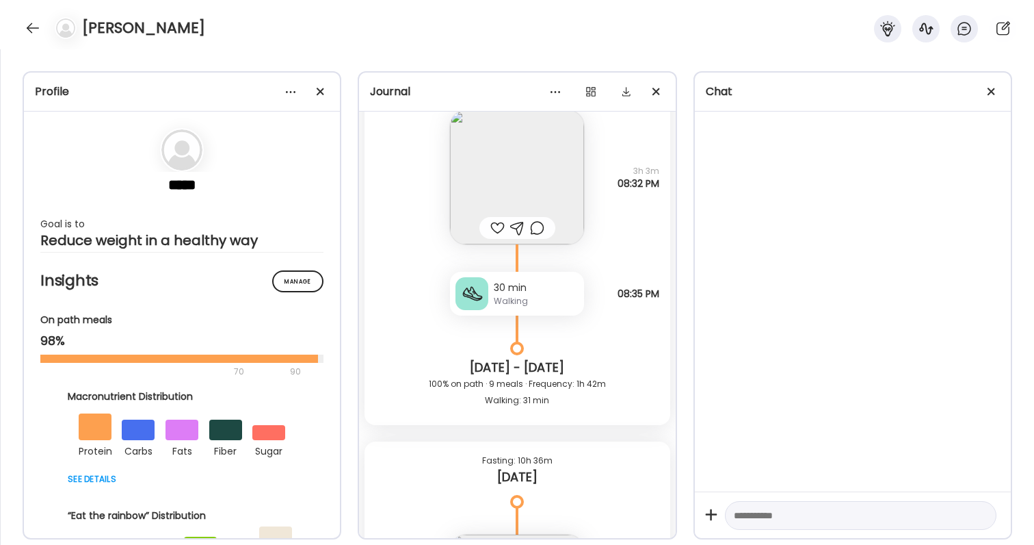
click at [520, 192] on img at bounding box center [517, 177] width 134 height 134
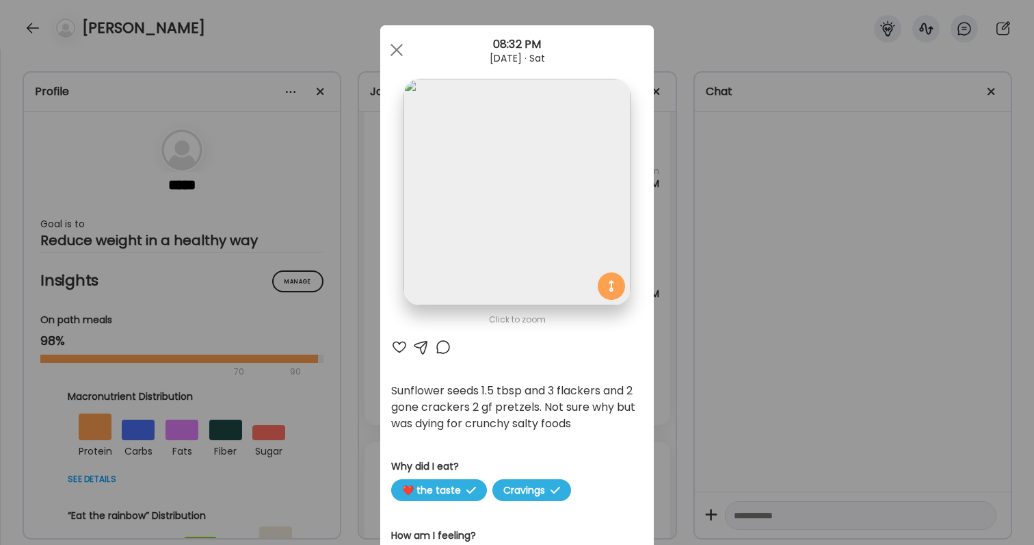
click at [754, 288] on div "Ate Coach Dashboard Wahoo! It’s official Take a moment to set up your Coach Pro…" at bounding box center [517, 272] width 1034 height 545
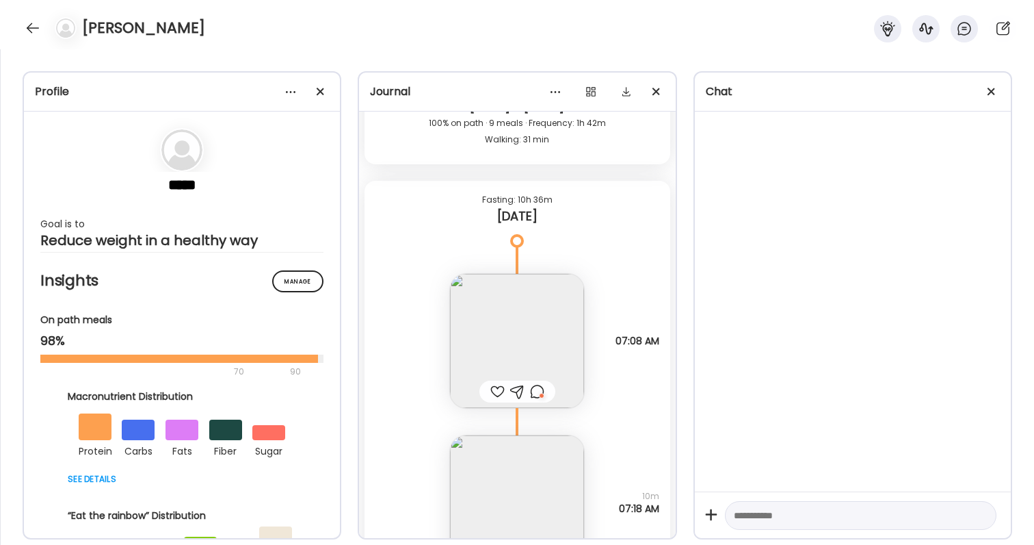
scroll to position [41553, 0]
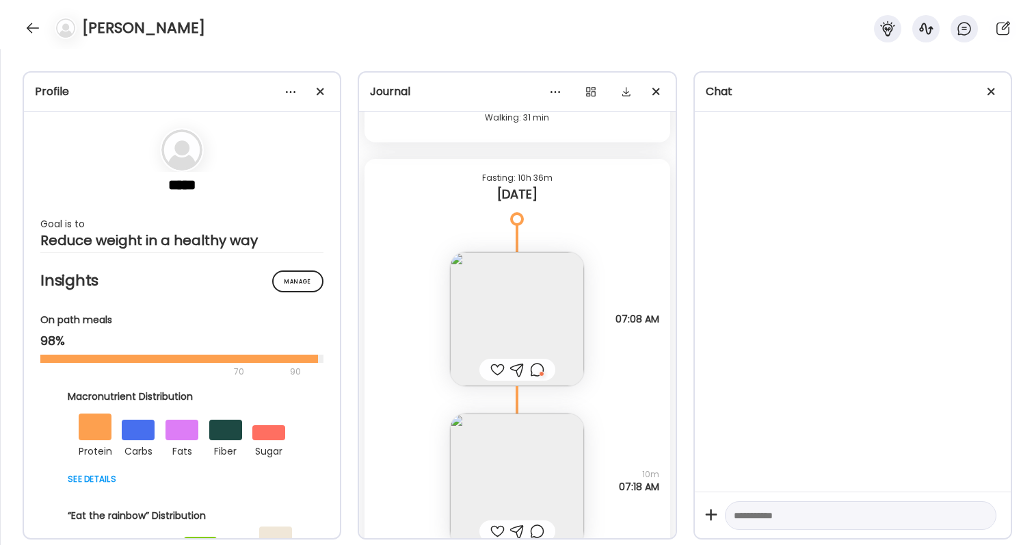
click at [536, 315] on img at bounding box center [517, 319] width 134 height 134
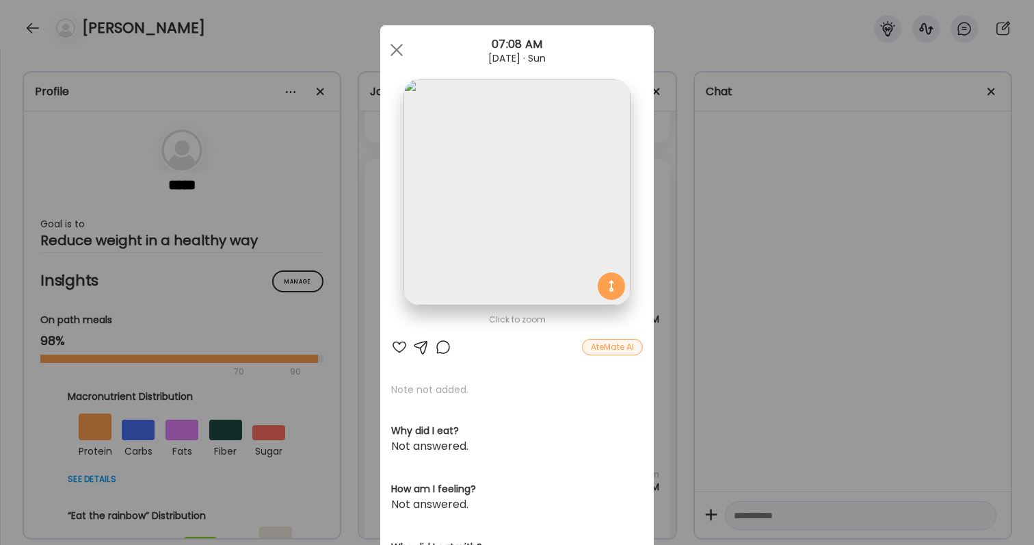
click at [446, 348] on div at bounding box center [443, 347] width 16 height 16
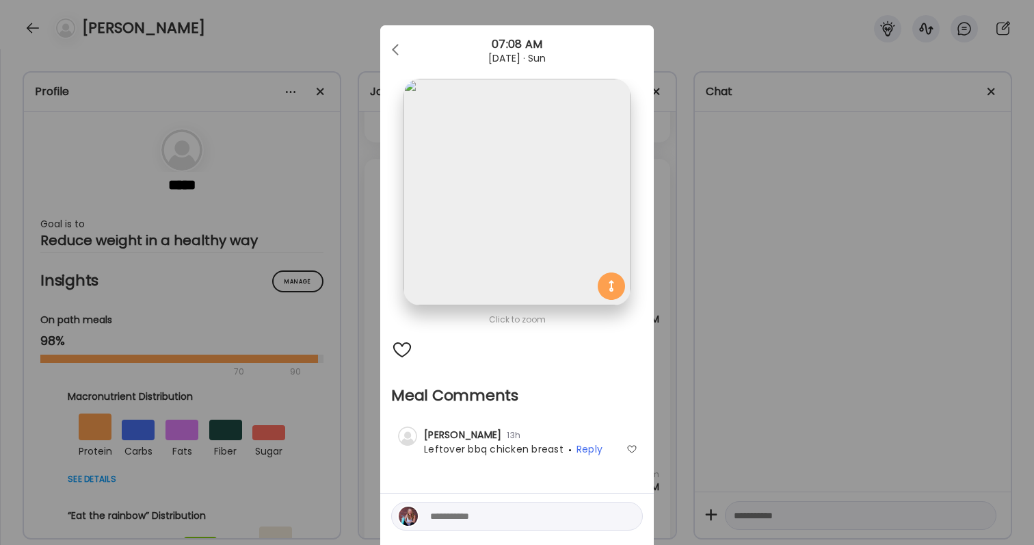
click at [785, 380] on div "Ate Coach Dashboard Wahoo! It’s official Take a moment to set up your Coach Pro…" at bounding box center [517, 272] width 1034 height 545
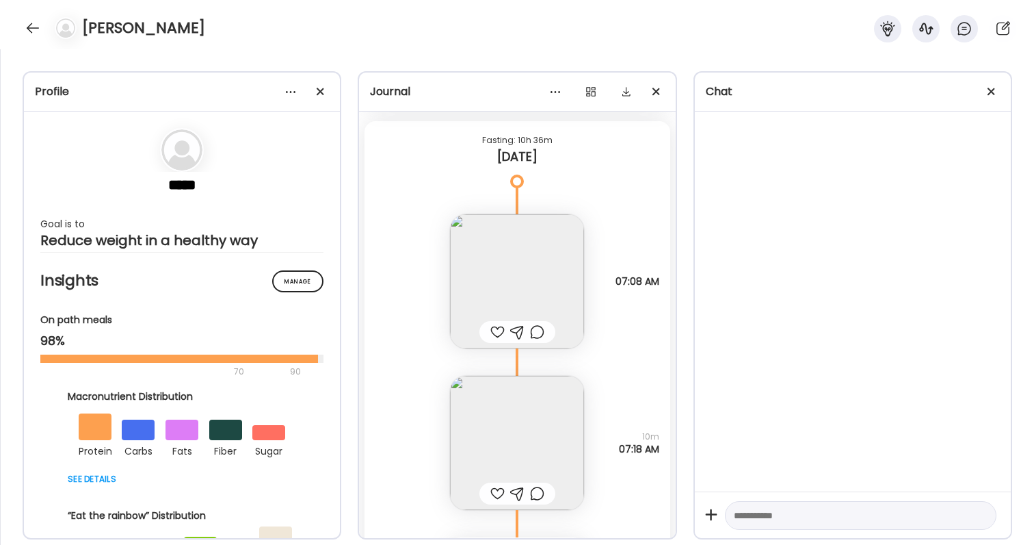
scroll to position [41598, 0]
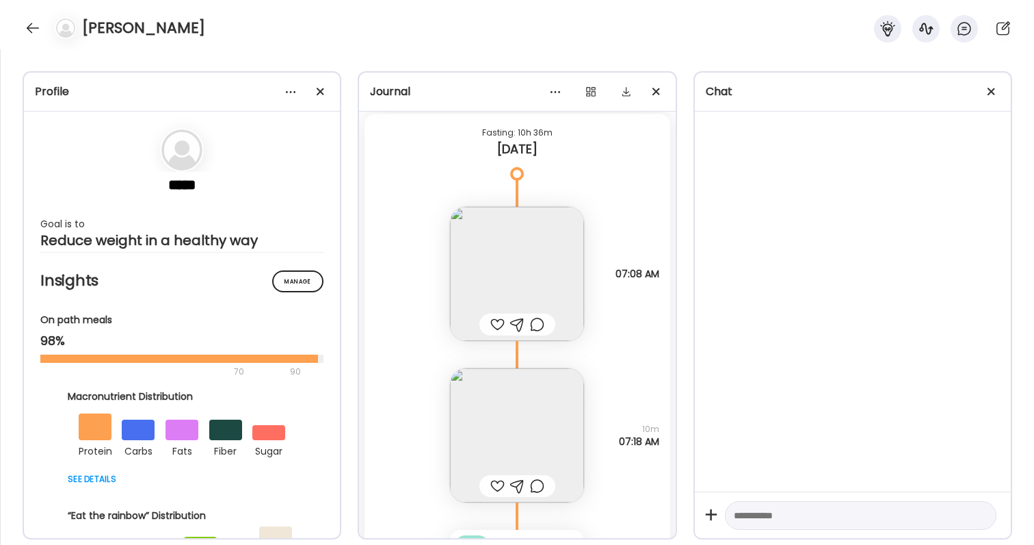
click at [523, 404] on img at bounding box center [517, 435] width 134 height 134
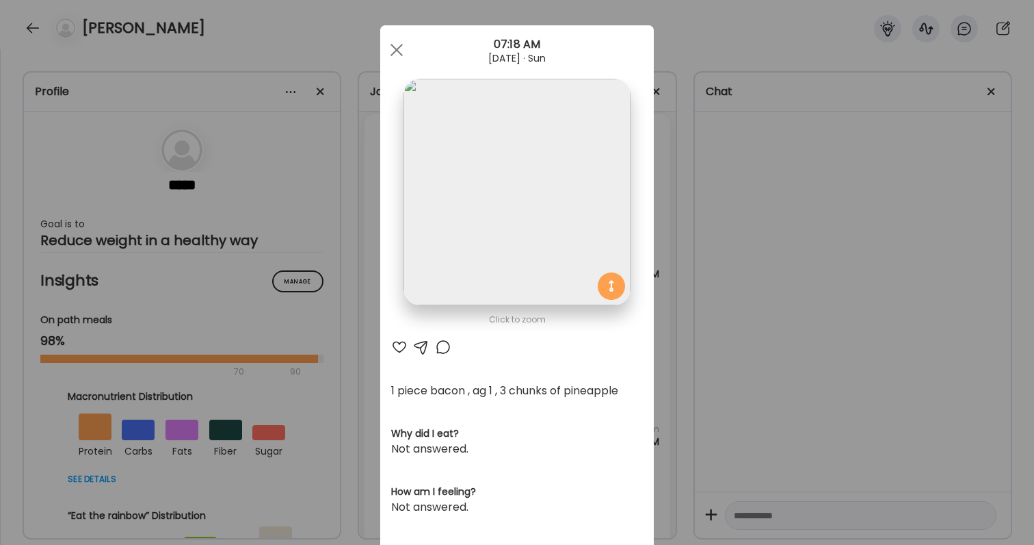
click at [827, 456] on div "Ate Coach Dashboard Wahoo! It’s official Take a moment to set up your Coach Pro…" at bounding box center [517, 272] width 1034 height 545
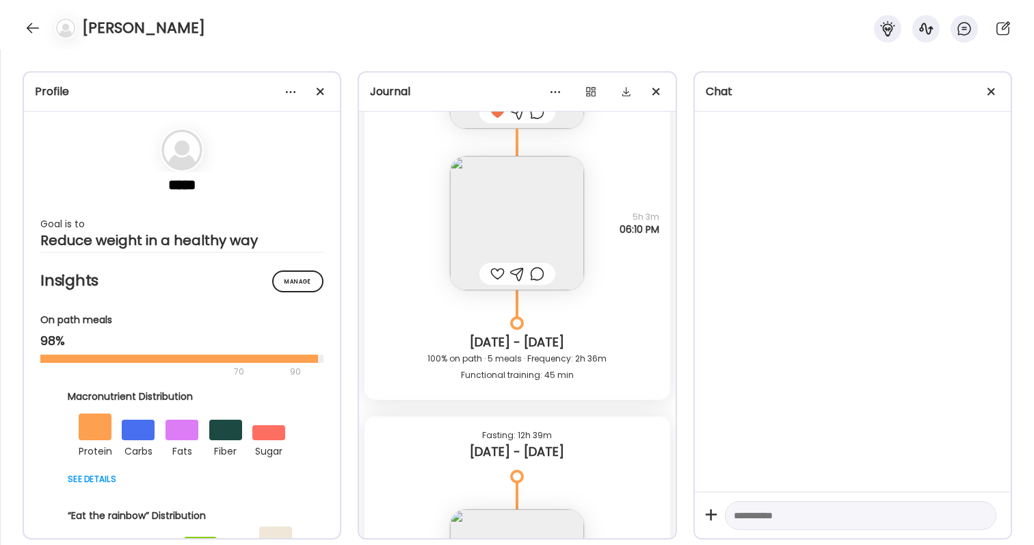
scroll to position [39371, 0]
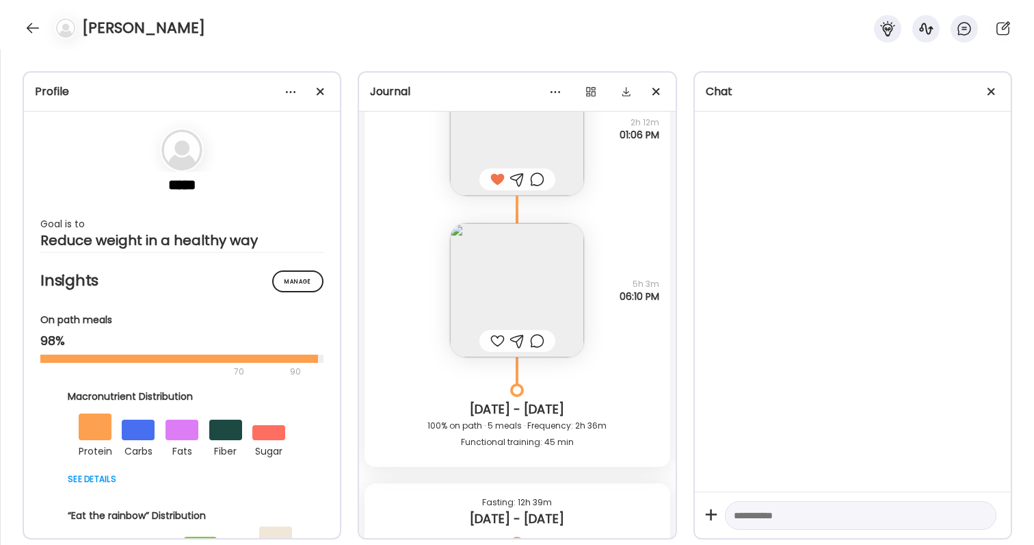
click at [537, 306] on img at bounding box center [517, 290] width 134 height 134
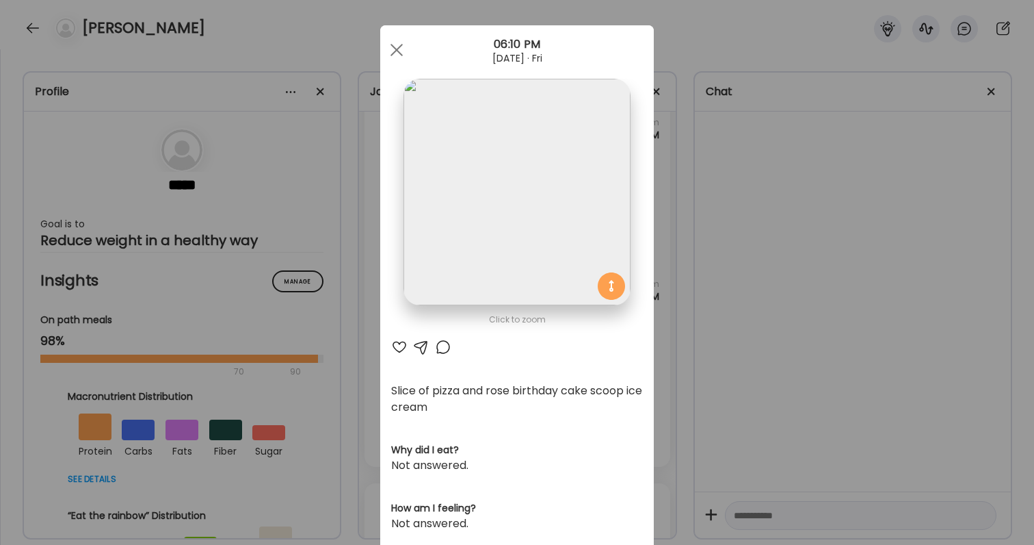
click at [728, 362] on div "Ate Coach Dashboard Wahoo! It’s official Take a moment to set up your Coach Pro…" at bounding box center [517, 272] width 1034 height 545
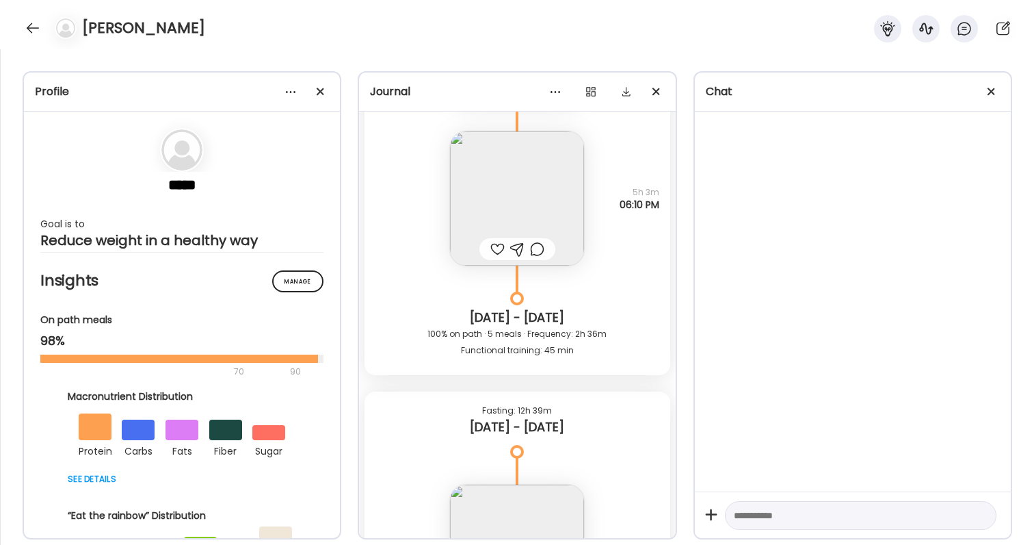
scroll to position [39460, 0]
click at [547, 204] on img at bounding box center [517, 201] width 134 height 134
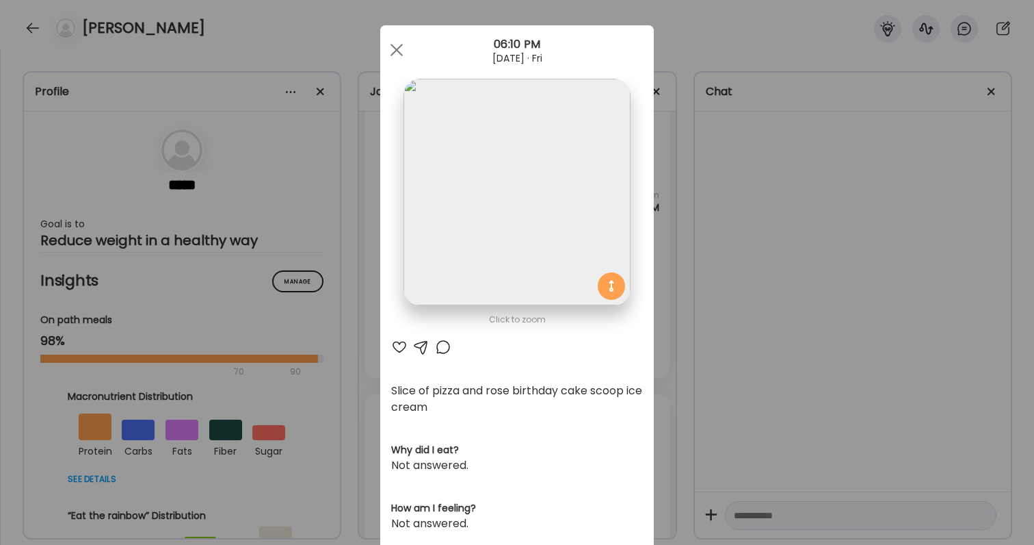
click at [820, 316] on div "Ate Coach Dashboard Wahoo! It’s official Take a moment to set up your Coach Pro…" at bounding box center [517, 272] width 1034 height 545
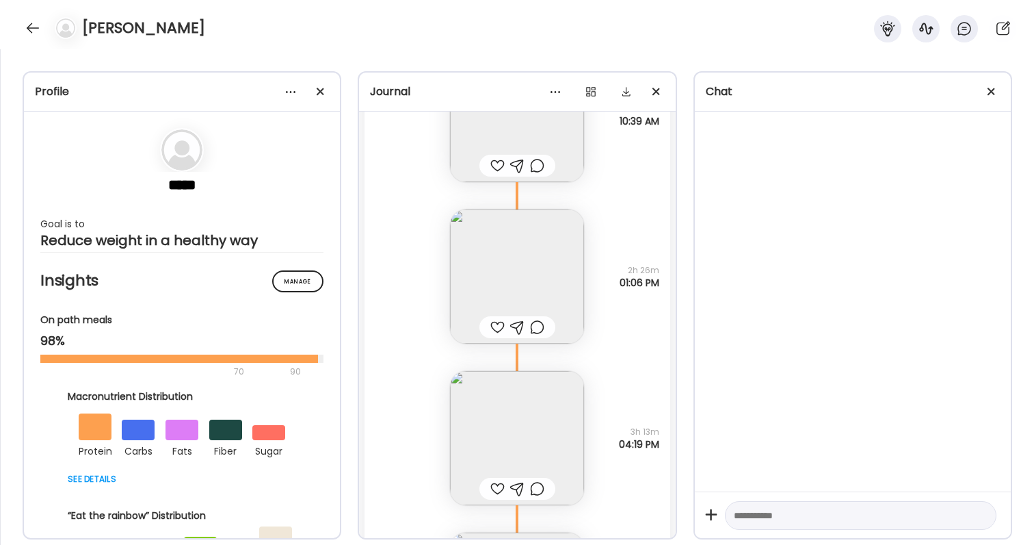
scroll to position [42316, 0]
click at [529, 247] on img at bounding box center [517, 273] width 134 height 134
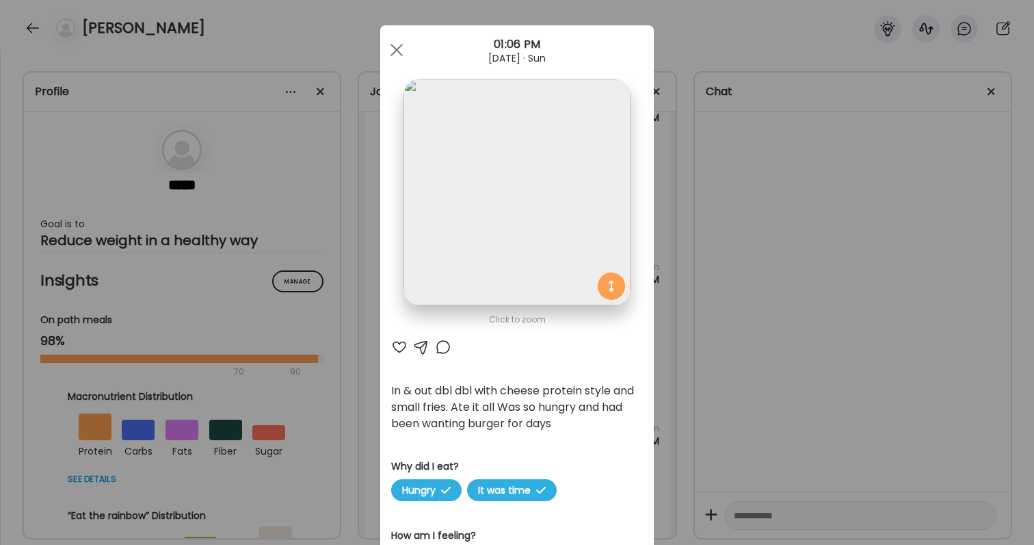
click at [737, 356] on div "Ate Coach Dashboard Wahoo! It’s official Take a moment to set up your Coach Pro…" at bounding box center [517, 272] width 1034 height 545
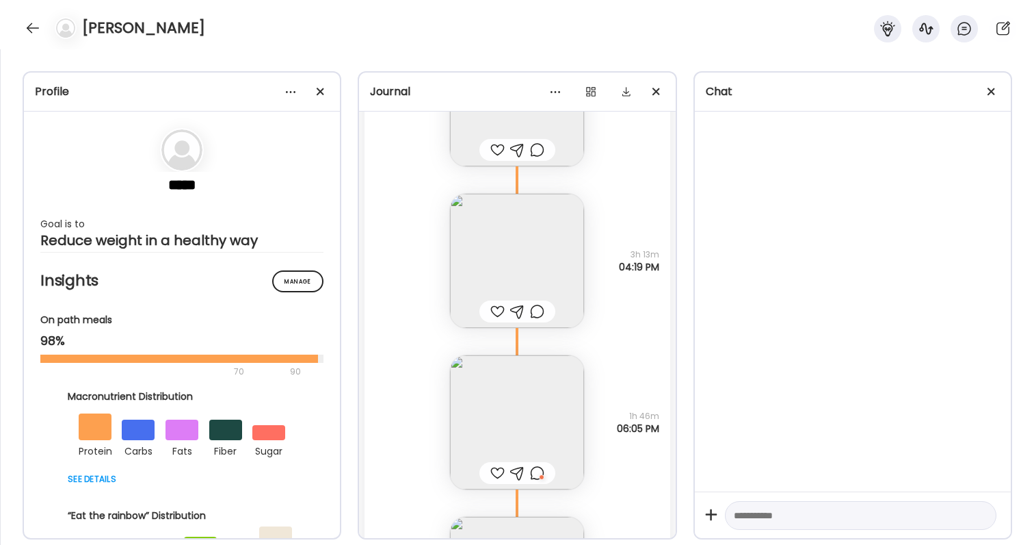
scroll to position [42495, 0]
click at [540, 443] on img at bounding box center [517, 417] width 134 height 134
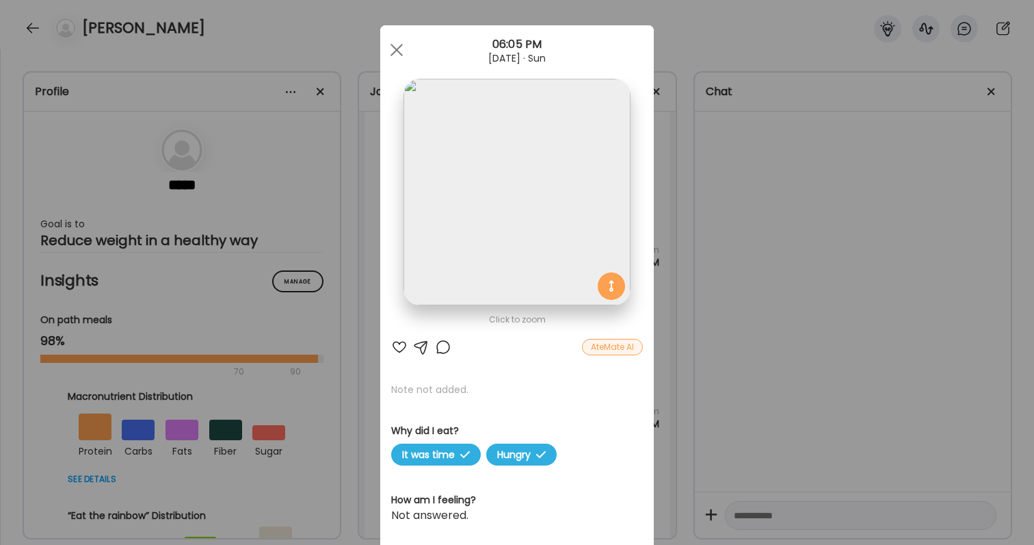
click at [738, 337] on div "Ate Coach Dashboard Wahoo! It’s official Take a moment to set up your Coach Pro…" at bounding box center [517, 272] width 1034 height 545
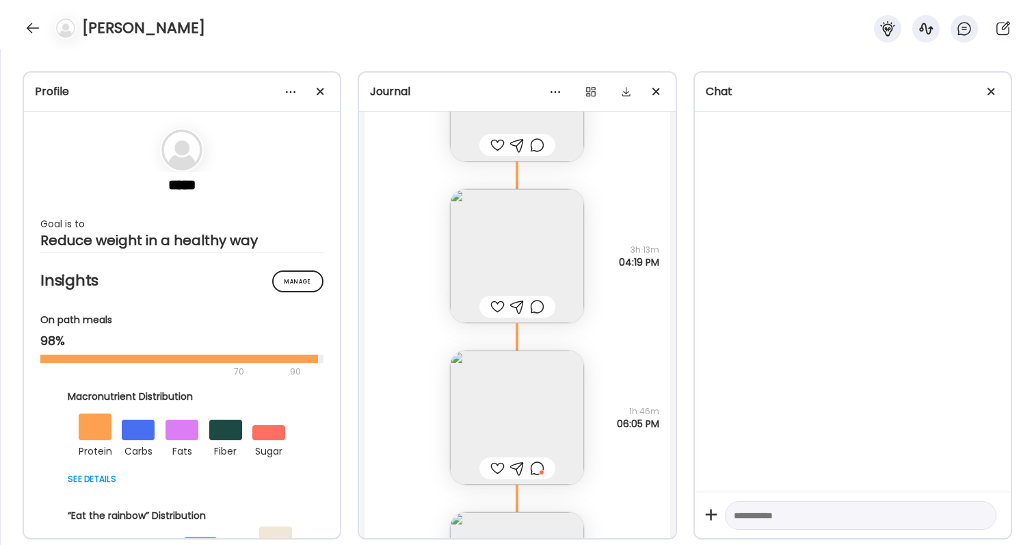
click at [540, 464] on div at bounding box center [537, 468] width 14 height 16
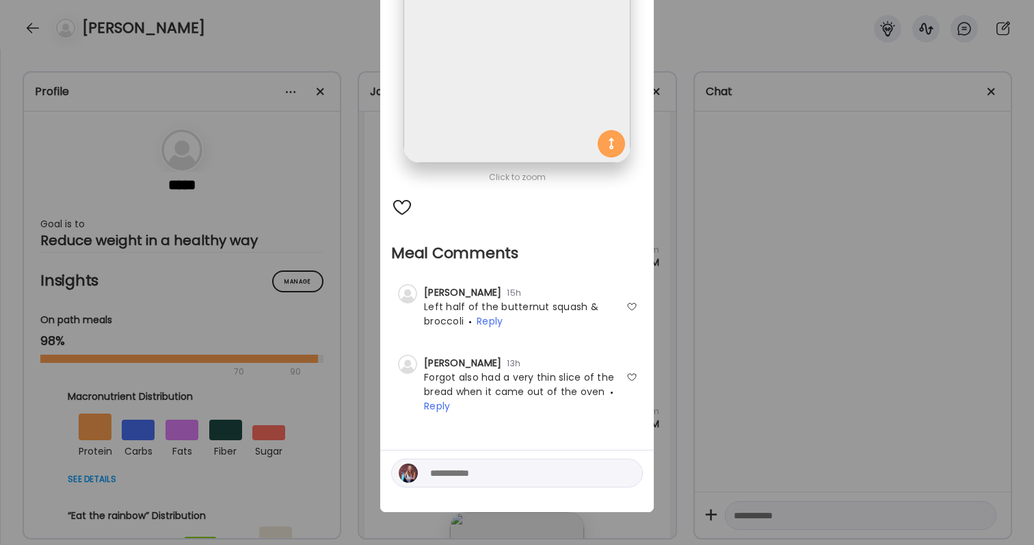
scroll to position [150, 0]
click at [742, 414] on div "Ate Coach Dashboard Wahoo! It’s official Take a moment to set up your Coach Pro…" at bounding box center [517, 272] width 1034 height 545
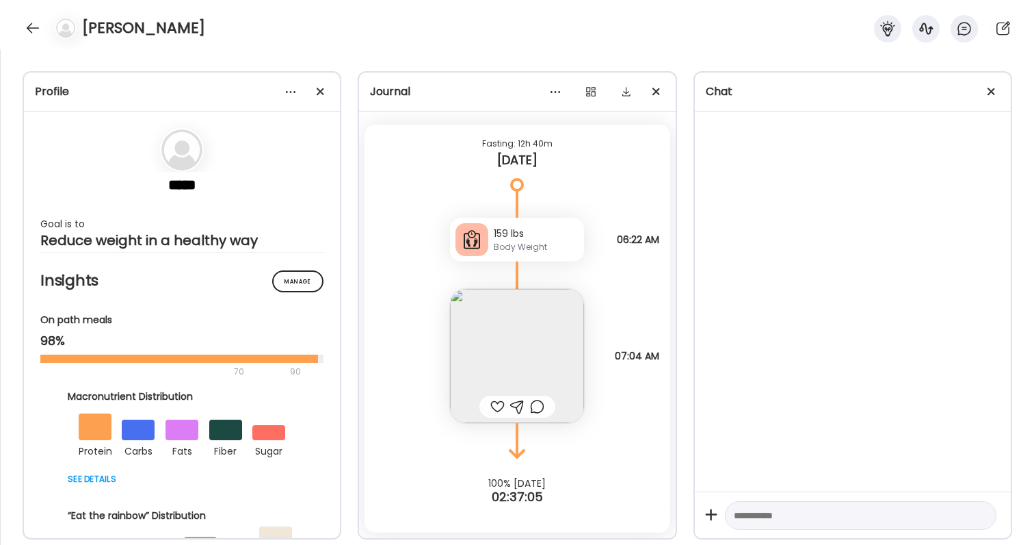
scroll to position [43227, 0]
click at [523, 333] on img at bounding box center [517, 356] width 134 height 134
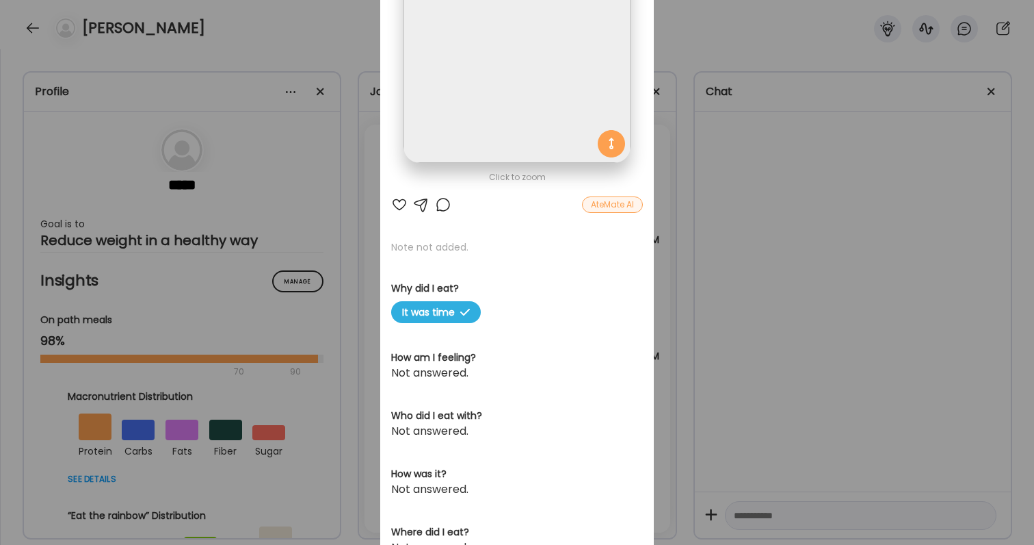
click at [752, 398] on div "Ate Coach Dashboard Wahoo! It’s official Take a moment to set up your Coach Pro…" at bounding box center [517, 272] width 1034 height 545
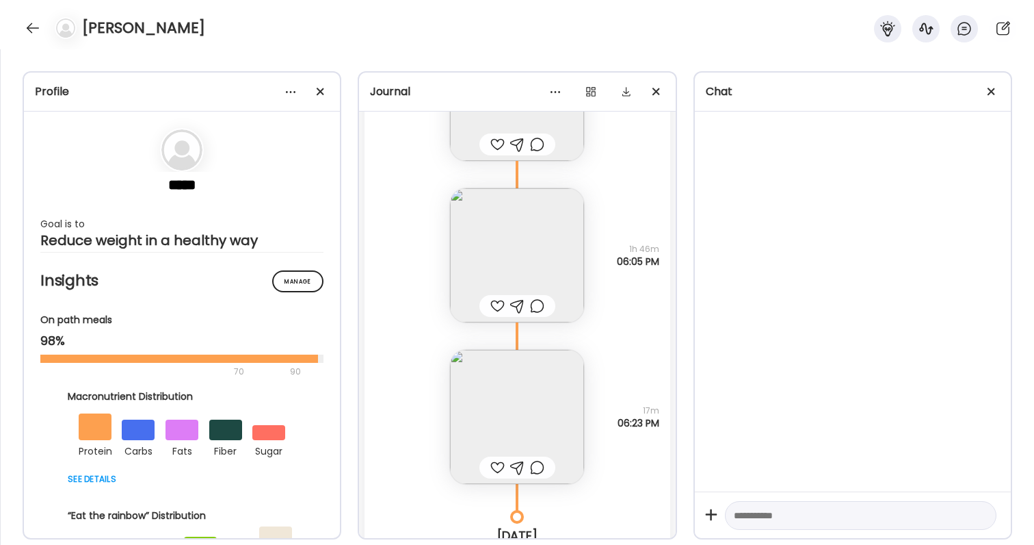
scroll to position [42659, 0]
click at [512, 420] on img at bounding box center [517, 414] width 134 height 134
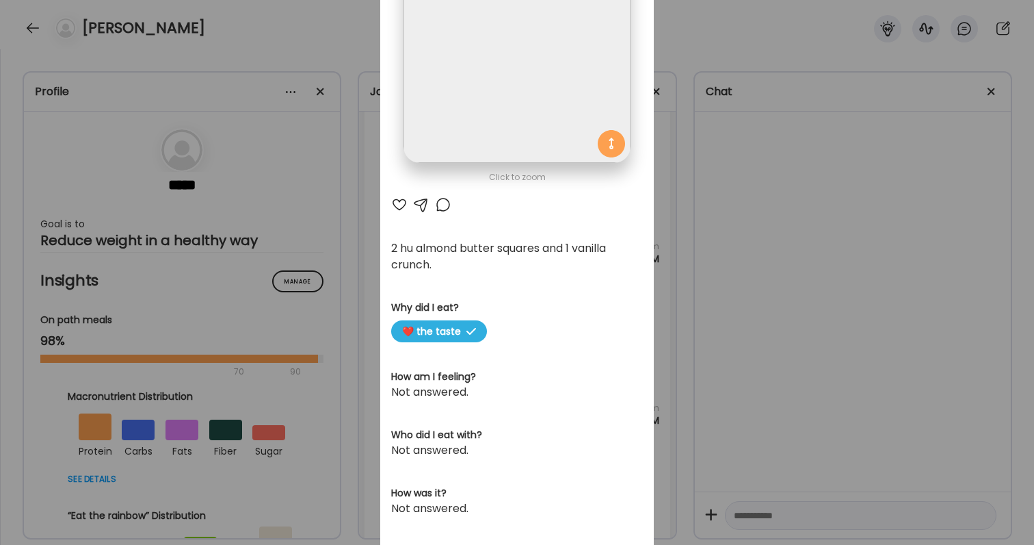
click at [680, 404] on div "Ate Coach Dashboard Wahoo! It’s official Take a moment to set up your Coach Pro…" at bounding box center [517, 272] width 1034 height 545
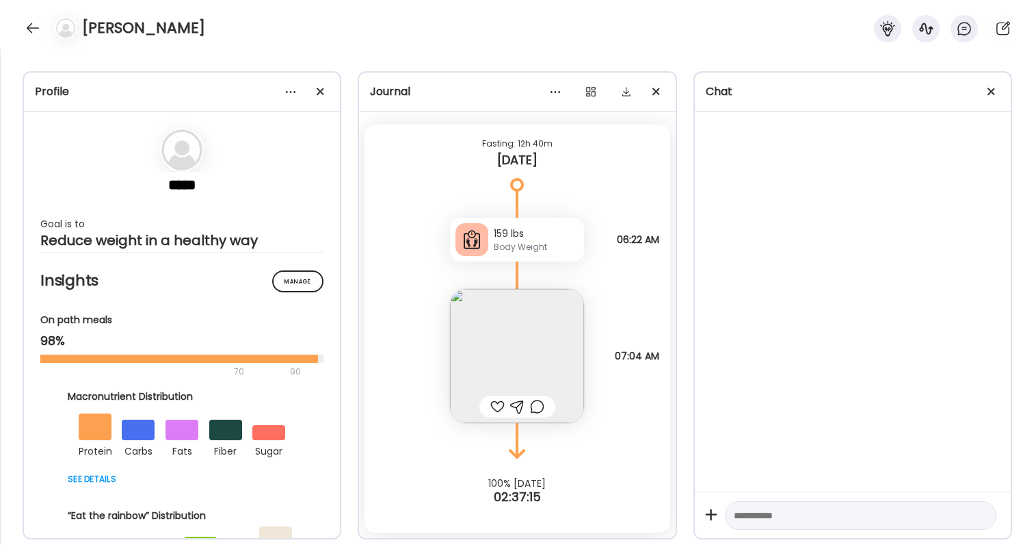
scroll to position [43227, 0]
drag, startPoint x: 610, startPoint y: 355, endPoint x: 658, endPoint y: 356, distance: 47.9
click at [658, 356] on div "Note not added Why did I eat? It was time 07:04 AM" at bounding box center [517, 341] width 305 height 161
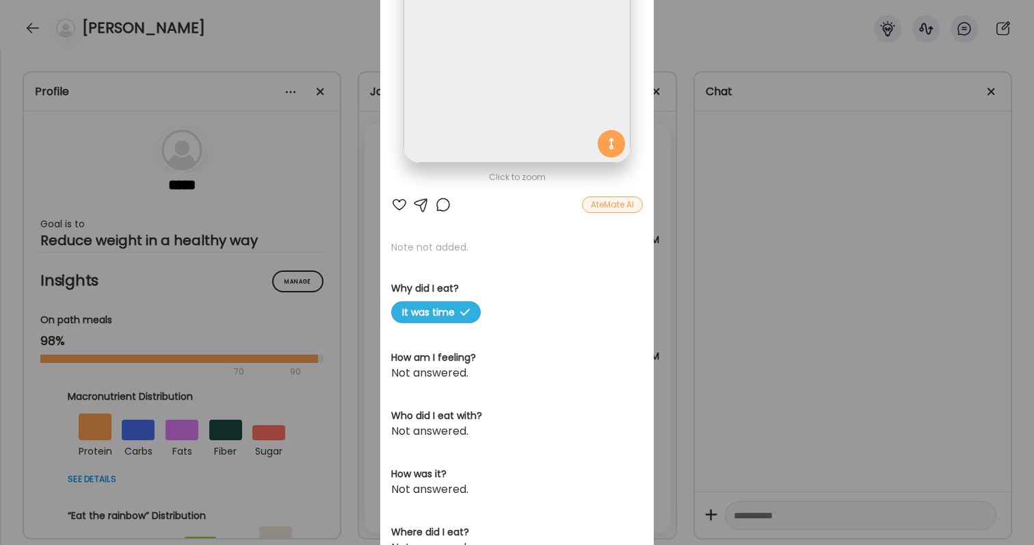
click at [658, 356] on div "Ate Coach Dashboard Wahoo! It’s official Take a moment to set up your Coach Pro…" at bounding box center [517, 272] width 1034 height 545
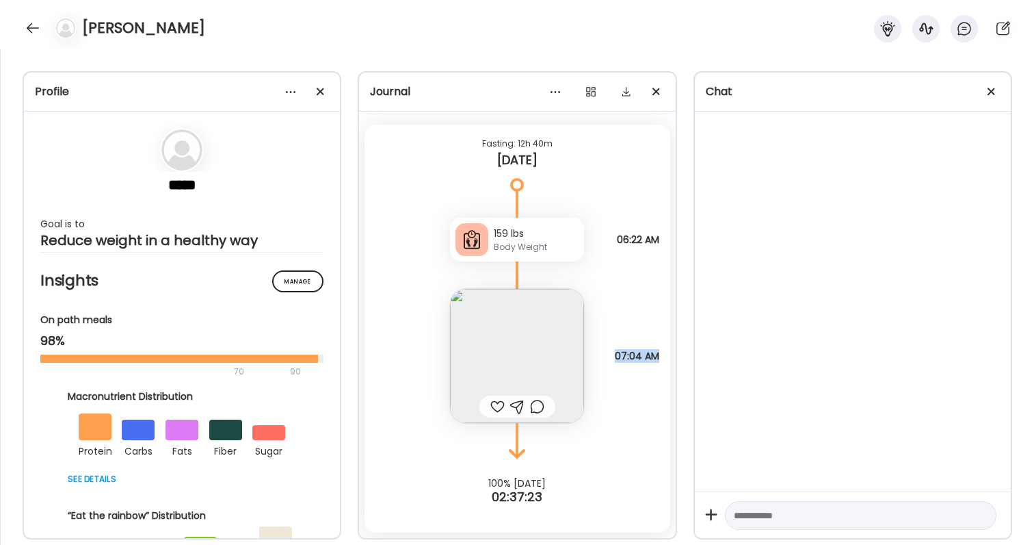
drag, startPoint x: 658, startPoint y: 356, endPoint x: 614, endPoint y: 354, distance: 44.5
click at [615, 354] on span "07:04 AM" at bounding box center [637, 356] width 44 height 12
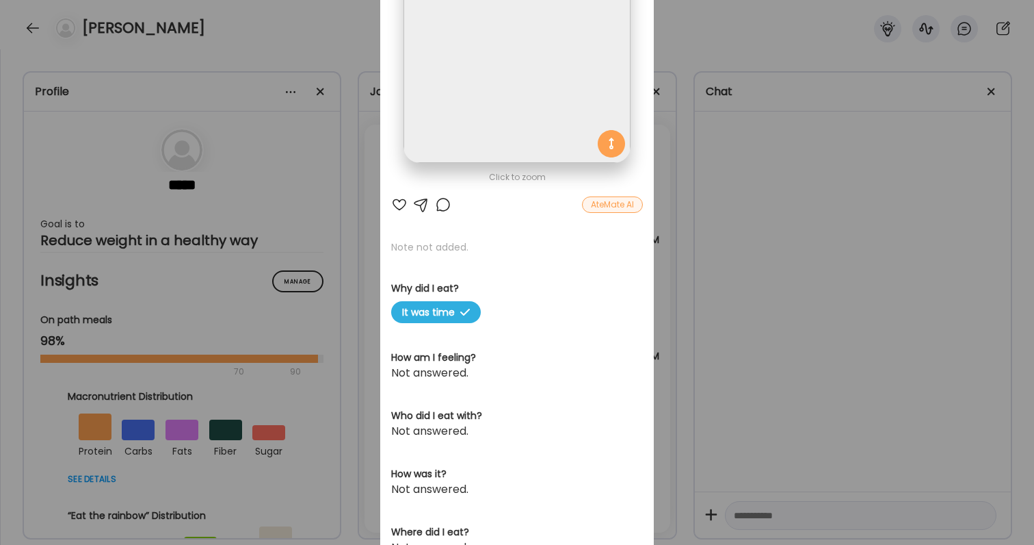
click at [668, 280] on div "Ate Coach Dashboard Wahoo! It’s official Take a moment to set up your Coach Pro…" at bounding box center [517, 272] width 1034 height 545
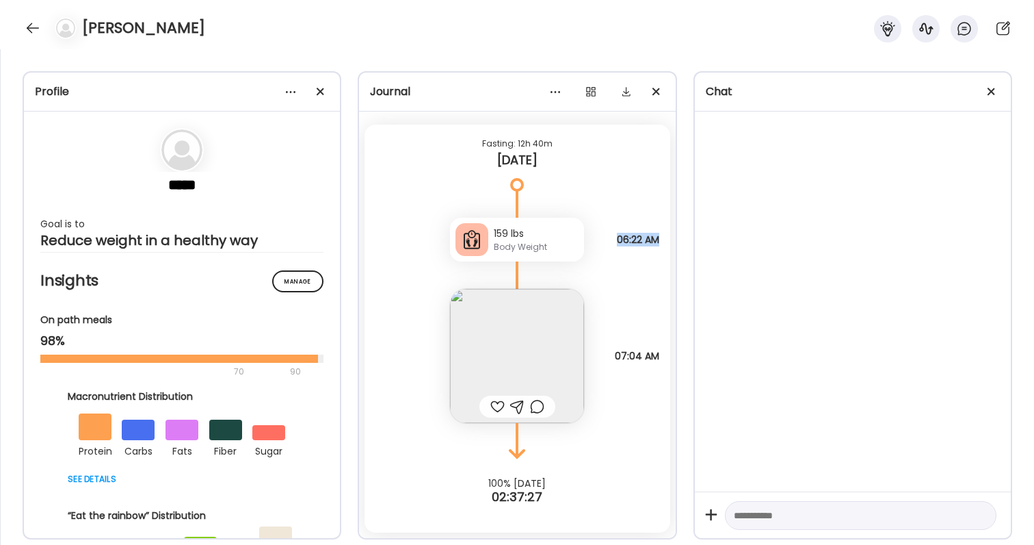
drag, startPoint x: 664, startPoint y: 244, endPoint x: 656, endPoint y: 233, distance: 13.3
click at [656, 233] on div "159 lbs Body Weight Note not added 06:22 AM" at bounding box center [517, 225] width 305 height 71
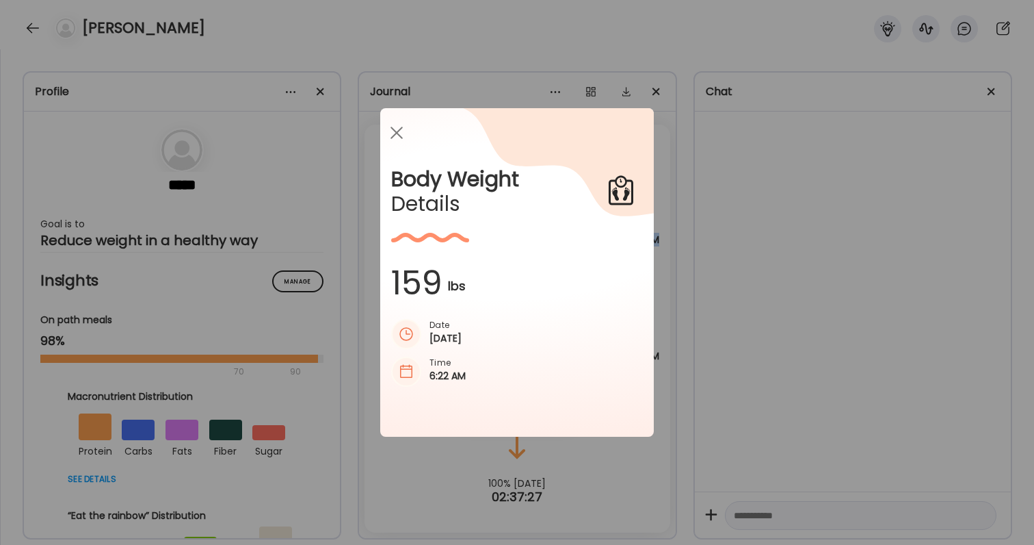
scroll to position [0, 0]
click at [722, 236] on div "Ate Coach Dashboard Wahoo! It’s official Take a moment to set up your Coach Pro…" at bounding box center [517, 272] width 1034 height 545
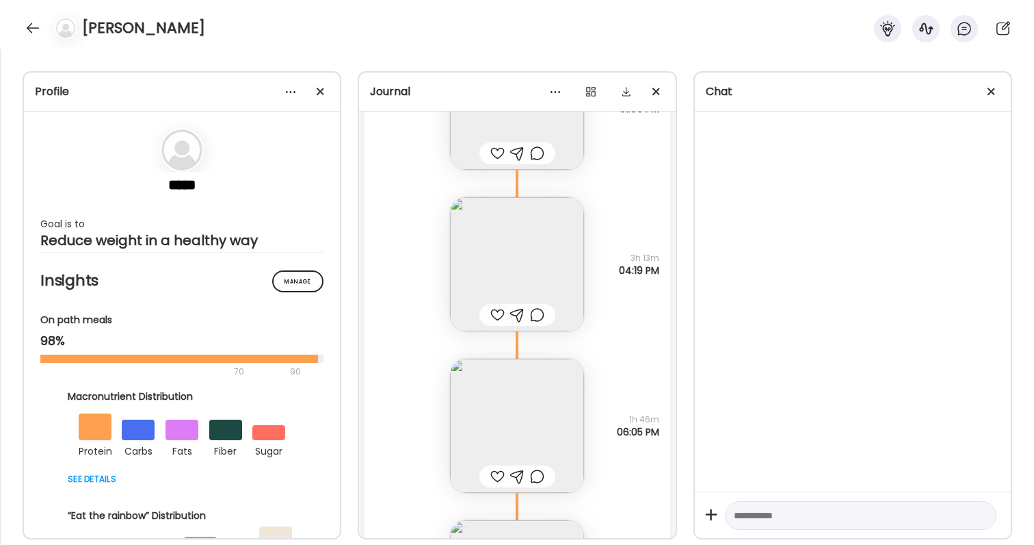
scroll to position [42477, 0]
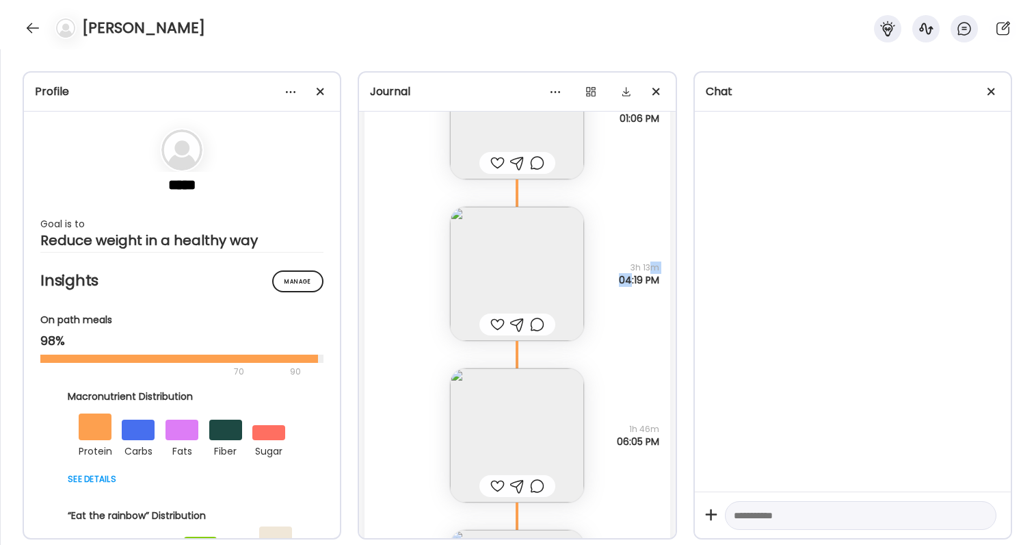
drag, startPoint x: 625, startPoint y: 274, endPoint x: 653, endPoint y: 266, distance: 29.9
click at [654, 267] on div "3h 13m 04:19 PM" at bounding box center [639, 273] width 40 height 25
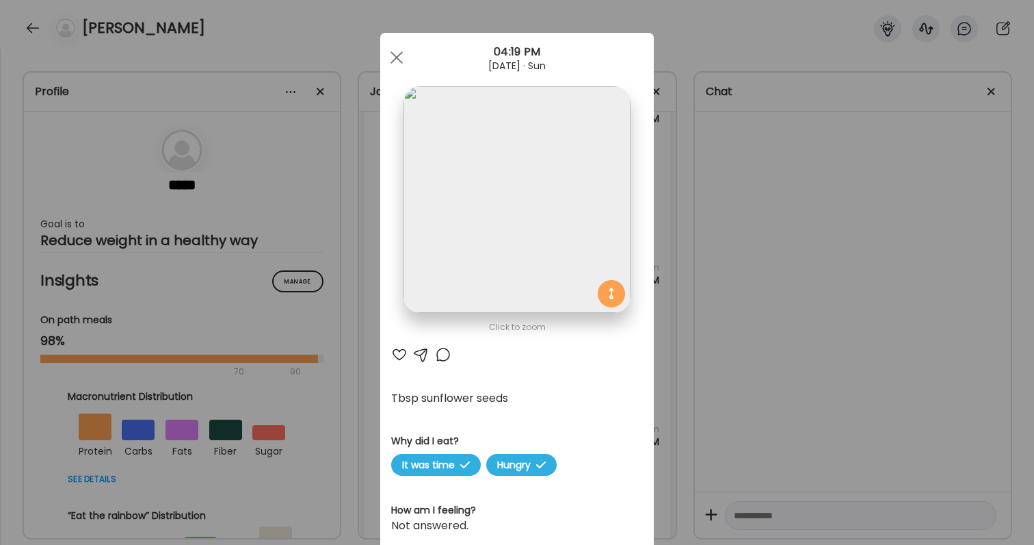
click at [682, 275] on div "Ate Coach Dashboard Wahoo! It’s official Take a moment to set up your Coach Pro…" at bounding box center [517, 272] width 1034 height 545
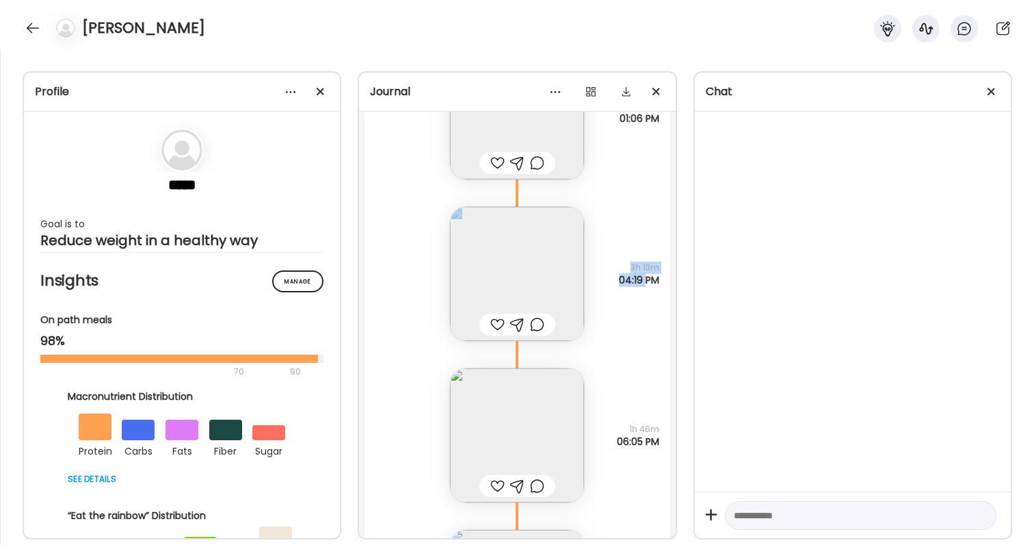
drag, startPoint x: 643, startPoint y: 282, endPoint x: 628, endPoint y: 259, distance: 27.7
click at [628, 259] on div "Tbsp sunflower seeds Why did I eat? It was time Hungry 3h 13m 04:19 PM" at bounding box center [517, 259] width 305 height 161
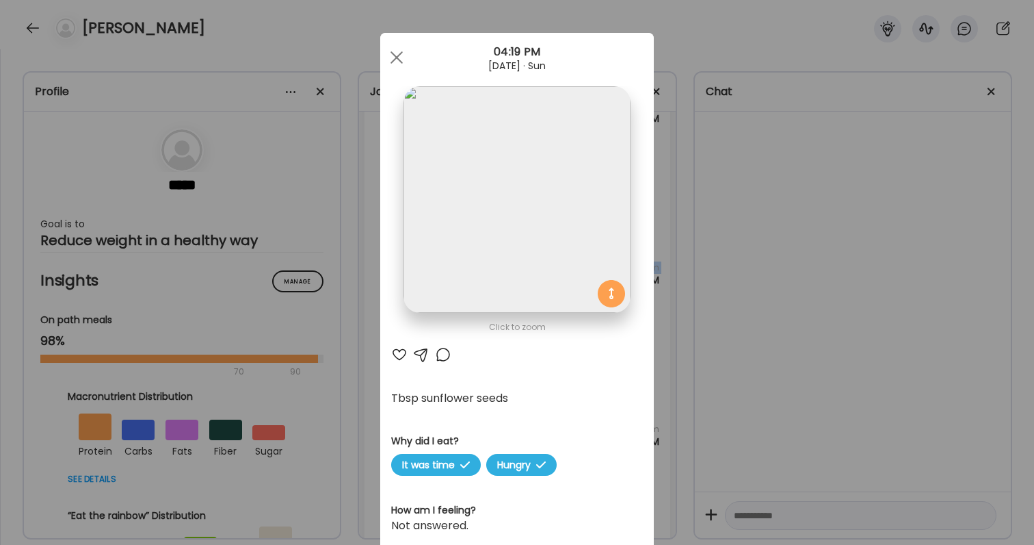
click at [627, 257] on img at bounding box center [517, 199] width 226 height 226
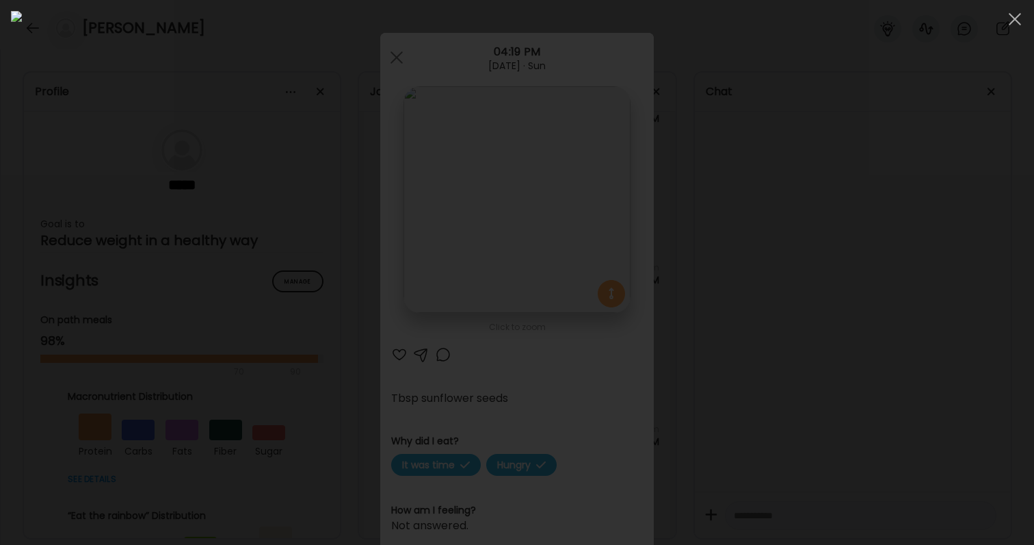
click at [798, 309] on div at bounding box center [517, 272] width 1012 height 523
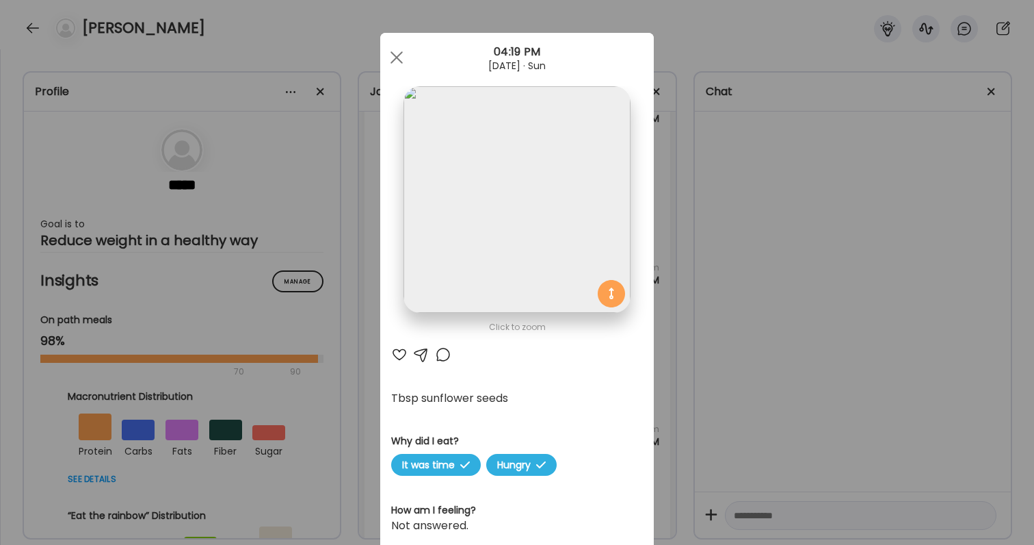
click at [794, 347] on div "Ate Coach Dashboard Wahoo! It’s official Take a moment to set up your Coach Pro…" at bounding box center [517, 272] width 1034 height 545
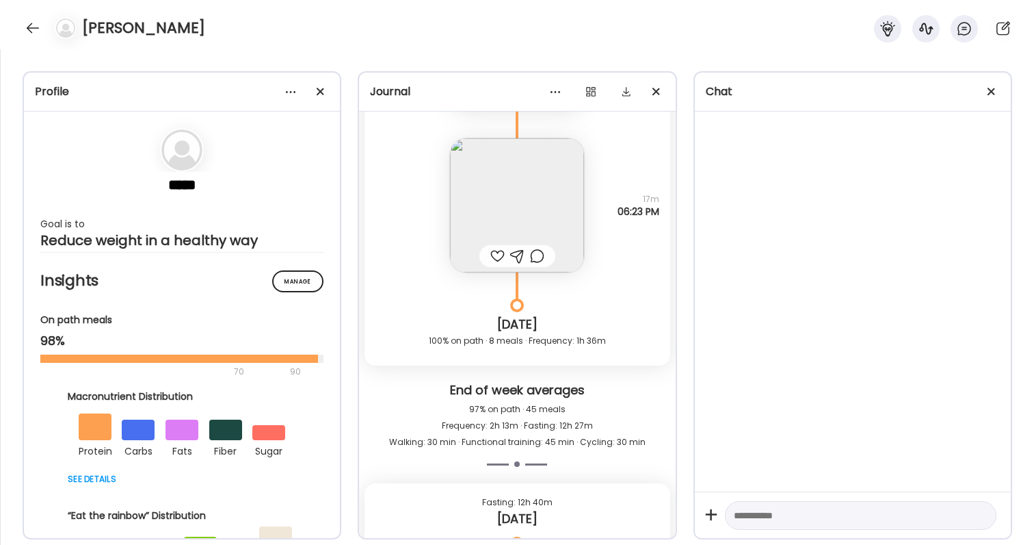
scroll to position [42835, 0]
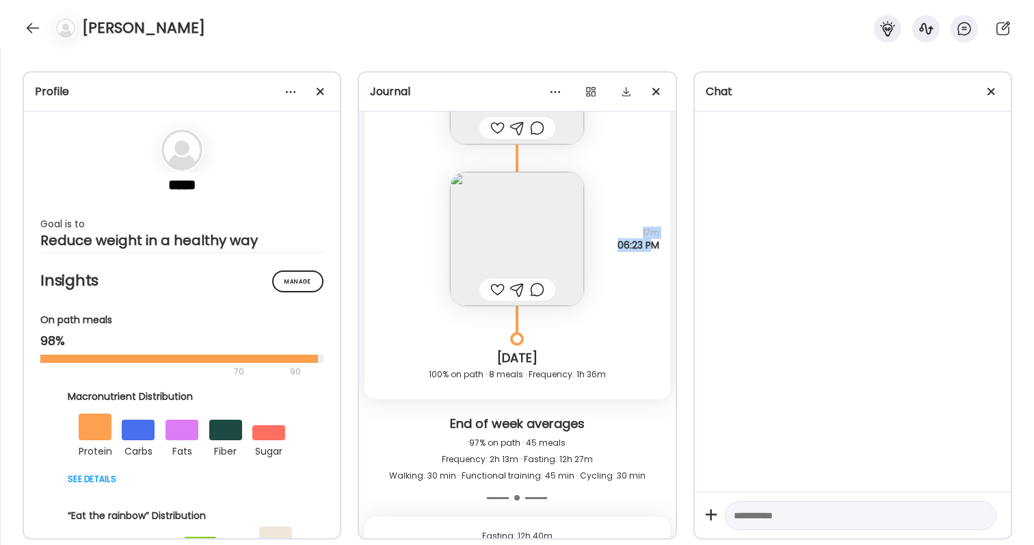
drag, startPoint x: 638, startPoint y: 237, endPoint x: 650, endPoint y: 250, distance: 18.4
click at [650, 250] on div "17m 06:23 PM" at bounding box center [639, 238] width 42 height 25
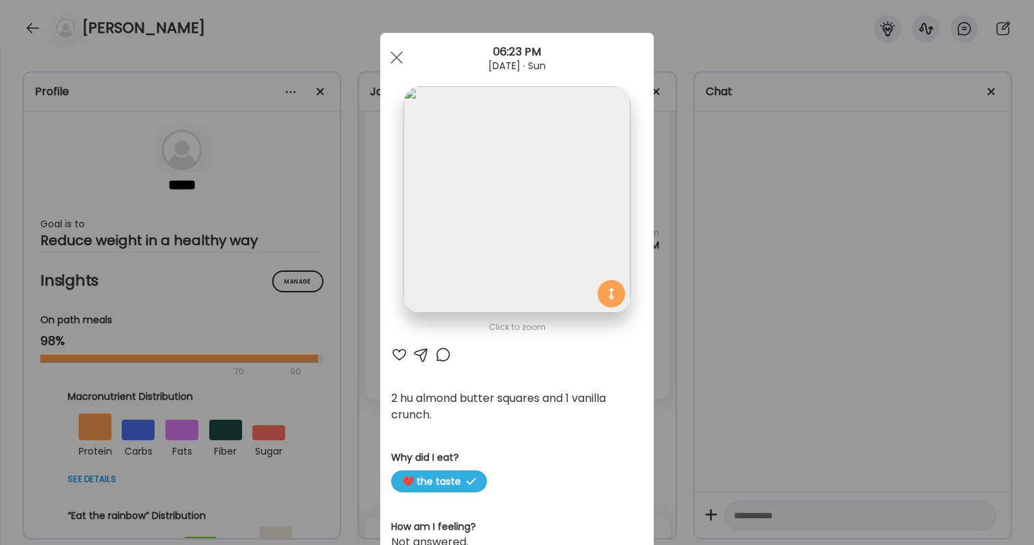
click at [706, 290] on div "Ate Coach Dashboard Wahoo! It’s official Take a moment to set up your Coach Pro…" at bounding box center [517, 272] width 1034 height 545
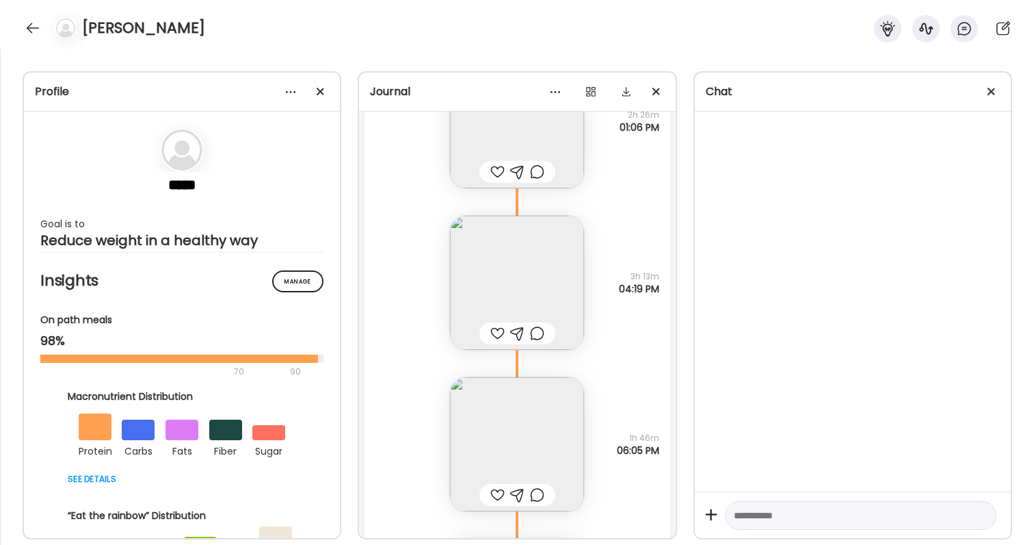
scroll to position [42431, 0]
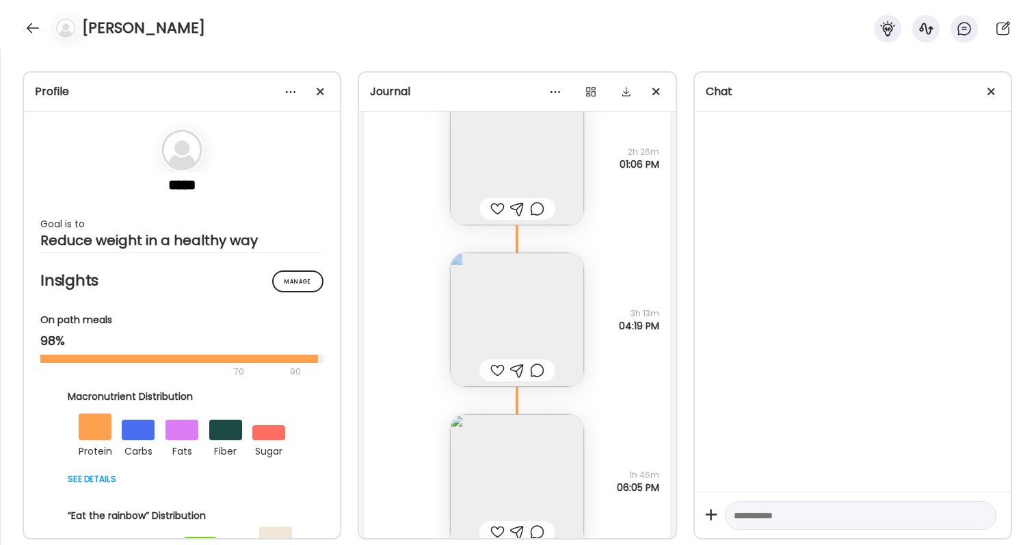
drag, startPoint x: 628, startPoint y: 316, endPoint x: 651, endPoint y: 337, distance: 31.0
click at [651, 337] on div "Tbsp sunflower seeds Why did I eat? It was time Hungry 3h 13m 04:19 PM" at bounding box center [517, 305] width 305 height 161
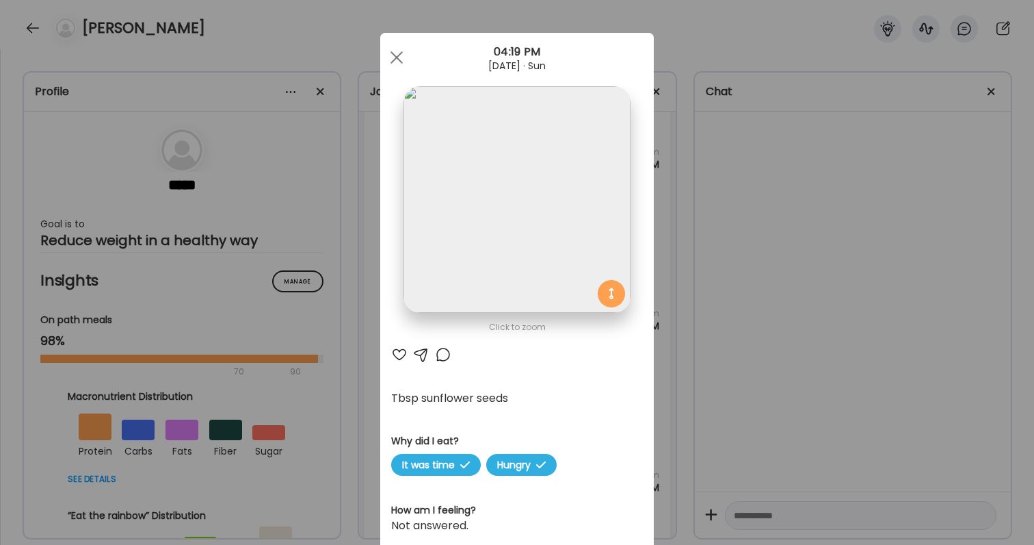
click at [711, 343] on div "Ate Coach Dashboard Wahoo! It’s official Take a moment to set up your Coach Pro…" at bounding box center [517, 272] width 1034 height 545
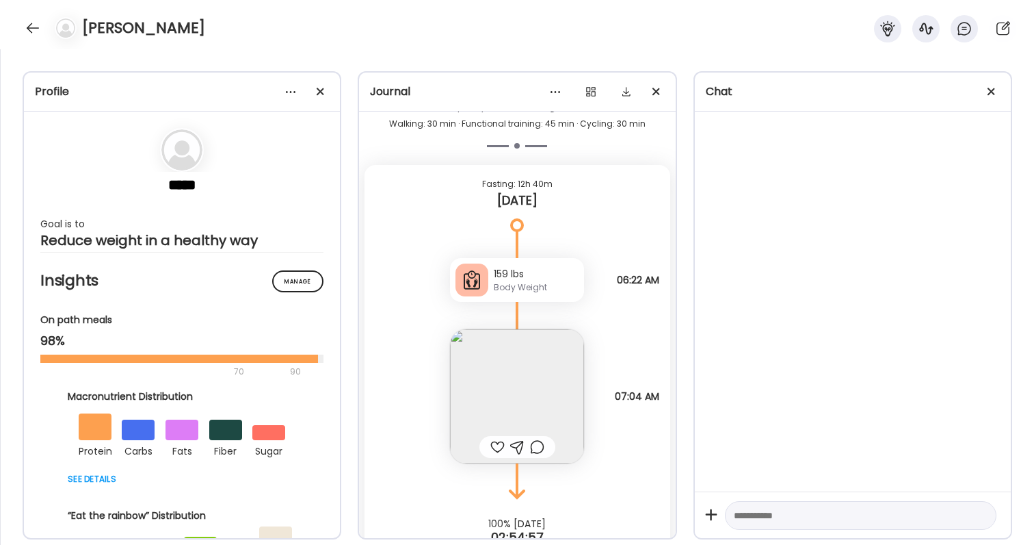
scroll to position [43220, 0]
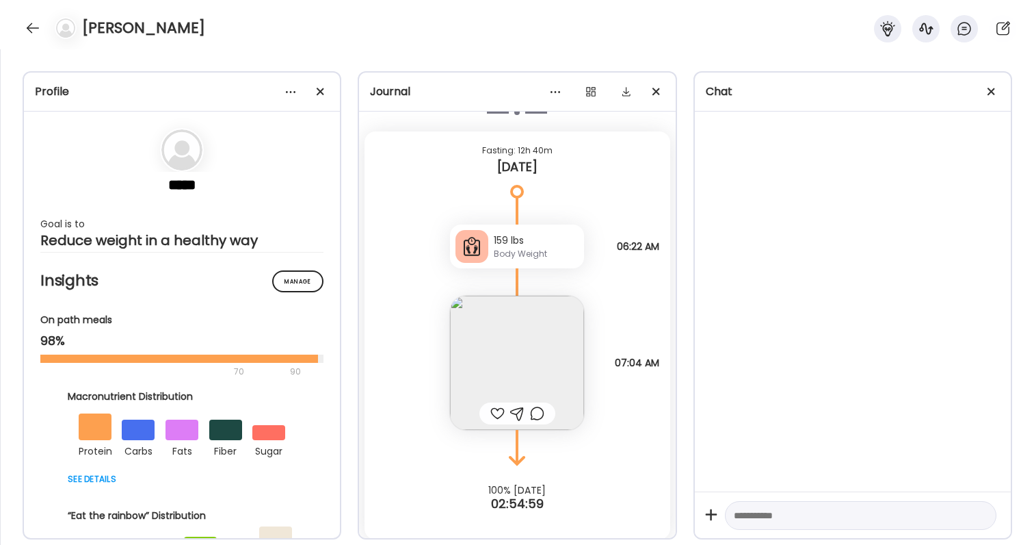
drag, startPoint x: 604, startPoint y: 241, endPoint x: 661, endPoint y: 246, distance: 57.0
click at [661, 246] on div "159 lbs Body Weight Note not added 06:22 AM" at bounding box center [517, 232] width 305 height 71
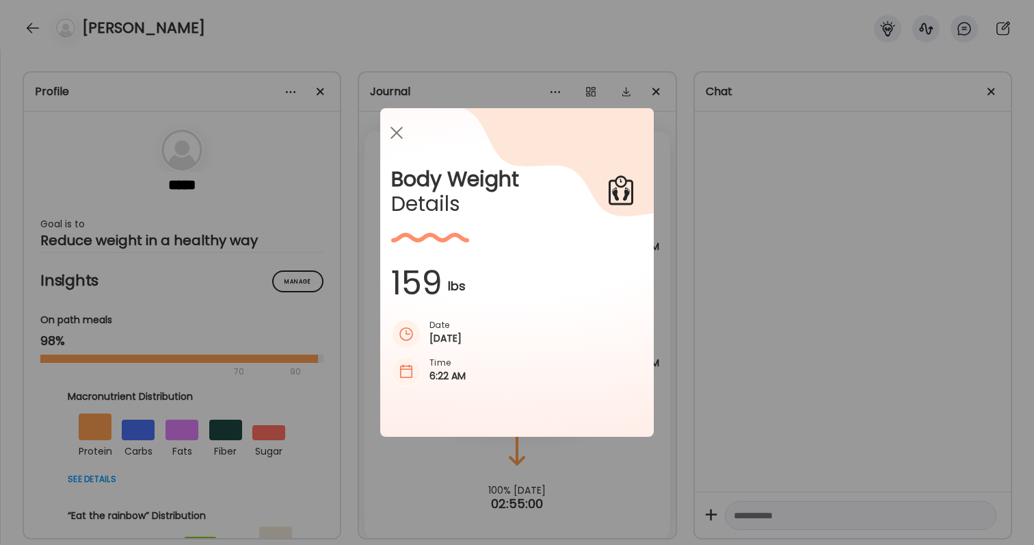
click at [731, 265] on div "Ate Coach Dashboard Wahoo! It’s official Take a moment to set up your Coach Pro…" at bounding box center [517, 272] width 1034 height 545
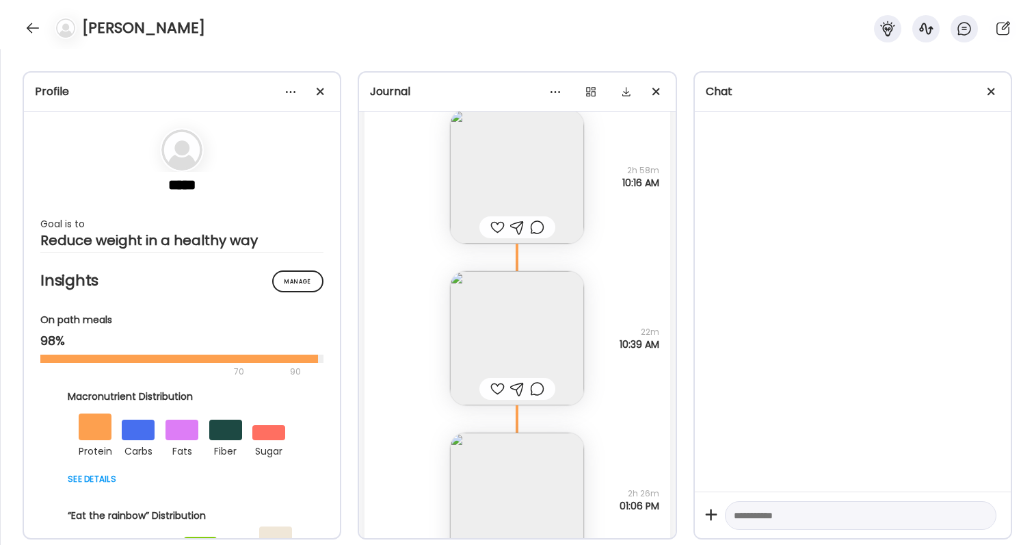
scroll to position [42101, 0]
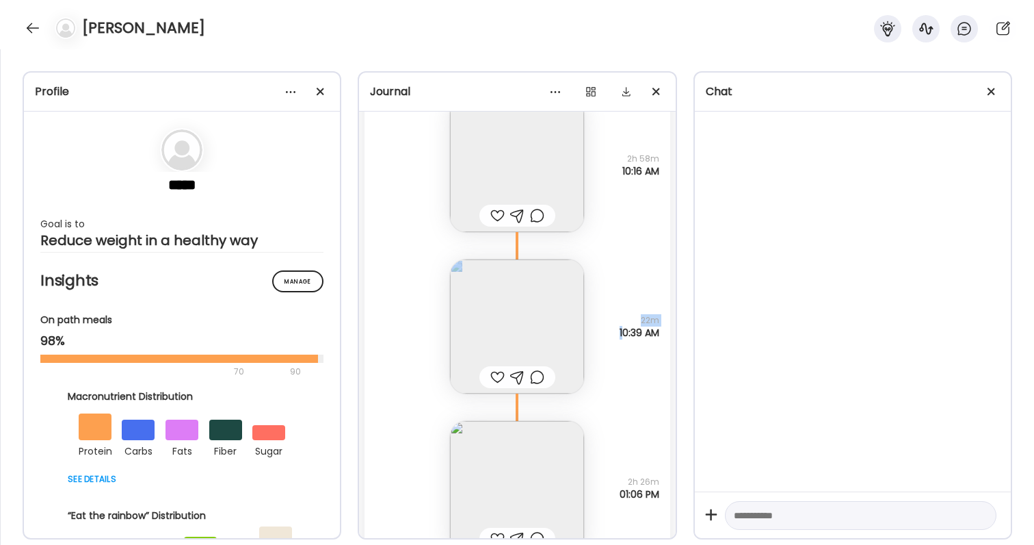
drag, startPoint x: 617, startPoint y: 332, endPoint x: 677, endPoint y: 329, distance: 60.3
click at [677, 329] on div "Profile ***** Goal is to Reduce weight in a healthy way Manage Insights On path…" at bounding box center [517, 296] width 1034 height 495
click at [642, 352] on div "Choc kachava and [PERSON_NAME]’s almond butter tbsp. No [MEDICAL_DATA] [DATE]. …" at bounding box center [517, 312] width 305 height 161
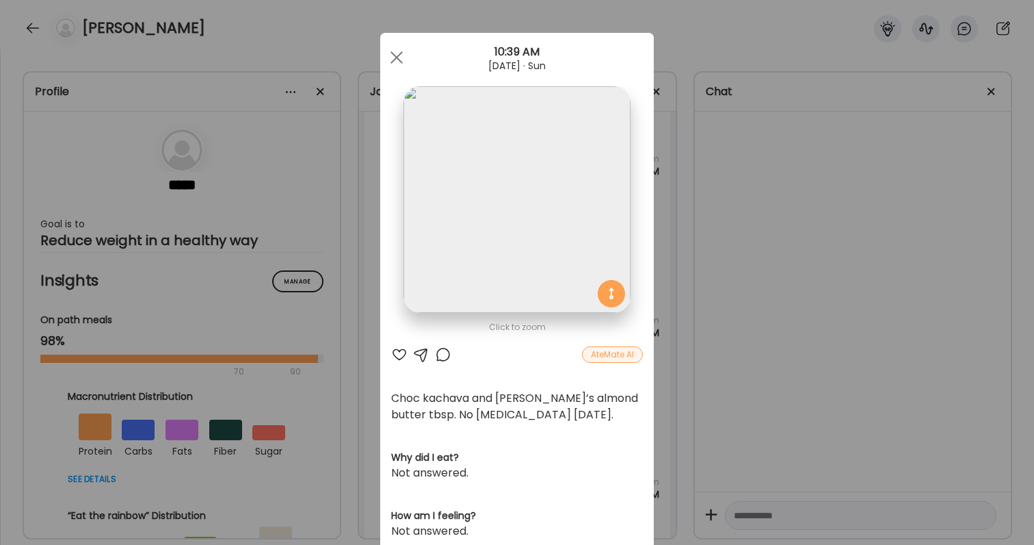
click at [671, 360] on div "Ate Coach Dashboard Wahoo! It’s official Take a moment to set up your Coach Pro…" at bounding box center [517, 272] width 1034 height 545
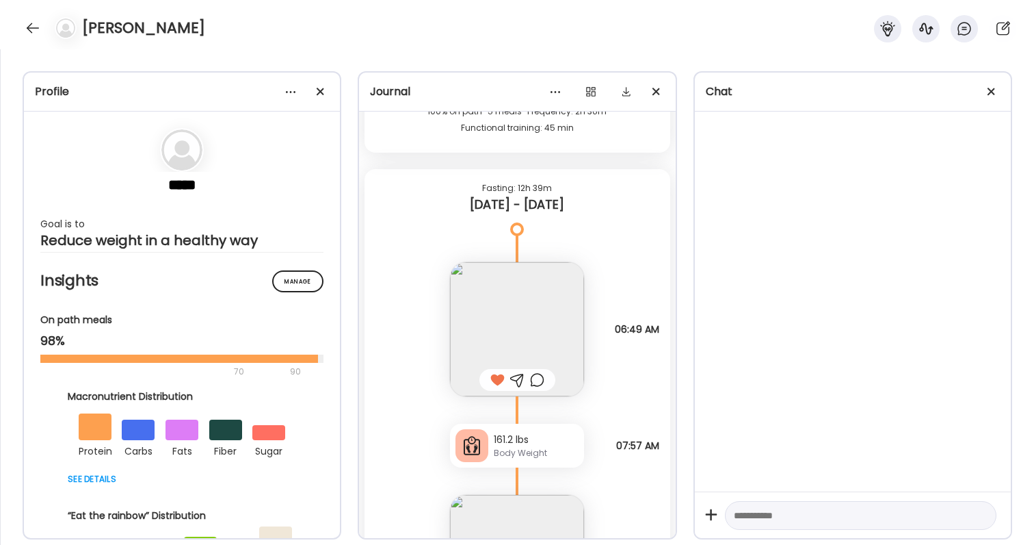
scroll to position [39695, 0]
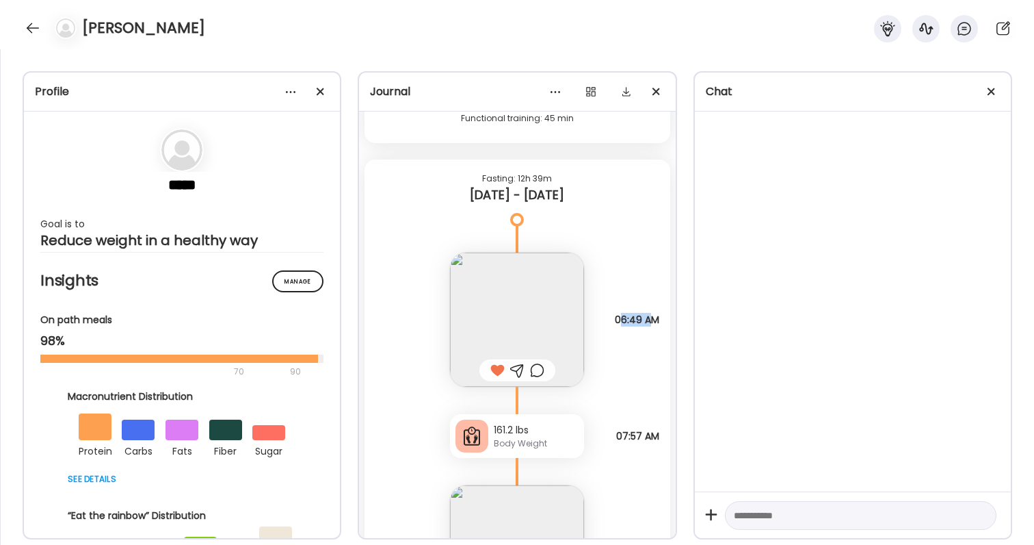
drag, startPoint x: 614, startPoint y: 318, endPoint x: 651, endPoint y: 319, distance: 36.3
click at [651, 319] on span "06:49 AM" at bounding box center [637, 319] width 44 height 12
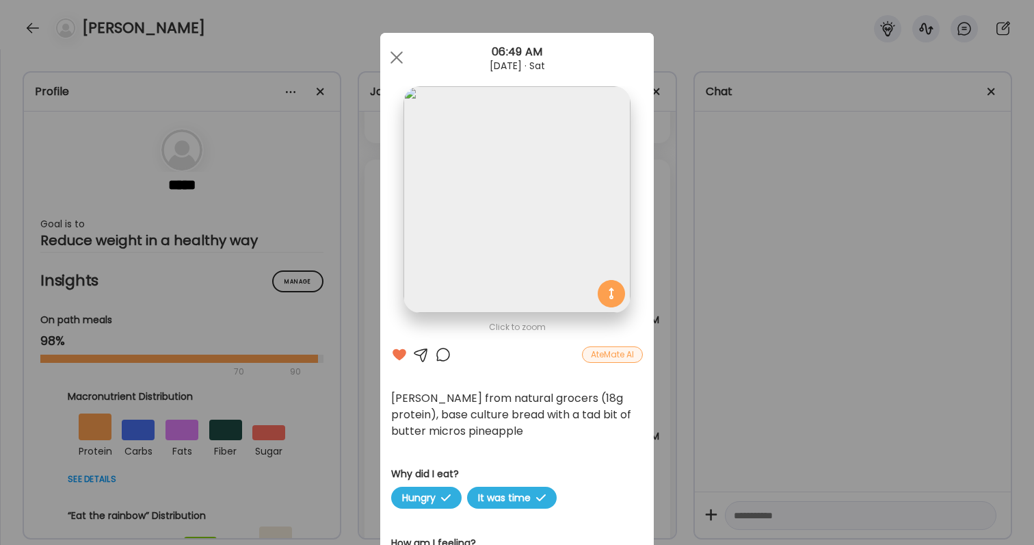
click at [670, 318] on div "Ate Coach Dashboard Wahoo! It’s official Take a moment to set up your Coach Pro…" at bounding box center [517, 272] width 1034 height 545
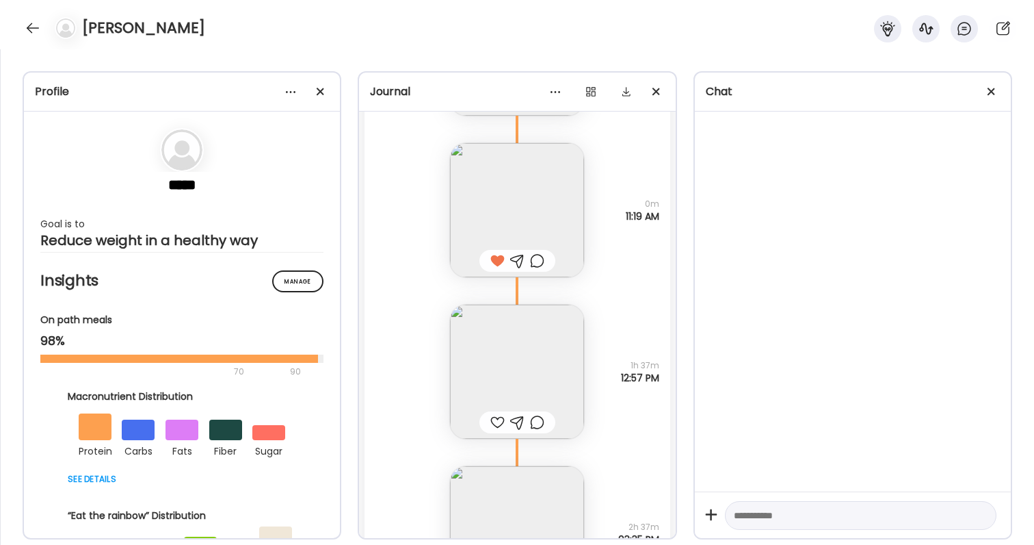
scroll to position [40431, 0]
click at [534, 183] on img at bounding box center [517, 209] width 134 height 134
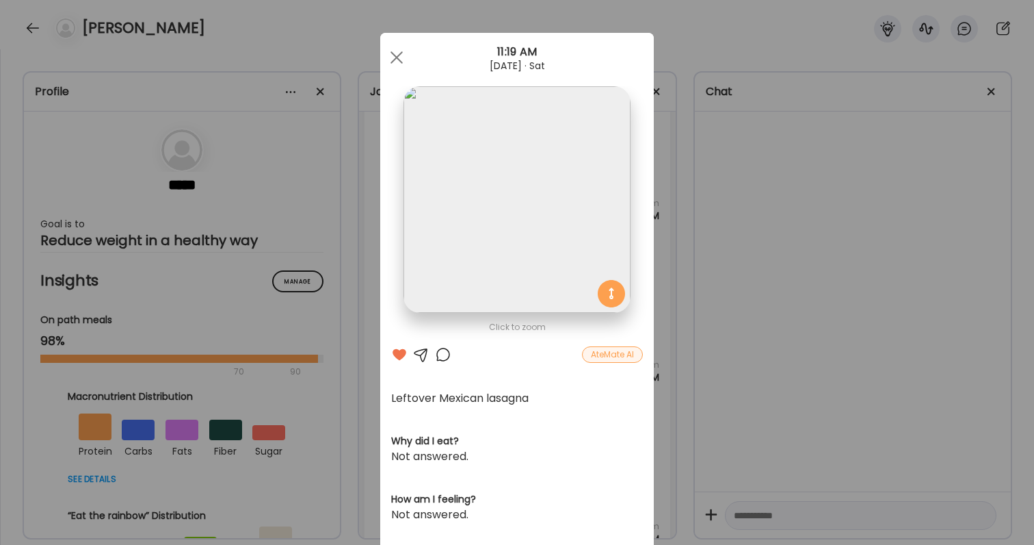
click at [731, 257] on div "Ate Coach Dashboard Wahoo! It’s official Take a moment to set up your Coach Pro…" at bounding box center [517, 272] width 1034 height 545
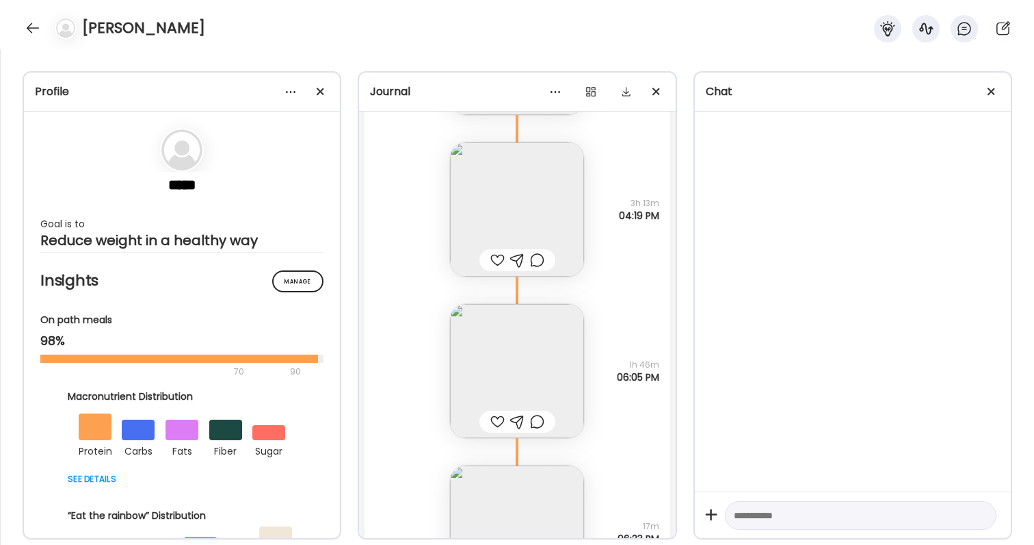
scroll to position [42530, 0]
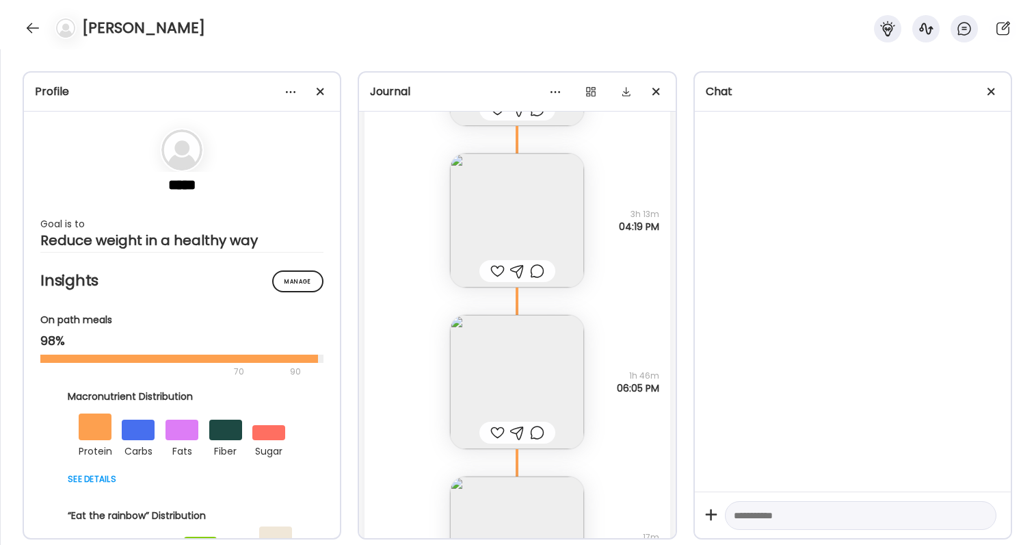
click at [575, 402] on img at bounding box center [517, 382] width 134 height 134
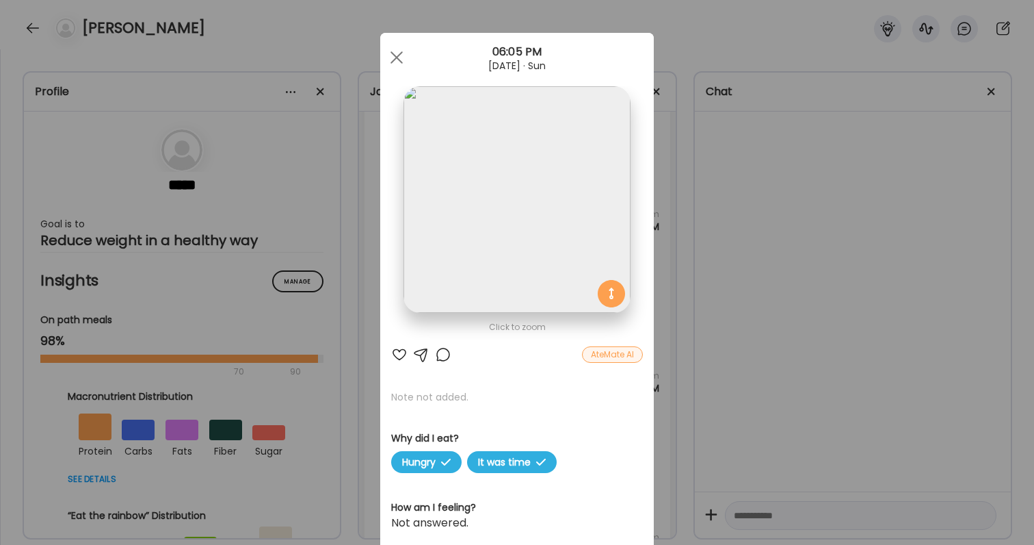
click at [444, 356] on div at bounding box center [443, 354] width 16 height 16
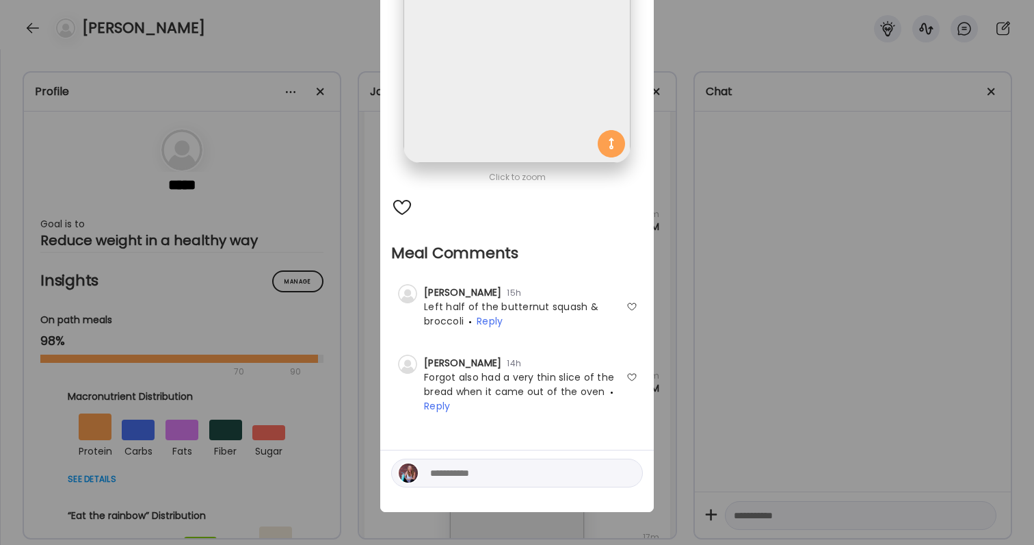
scroll to position [150, 0]
click at [712, 272] on div "Ate Coach Dashboard Wahoo! It’s official Take a moment to set up your Coach Pro…" at bounding box center [517, 272] width 1034 height 545
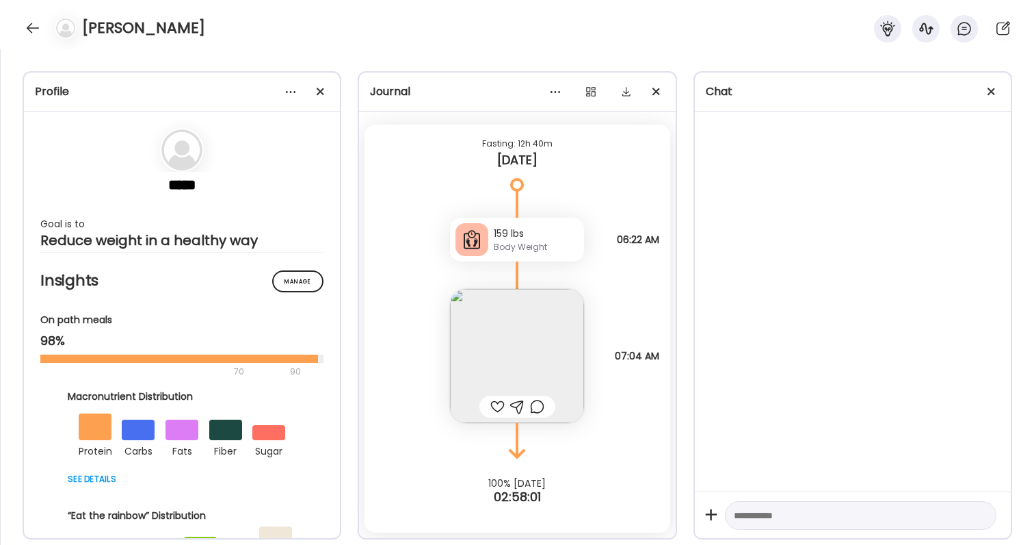
scroll to position [43227, 0]
drag, startPoint x: 612, startPoint y: 238, endPoint x: 666, endPoint y: 239, distance: 54.0
click at [668, 239] on div "[DATE] - [DATE] 161.8 lbs Body Weight Note not added 06:52 AM 6 g of protein po…" at bounding box center [517, 344] width 316 height 465
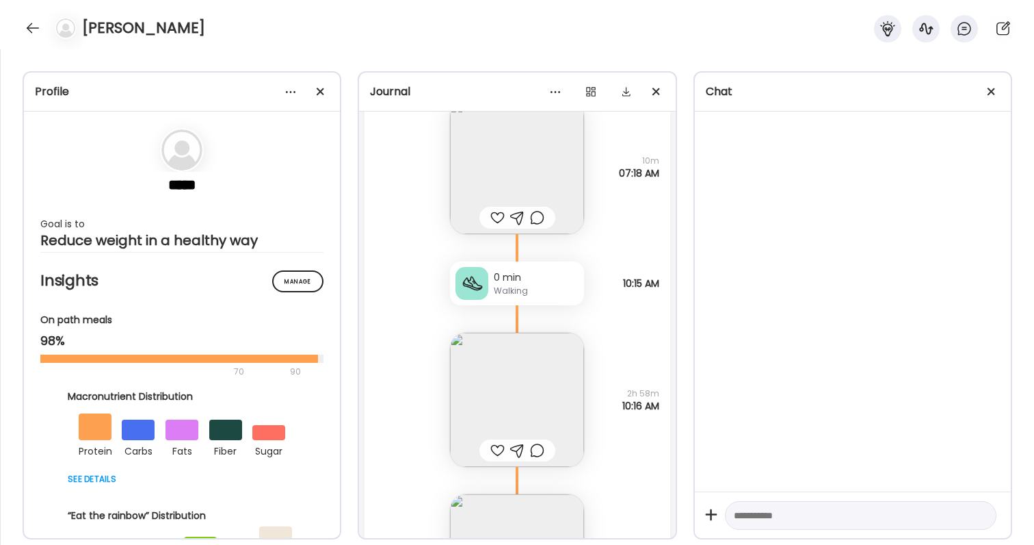
scroll to position [41871, 0]
drag, startPoint x: 642, startPoint y: 152, endPoint x: 656, endPoint y: 161, distance: 16.9
click at [656, 161] on span "10m" at bounding box center [639, 156] width 40 height 12
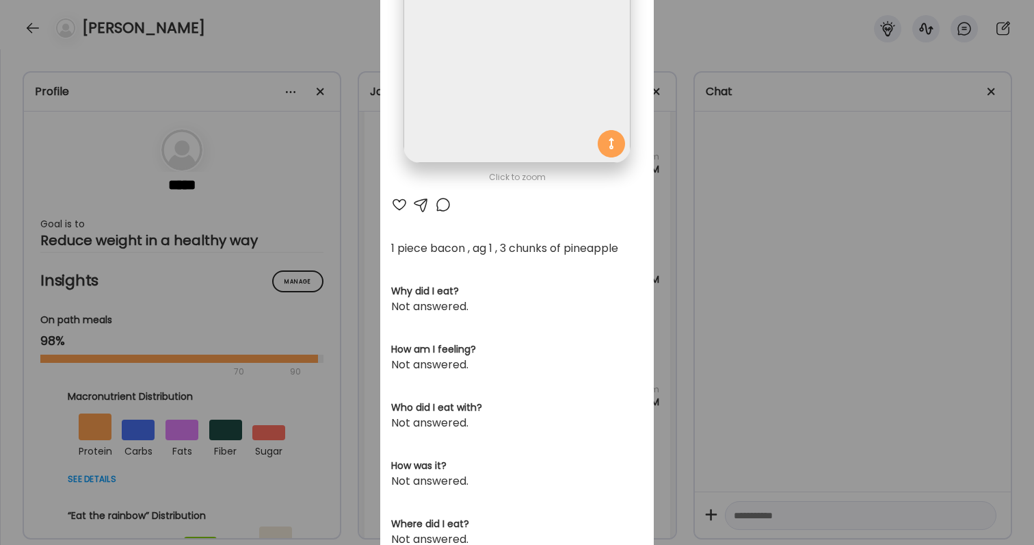
click at [699, 172] on div "Ate Coach Dashboard Wahoo! It’s official Take a moment to set up your Coach Pro…" at bounding box center [517, 272] width 1034 height 545
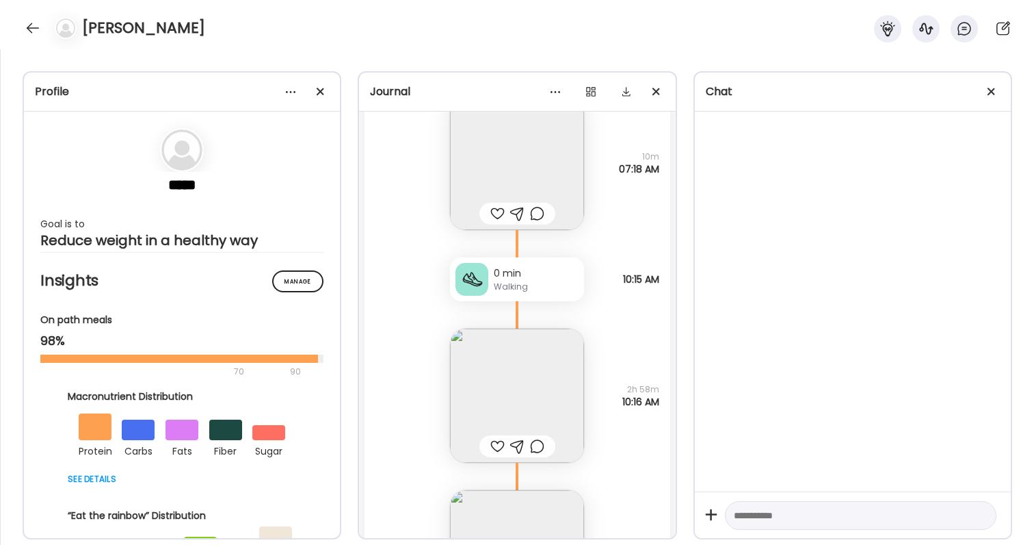
click at [652, 155] on span "10m" at bounding box center [639, 156] width 40 height 12
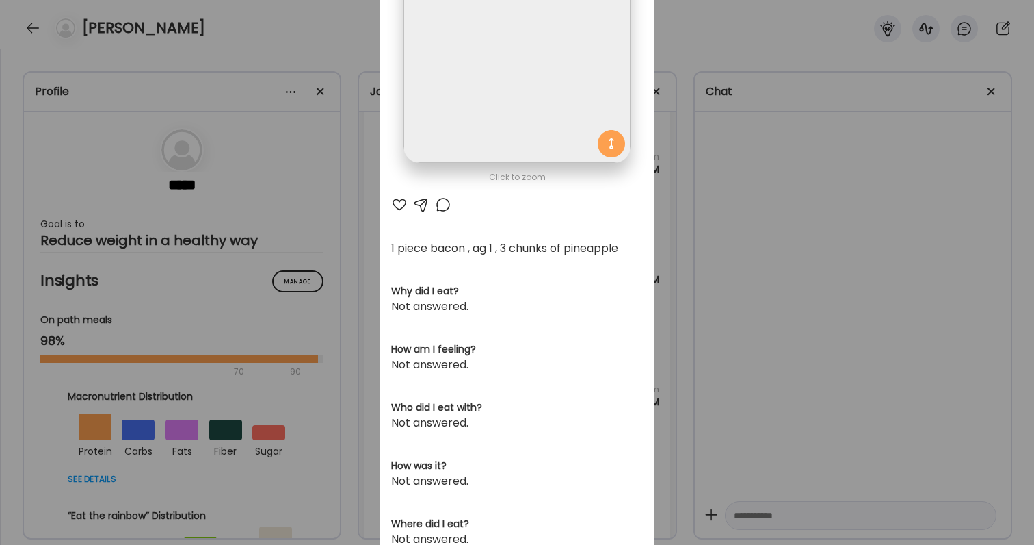
click at [737, 206] on div "Ate Coach Dashboard Wahoo! It’s official Take a moment to set up your Coach Pro…" at bounding box center [517, 272] width 1034 height 545
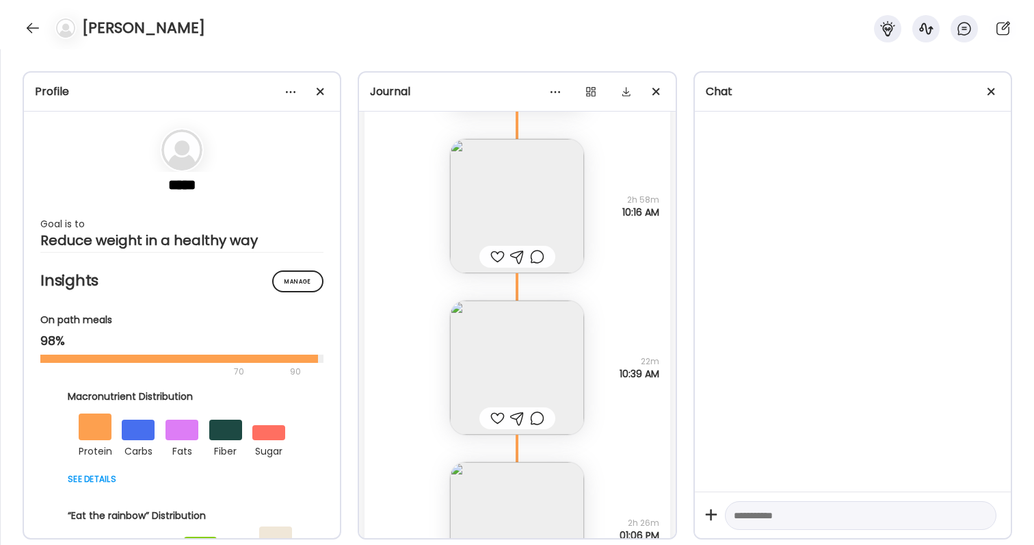
scroll to position [42058, 0]
drag, startPoint x: 627, startPoint y: 205, endPoint x: 663, endPoint y: 215, distance: 37.5
click at [663, 215] on div "Lmnt Questions not answered 2h 58m 10:16 AM" at bounding box center [517, 194] width 305 height 161
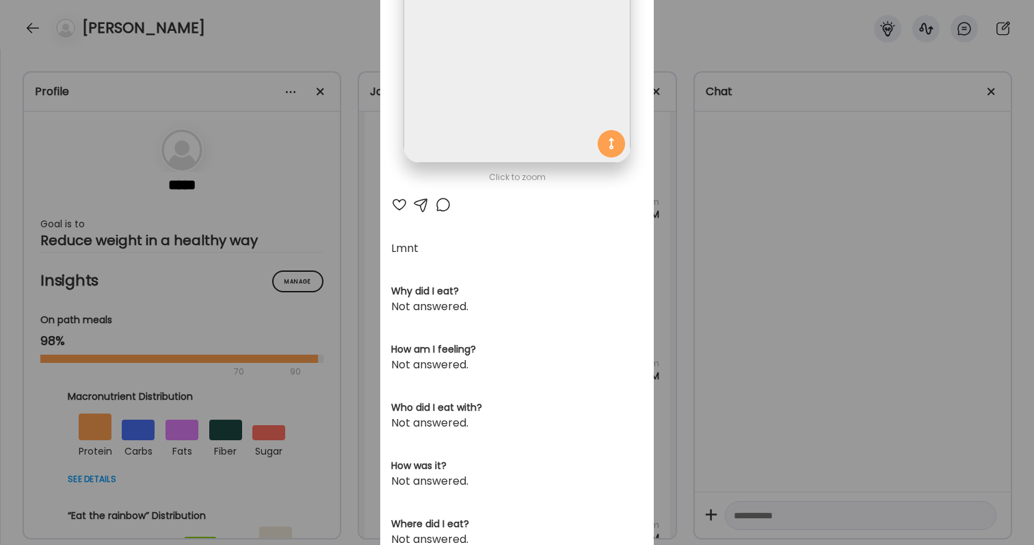
click at [663, 215] on div "Ate Coach Dashboard Wahoo! It’s official Take a moment to set up your Coach Pro…" at bounding box center [517, 272] width 1034 height 545
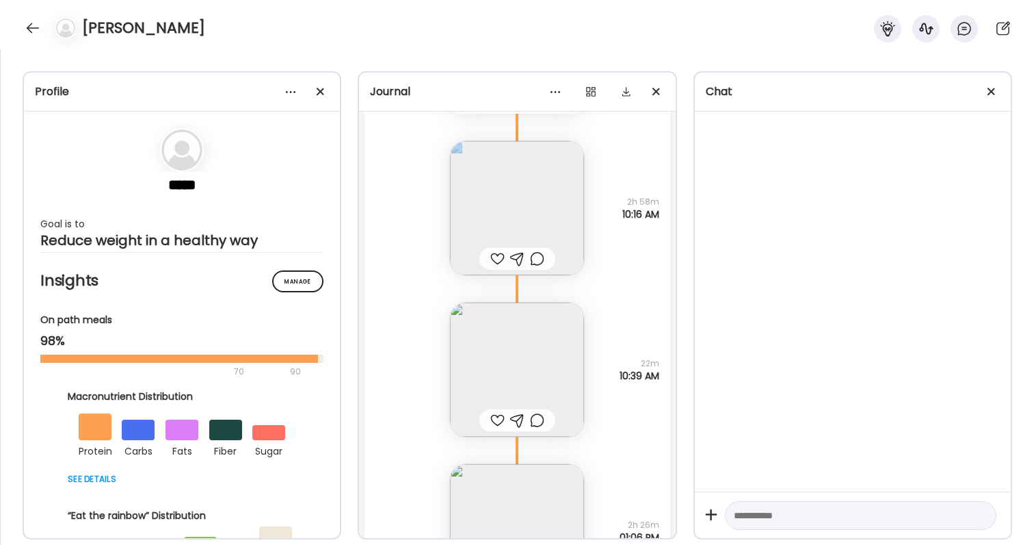
drag, startPoint x: 623, startPoint y: 203, endPoint x: 663, endPoint y: 227, distance: 46.9
click at [663, 227] on div "Lmnt Questions not answered 2h 58m 10:16 AM" at bounding box center [517, 194] width 305 height 161
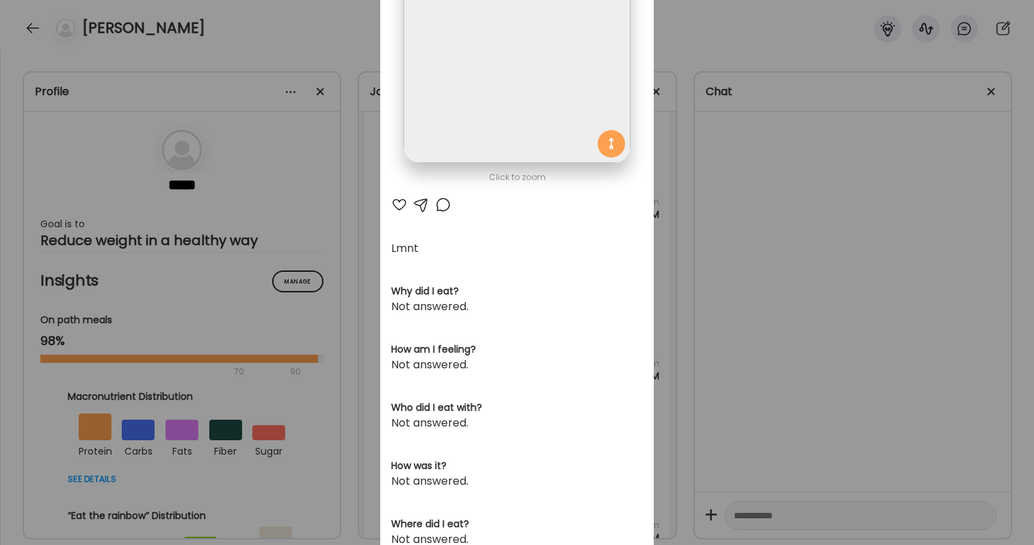
click at [664, 227] on div "Ate Coach Dashboard Wahoo! It’s official Take a moment to set up your Coach Pro…" at bounding box center [517, 272] width 1034 height 545
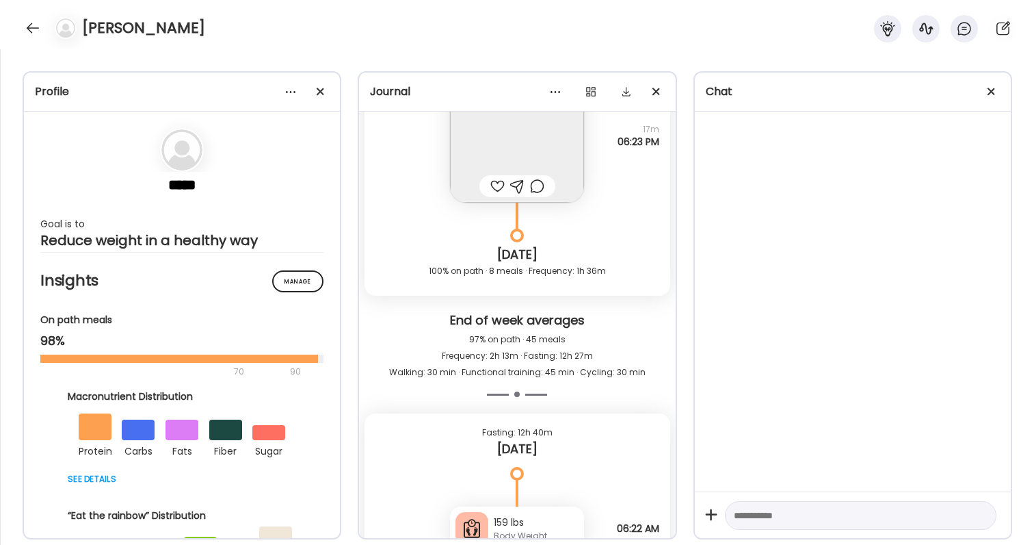
scroll to position [42930, 0]
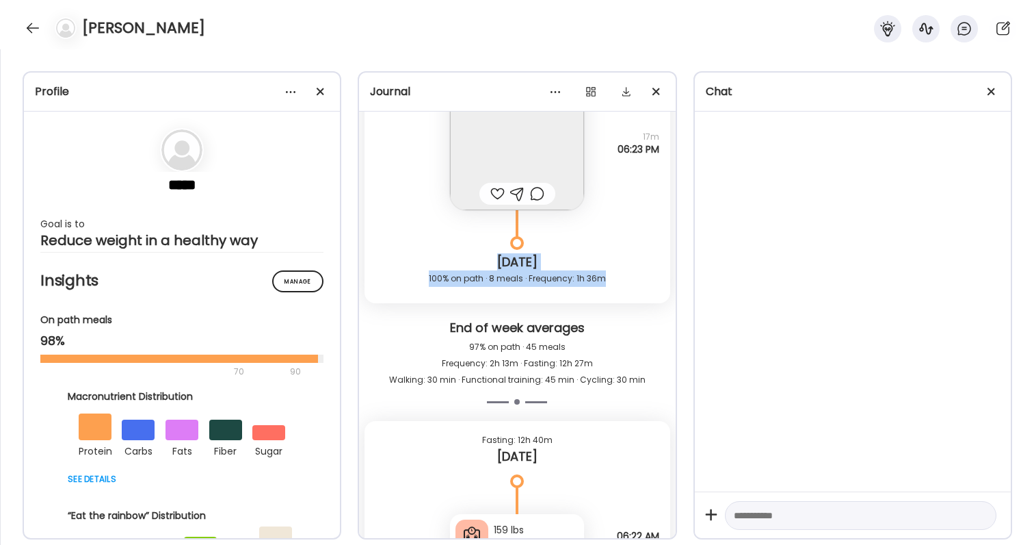
drag, startPoint x: 487, startPoint y: 268, endPoint x: 593, endPoint y: 300, distance: 110.6
click at [593, 300] on div "[DATE] 100% on path · 8 meals · Frequency: 1h 36m" at bounding box center [517, 273] width 305 height 60
drag, startPoint x: 613, startPoint y: 280, endPoint x: 410, endPoint y: 264, distance: 203.8
click at [410, 264] on div "[DATE] 100% on path · 8 meals · Frequency: 1h 36m" at bounding box center [517, 273] width 305 height 60
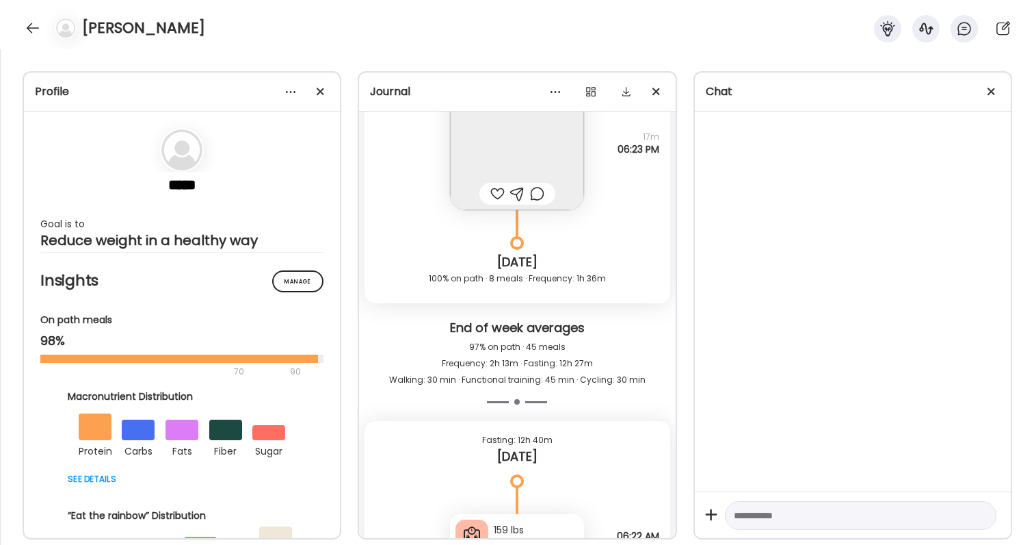
click at [412, 264] on div "[DATE]" at bounding box center [517, 262] width 283 height 16
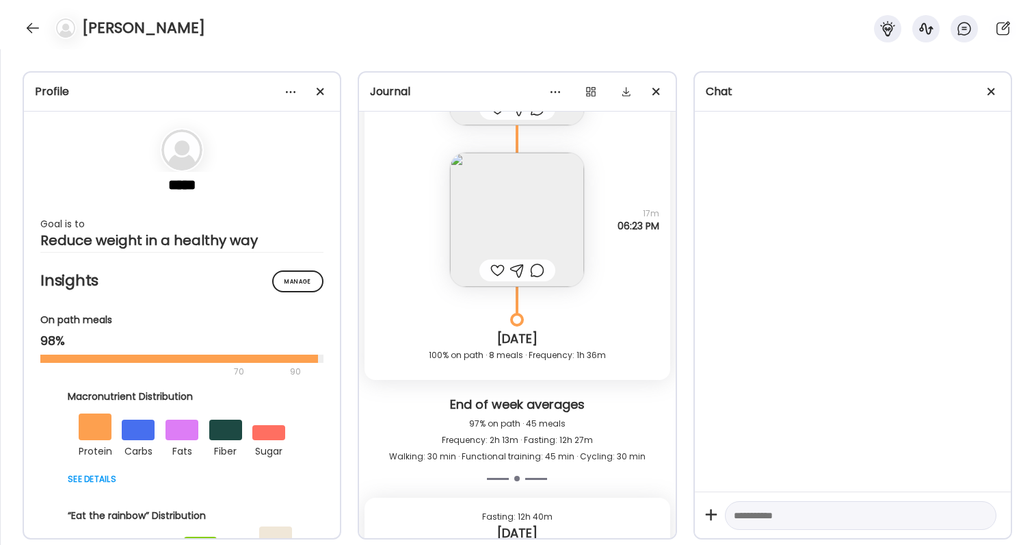
scroll to position [42864, 0]
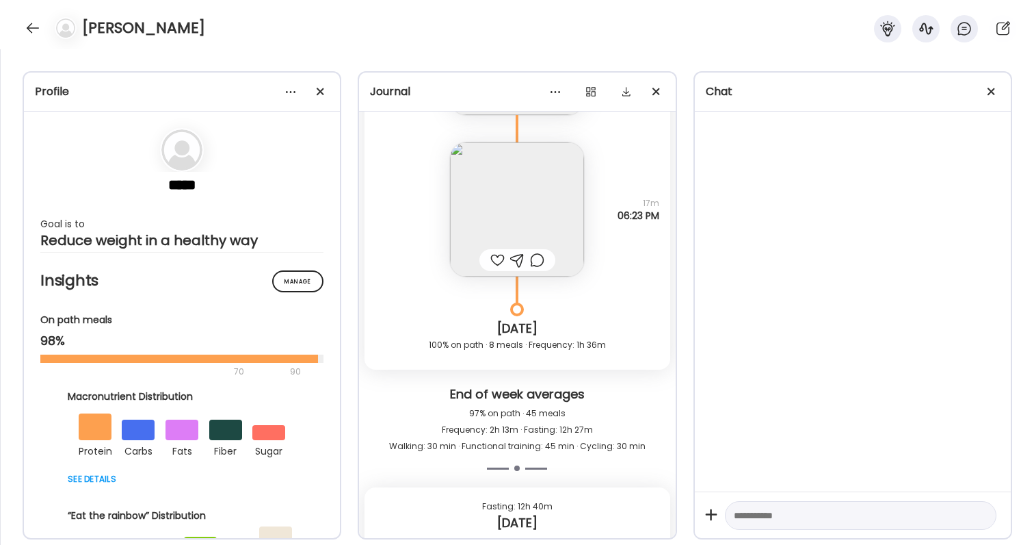
click at [109, 0] on div "[PERSON_NAME]" at bounding box center [517, 24] width 1034 height 49
